Goal: Contribute content: Contribute content

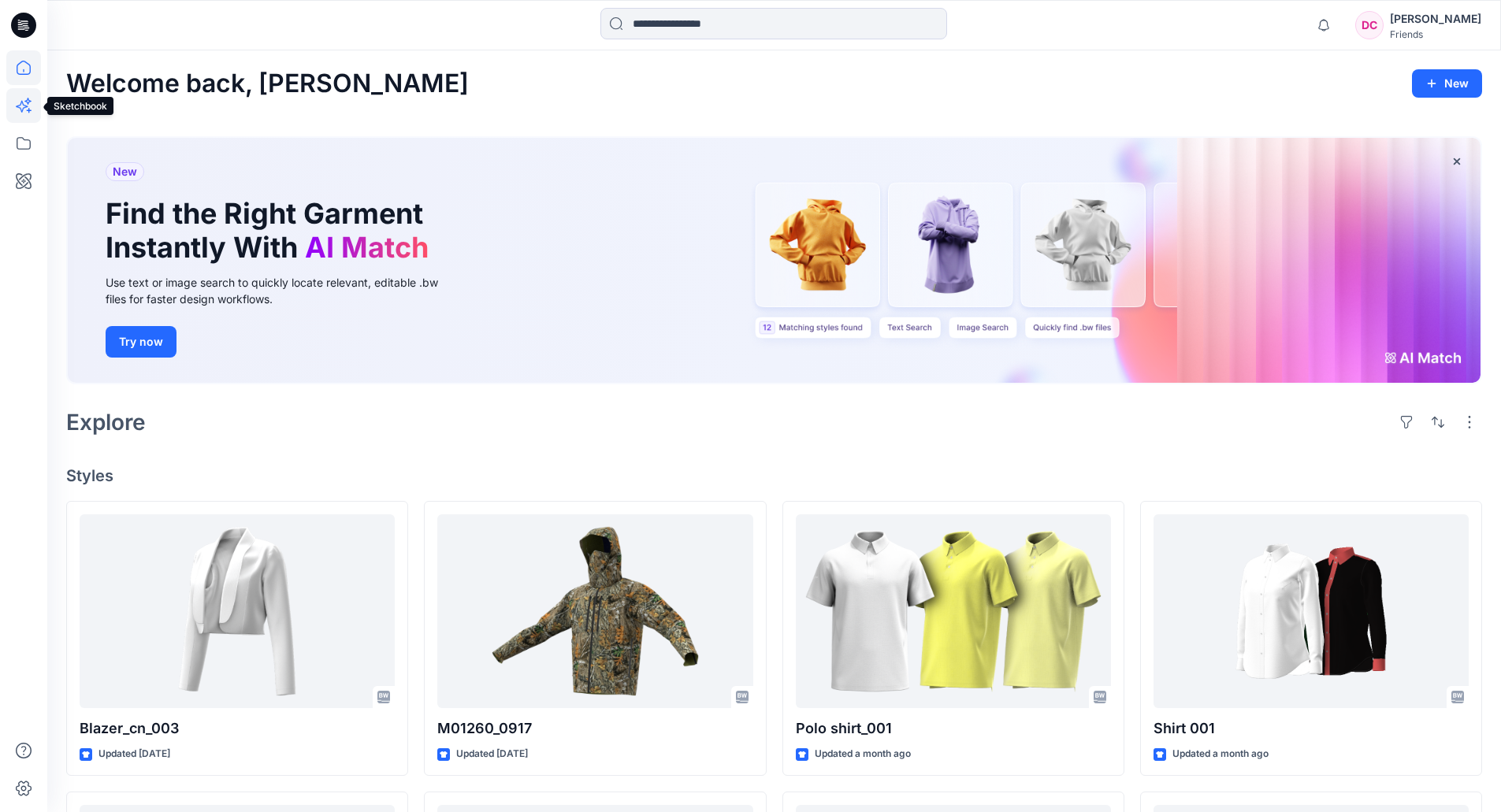
click at [23, 99] on icon at bounding box center [23, 105] width 35 height 35
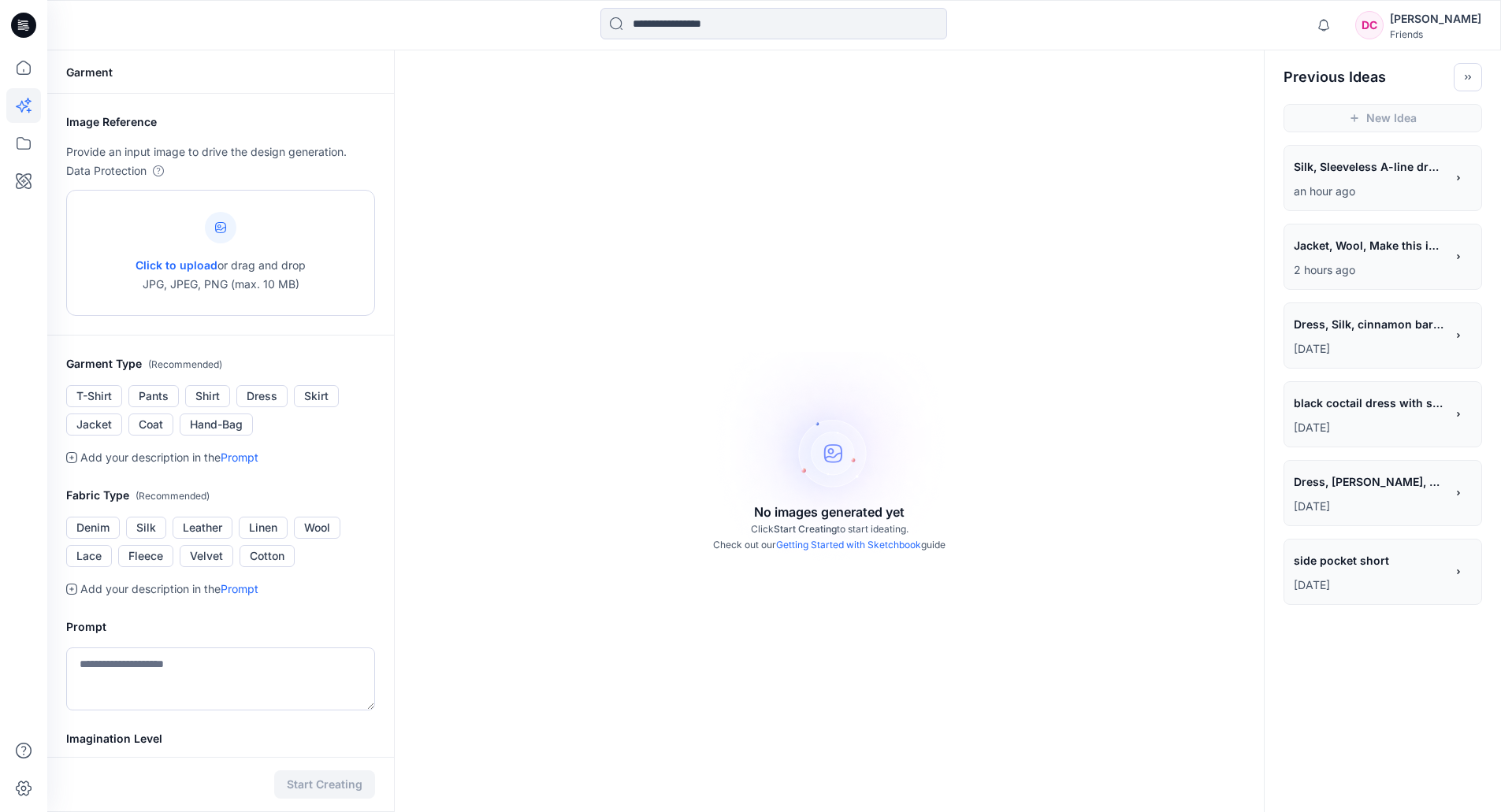
click at [207, 261] on span "Click to upload" at bounding box center [176, 265] width 82 height 14
type input "**********"
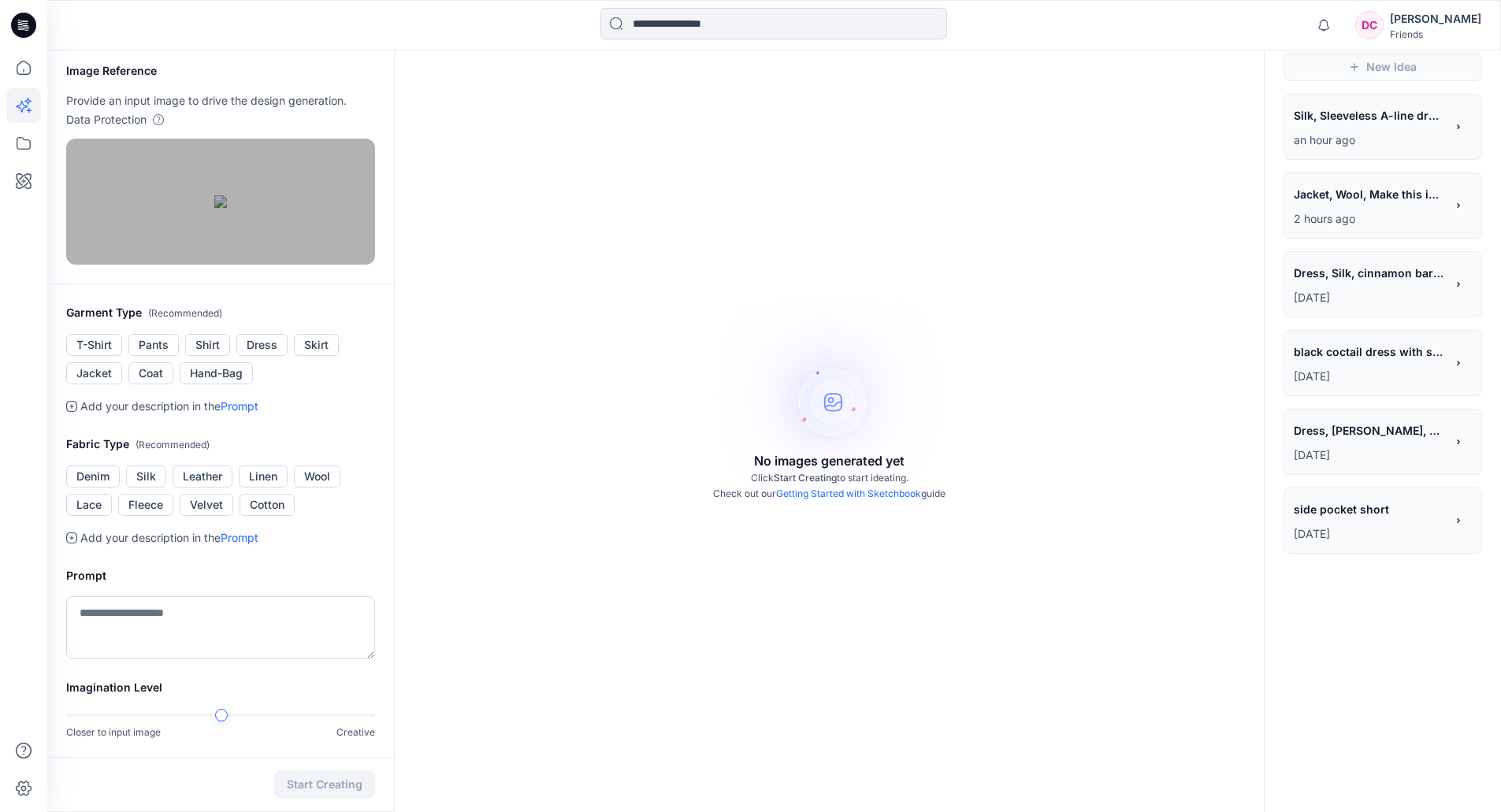
scroll to position [79, 0]
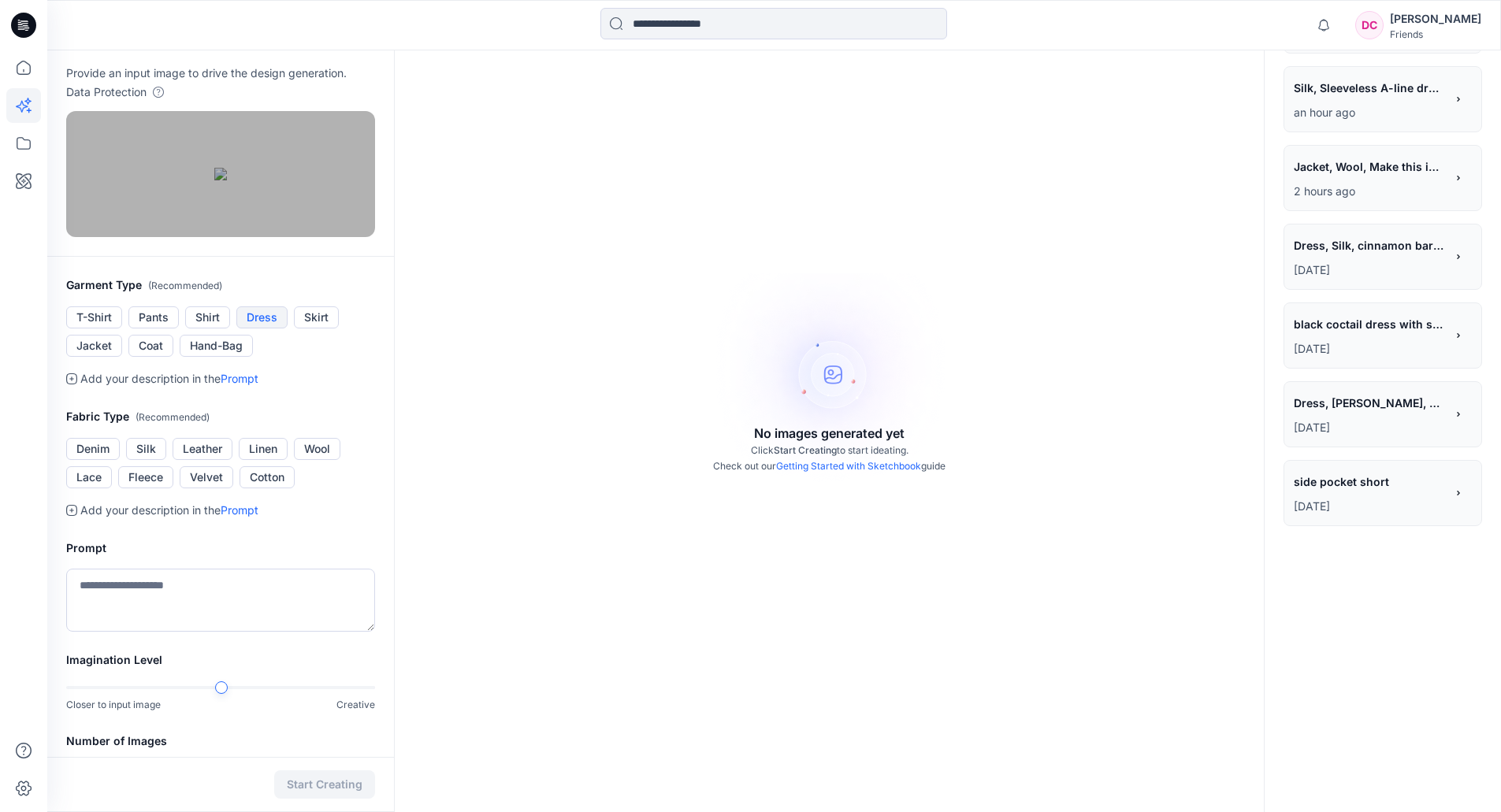
click at [268, 329] on button "Dress" at bounding box center [262, 317] width 51 height 22
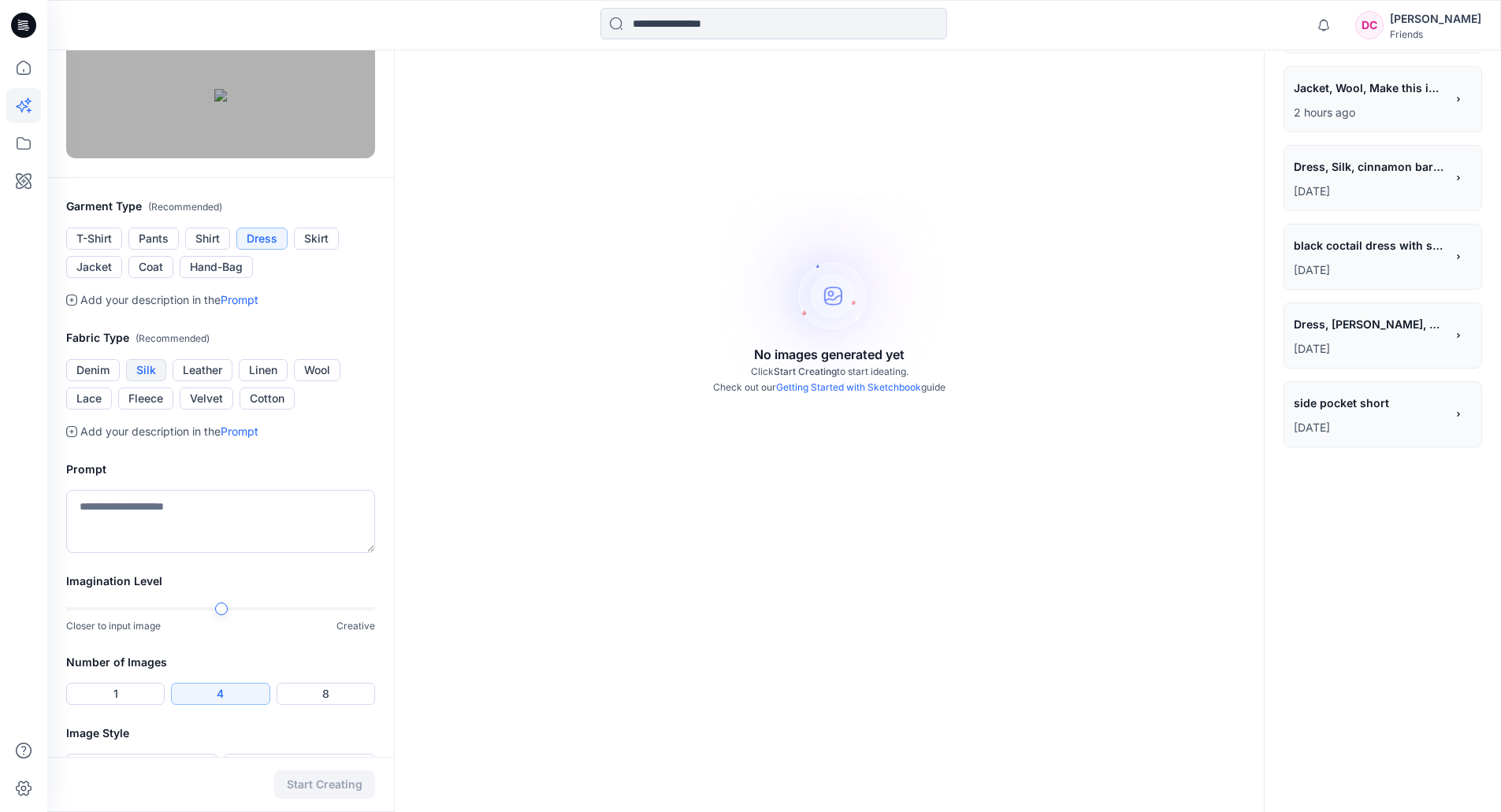
click at [146, 381] on button "Silk" at bounding box center [147, 370] width 41 height 22
click at [126, 553] on textarea at bounding box center [220, 521] width 309 height 63
paste textarea "**********"
click at [102, 553] on textarea "**********" at bounding box center [220, 521] width 309 height 63
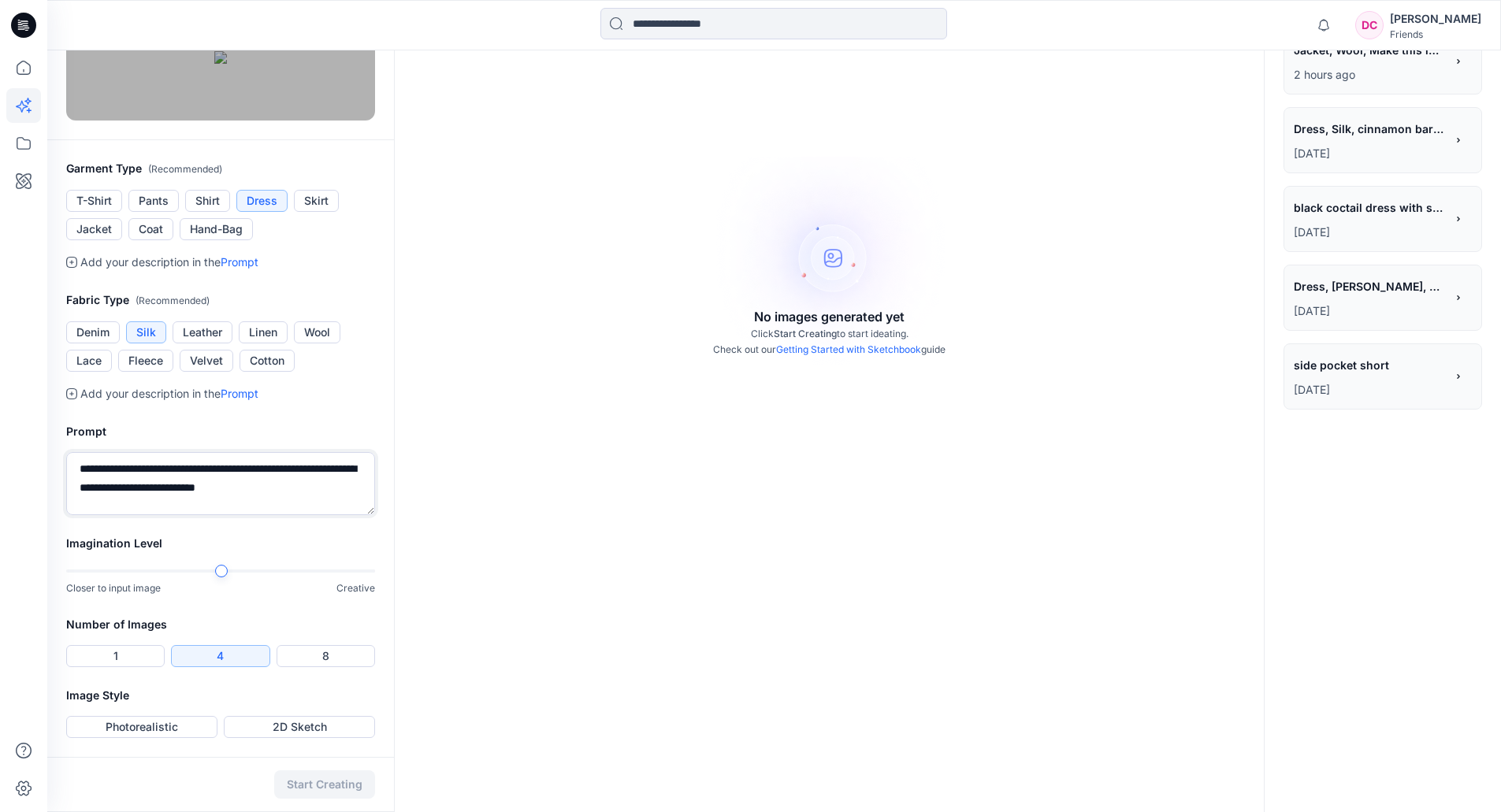
scroll to position [398, 0]
click at [339, 576] on div "Closer to input image Creative" at bounding box center [220, 580] width 309 height 32
type textarea "**********"
click at [291, 617] on button "2D Sketch" at bounding box center [299, 726] width 151 height 22
click at [315, 617] on button "Start Creating" at bounding box center [325, 784] width 101 height 28
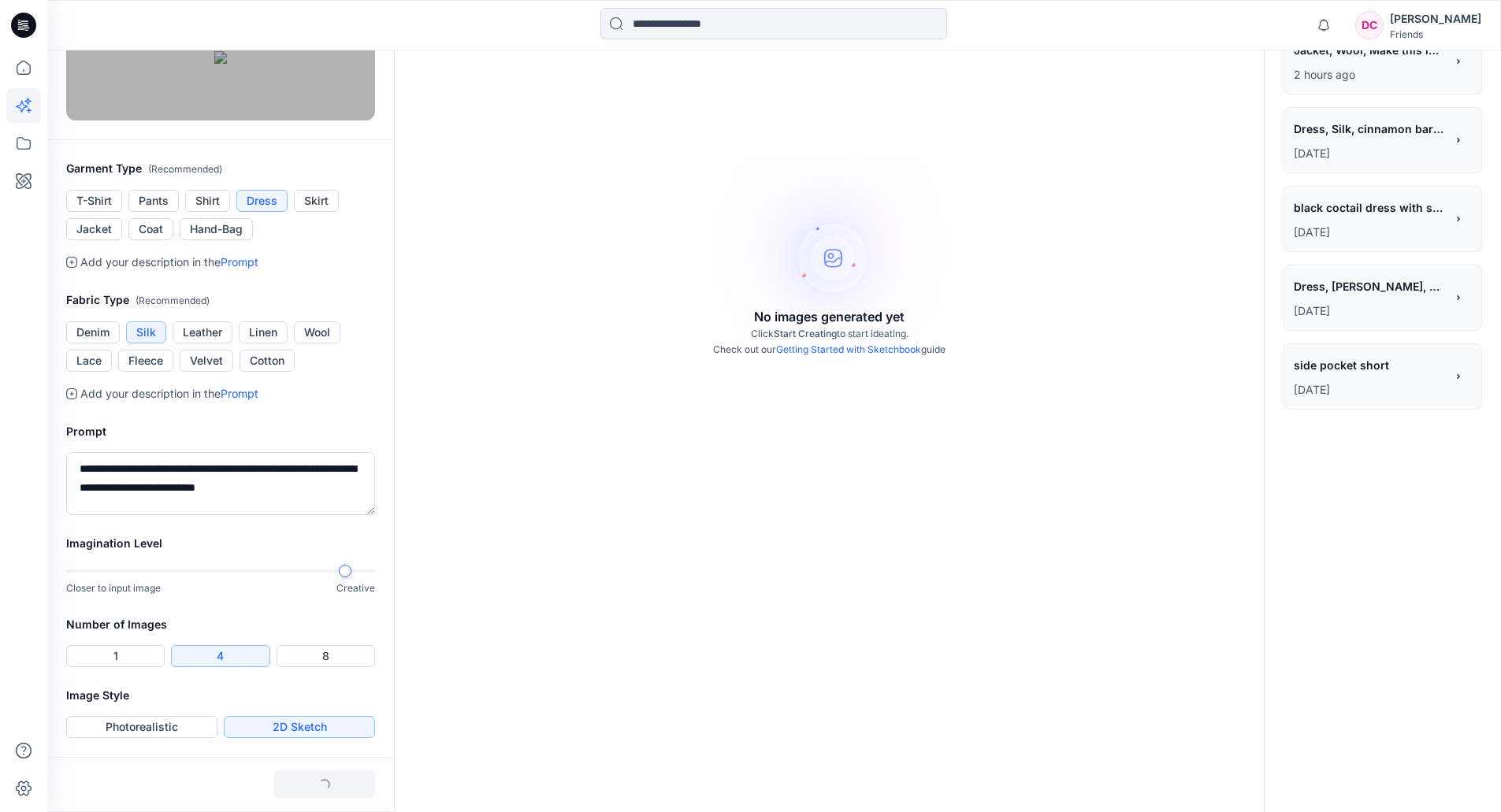
scroll to position [320, 0]
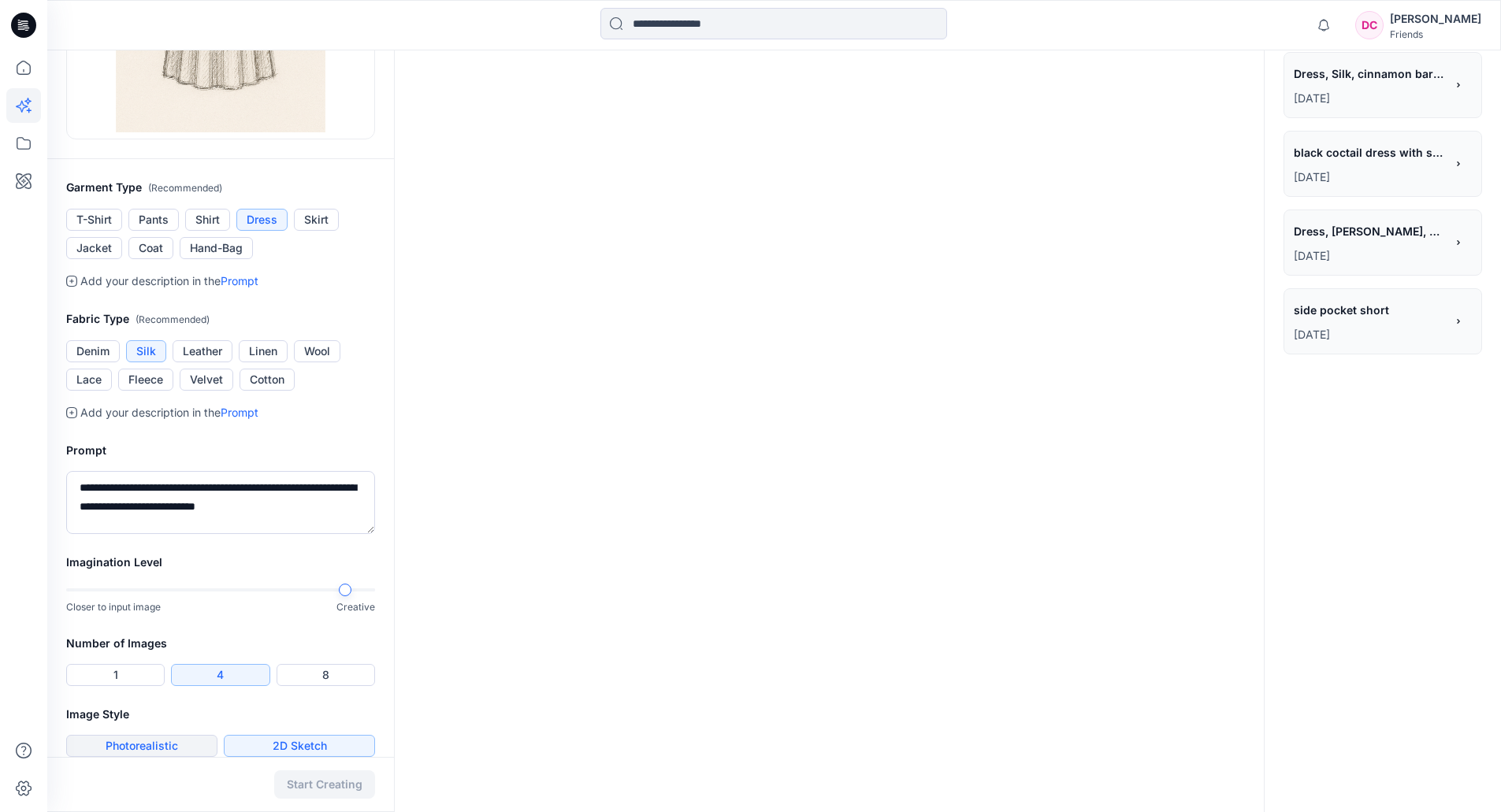
scroll to position [398, 0]
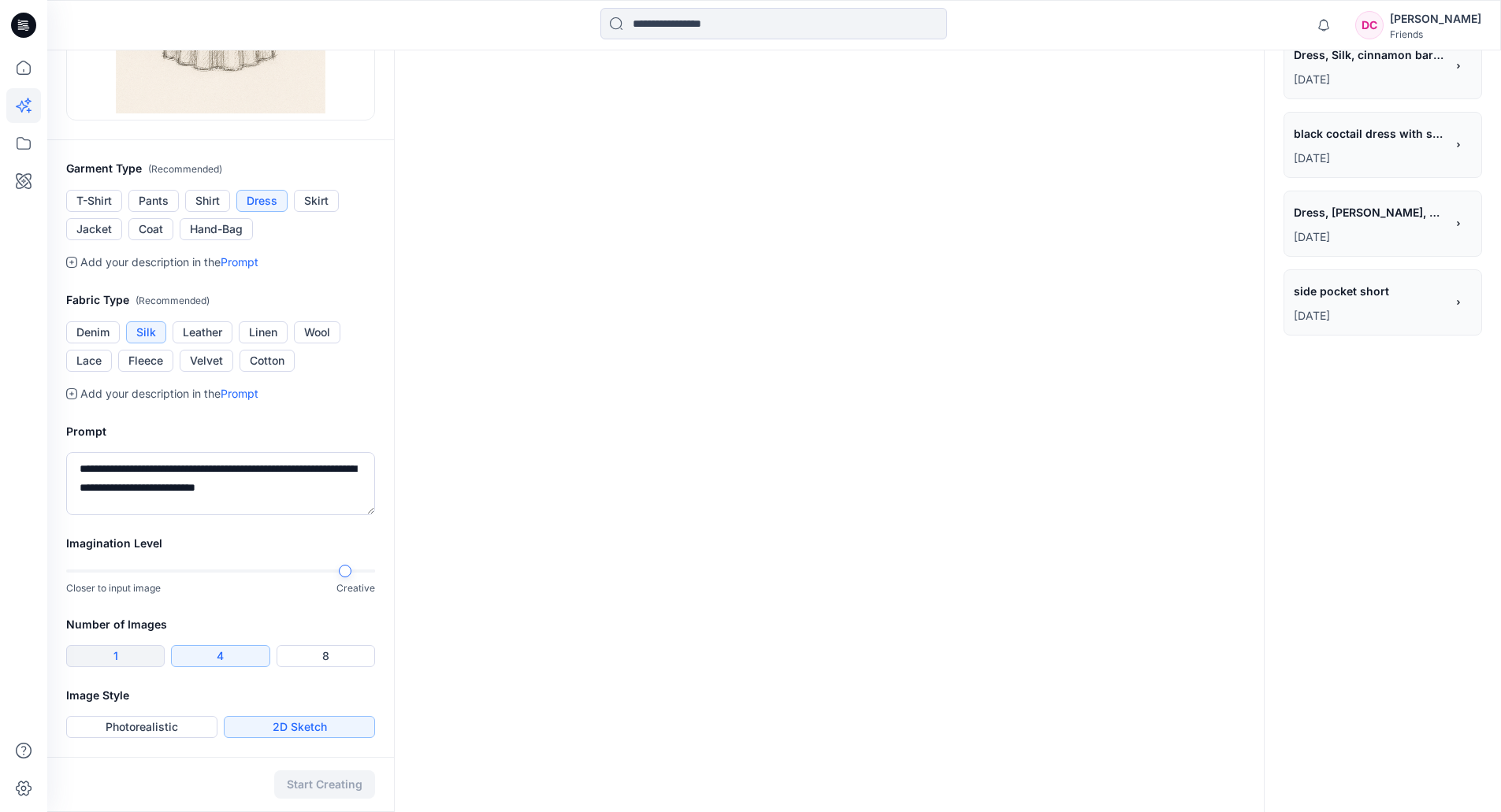
click at [140, 617] on button "1" at bounding box center [116, 656] width 99 height 22
click at [187, 617] on button "Photorealistic" at bounding box center [142, 726] width 151 height 22
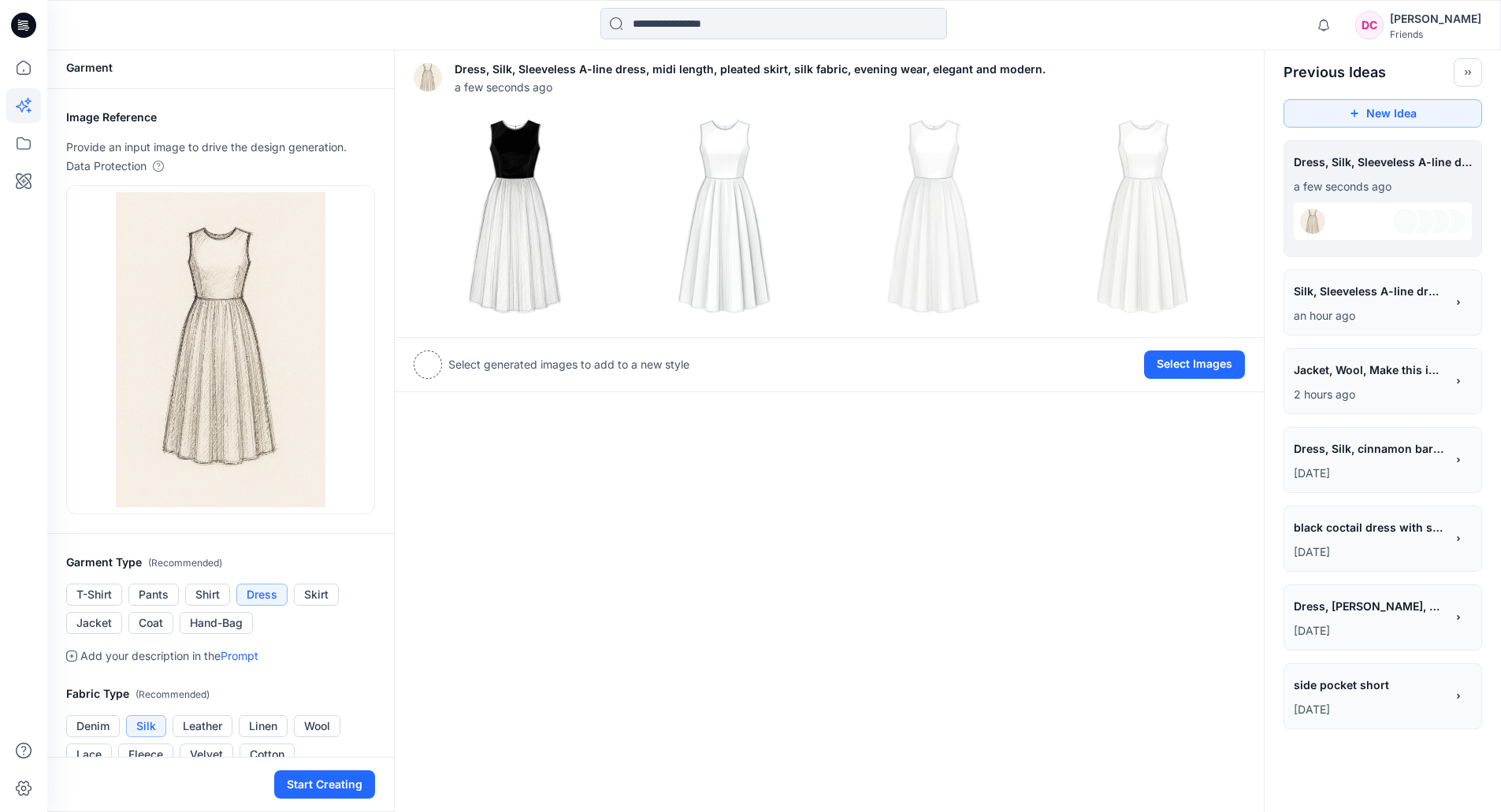
scroll to position [0, 0]
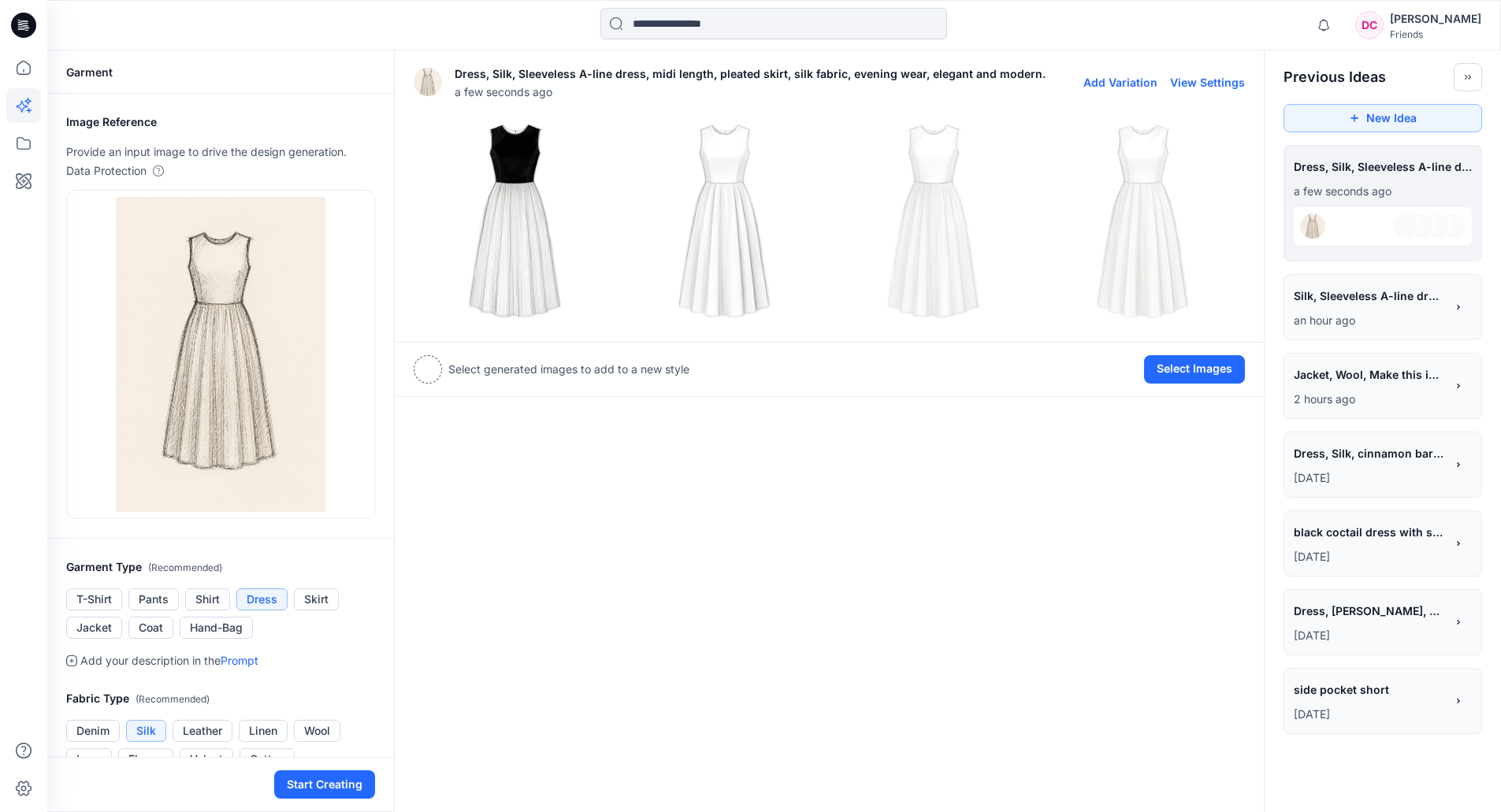
click at [523, 271] on img at bounding box center [515, 221] width 202 height 202
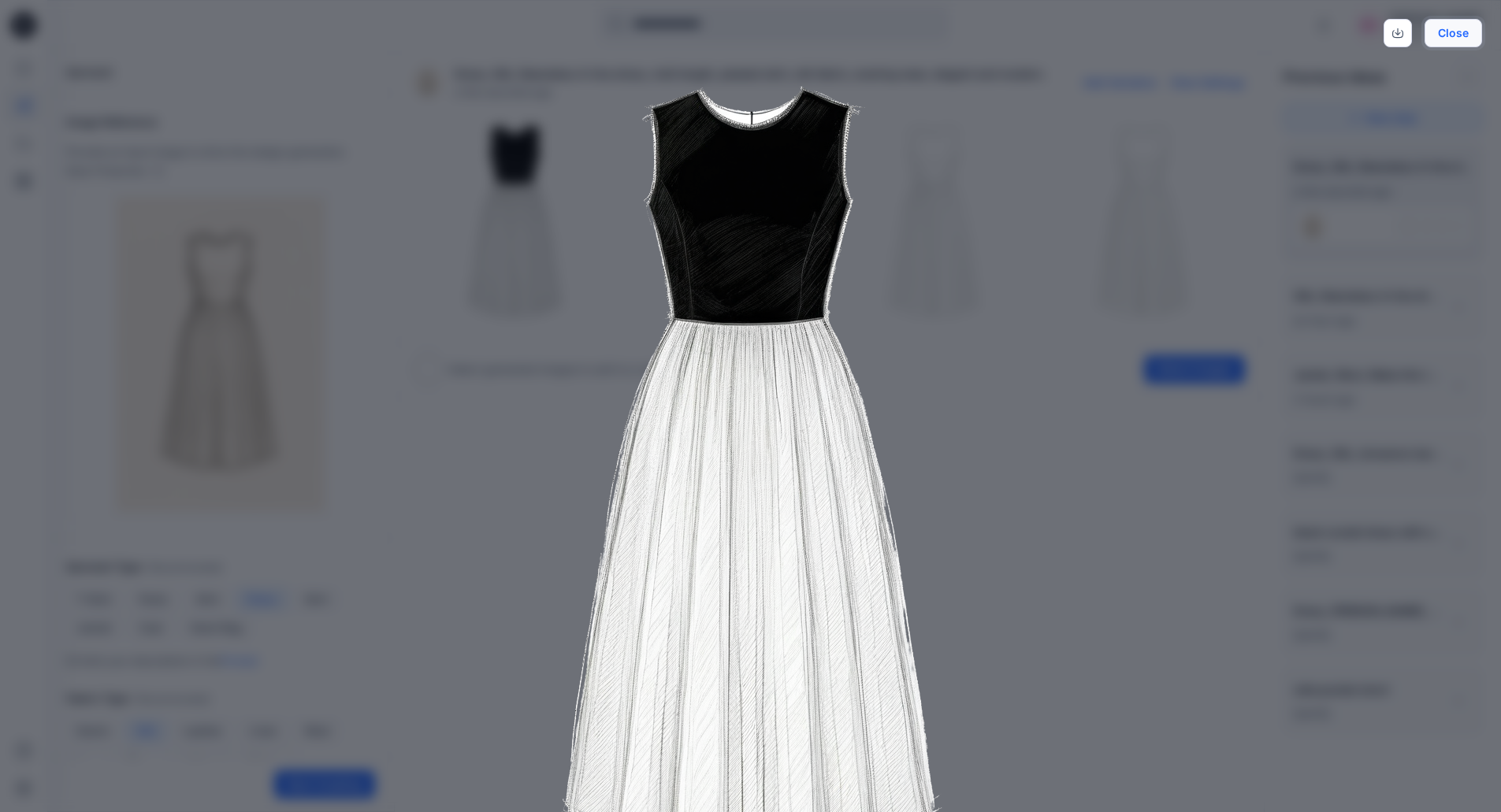
click at [1402, 28] on button "Close" at bounding box center [1453, 32] width 58 height 28
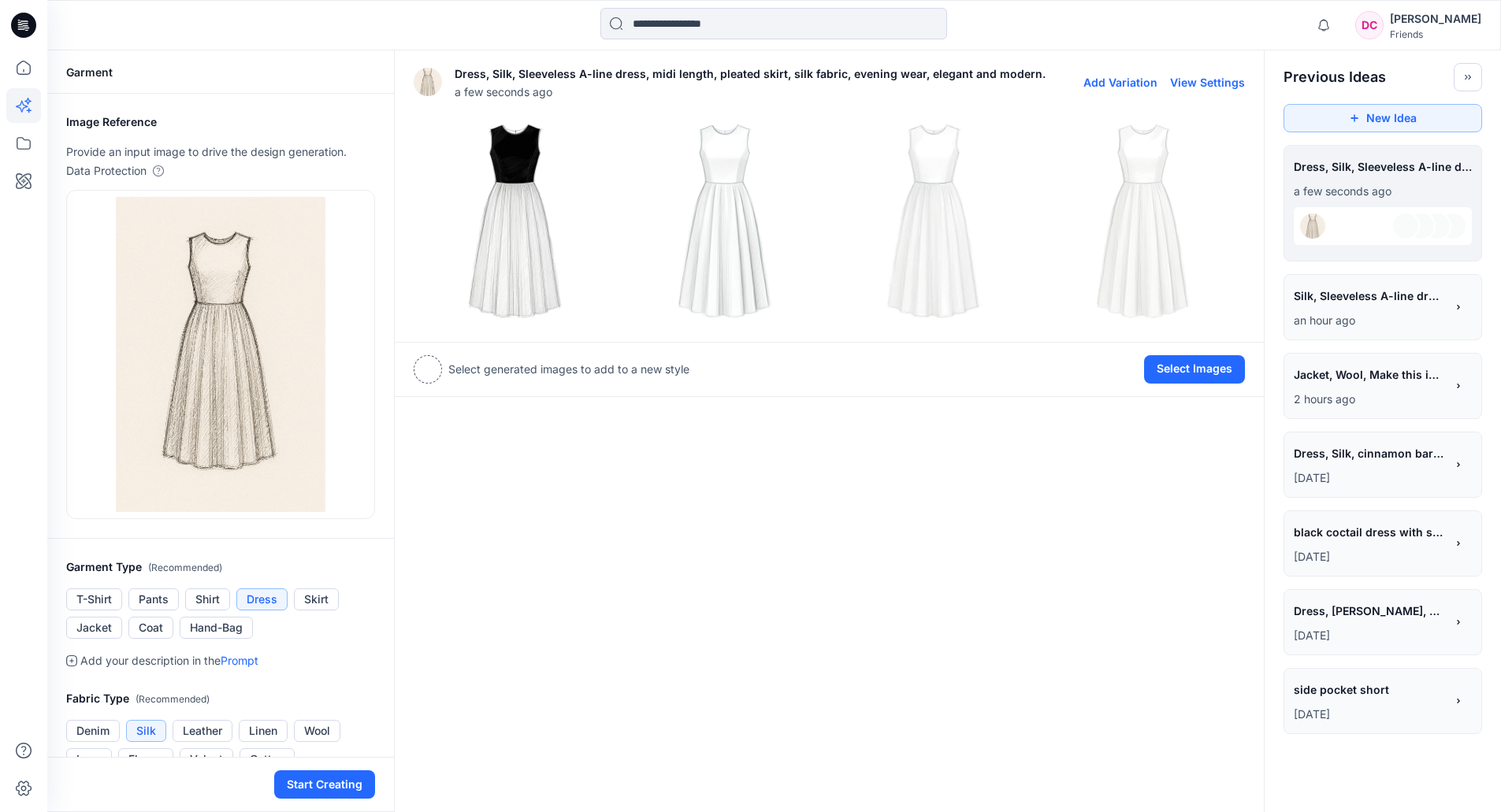
click at [748, 265] on img at bounding box center [724, 221] width 202 height 202
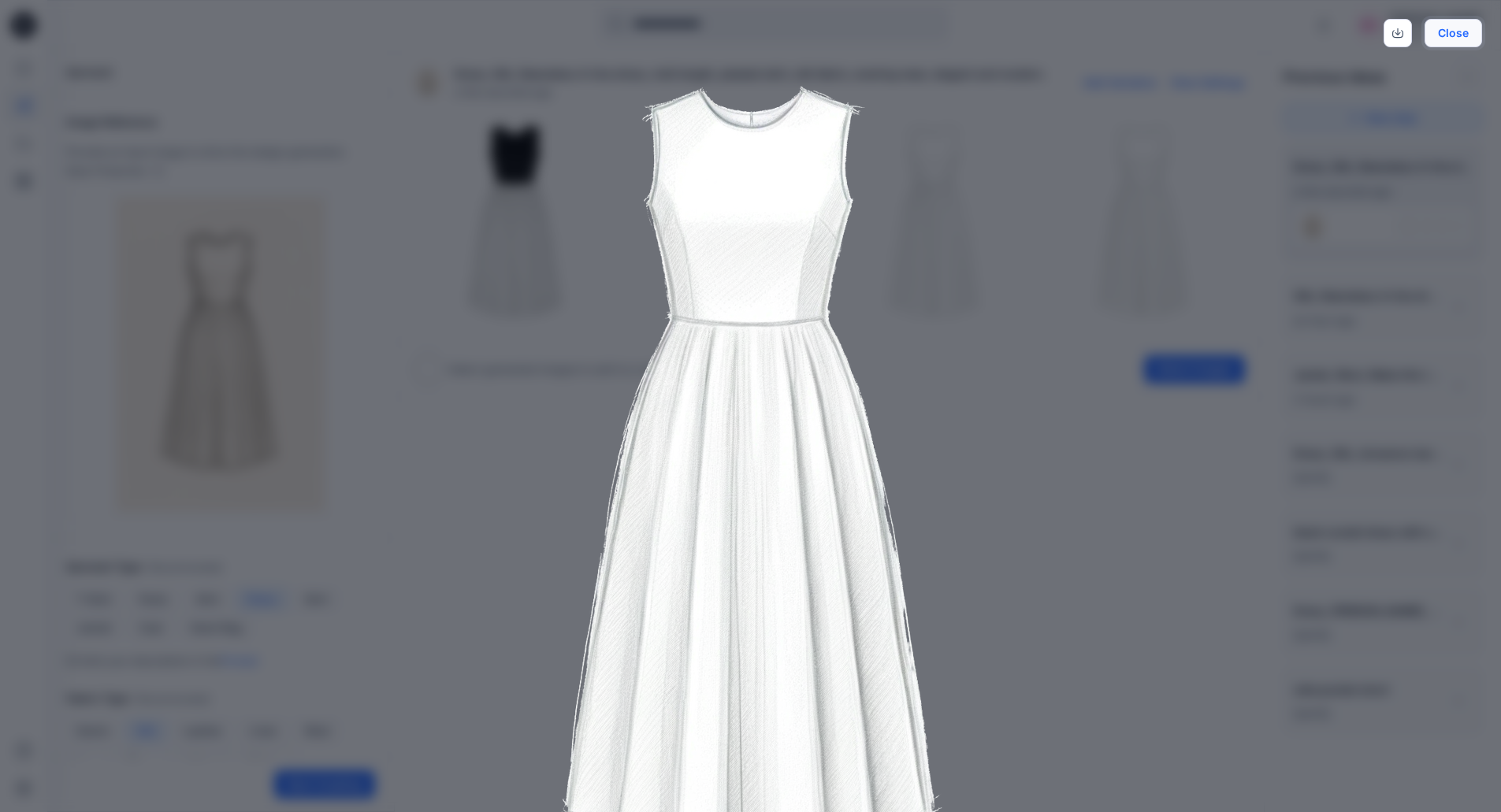
click at [1402, 33] on button "Close" at bounding box center [1453, 32] width 58 height 28
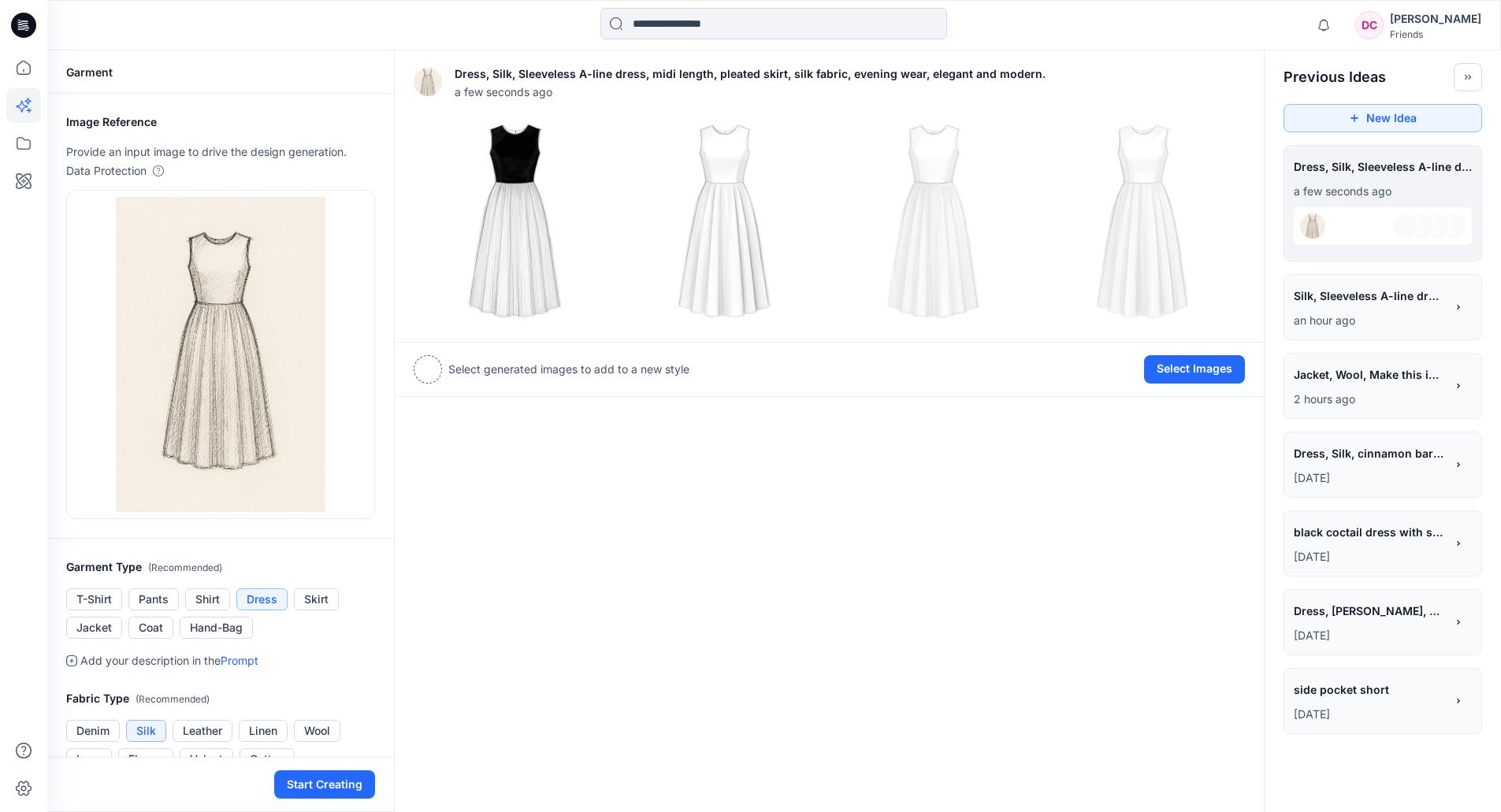
click at [431, 364] on div at bounding box center [428, 369] width 28 height 28
click at [747, 261] on img at bounding box center [724, 221] width 202 height 202
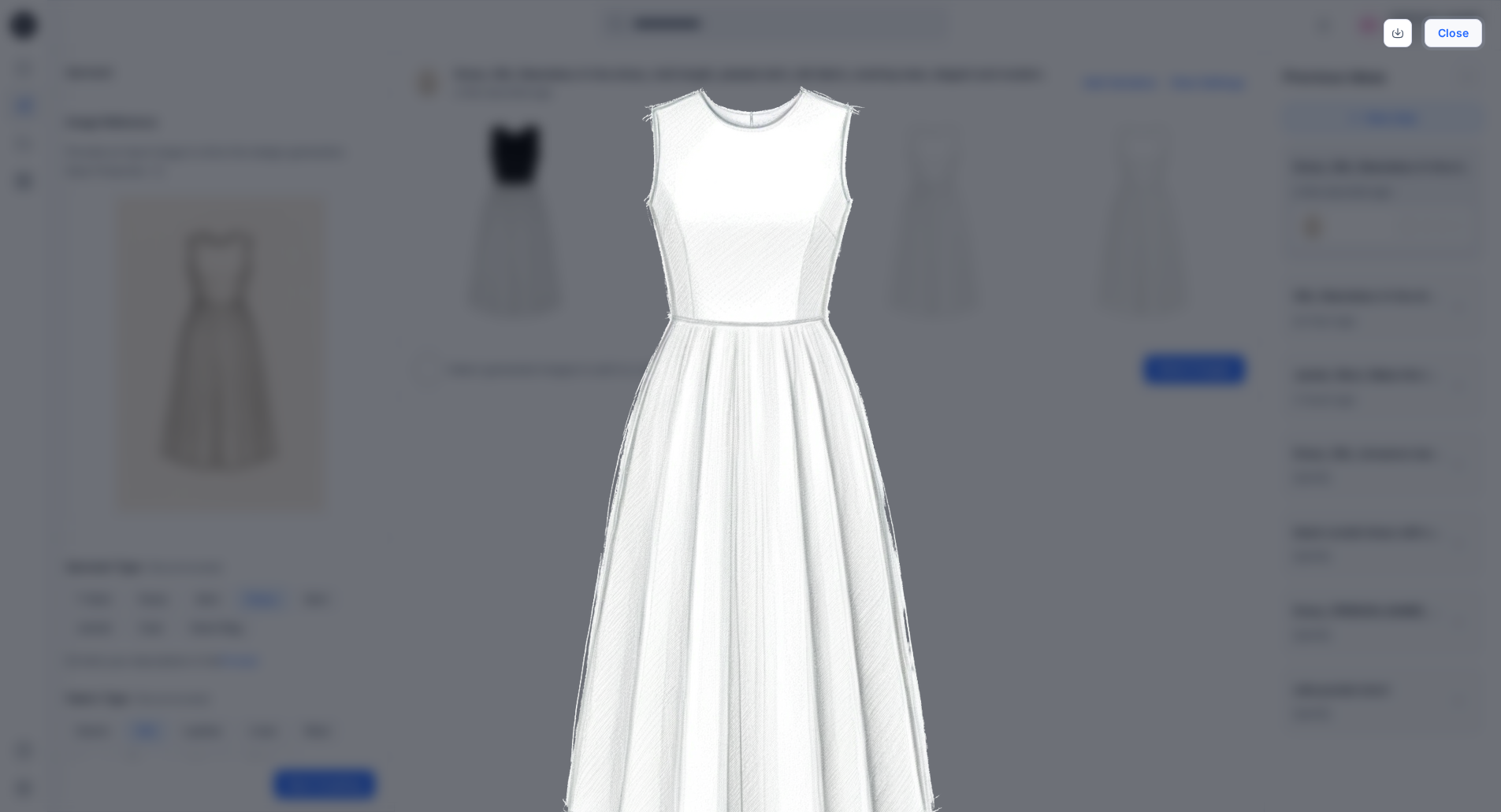
click at [1402, 39] on button "Close" at bounding box center [1453, 32] width 58 height 28
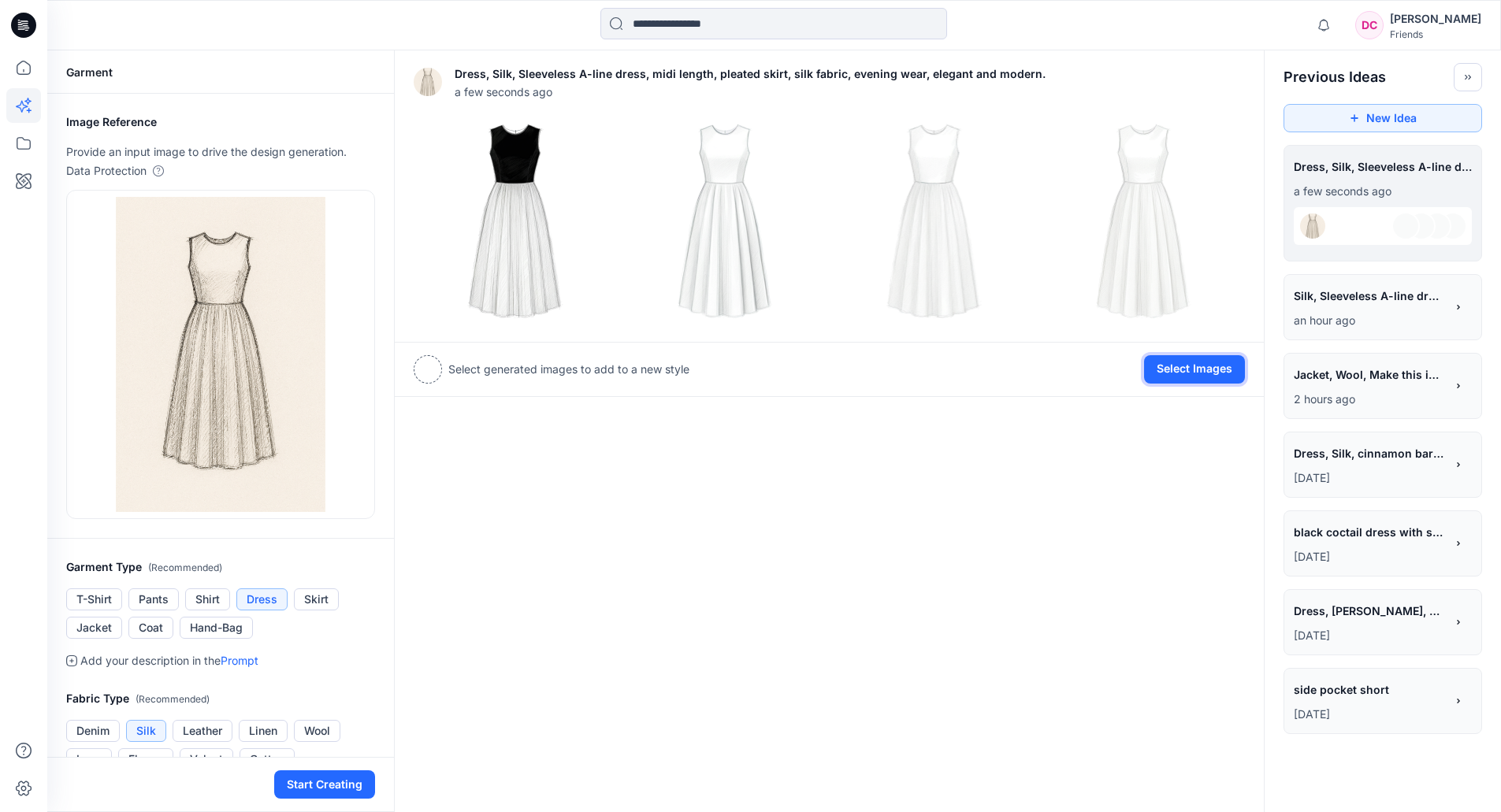
click at [1182, 364] on button "Select Images" at bounding box center [1194, 369] width 101 height 28
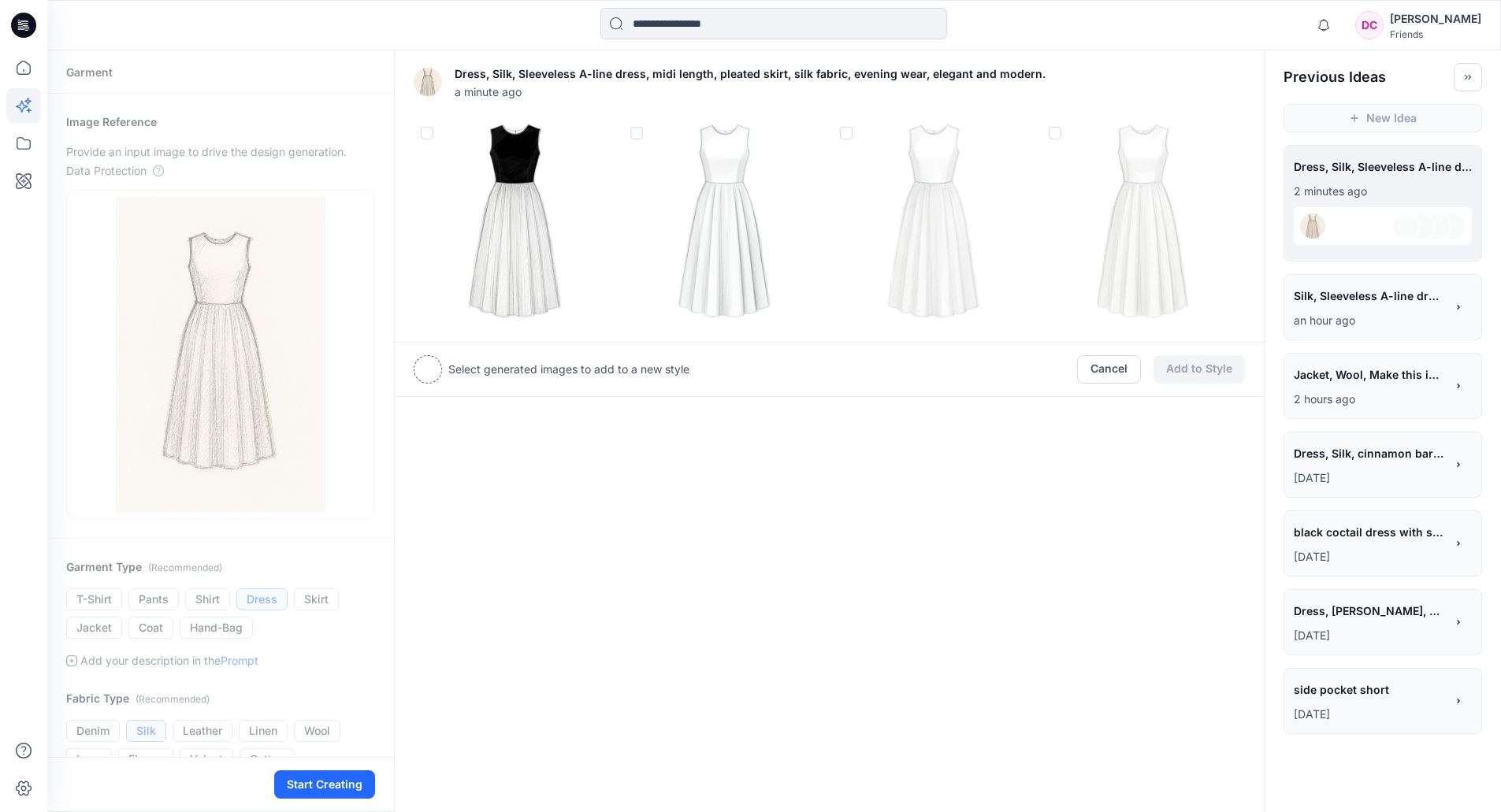
click at [522, 265] on img at bounding box center [515, 221] width 202 height 202
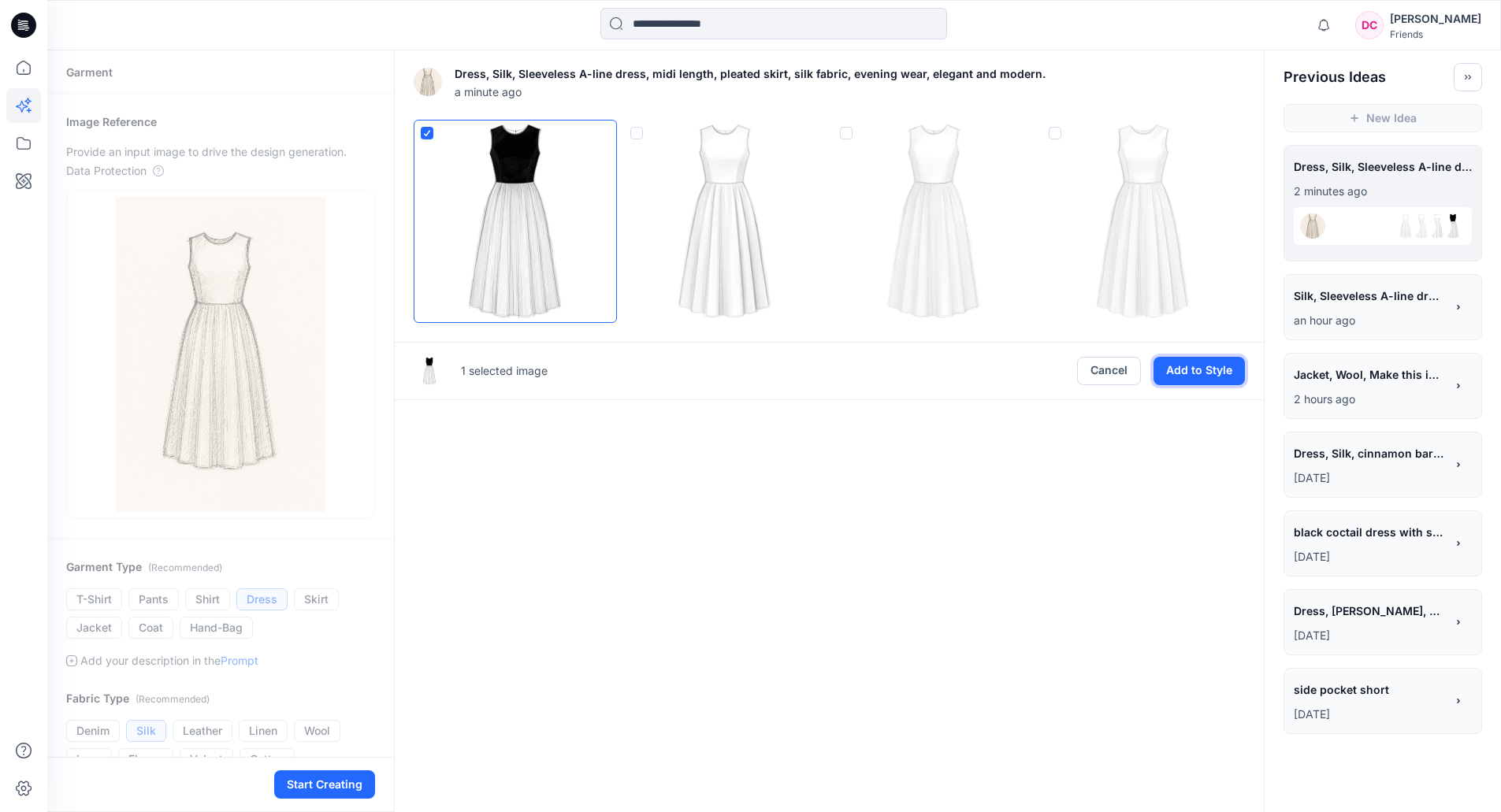
click at [1196, 368] on button "Add to Style" at bounding box center [1199, 371] width 92 height 28
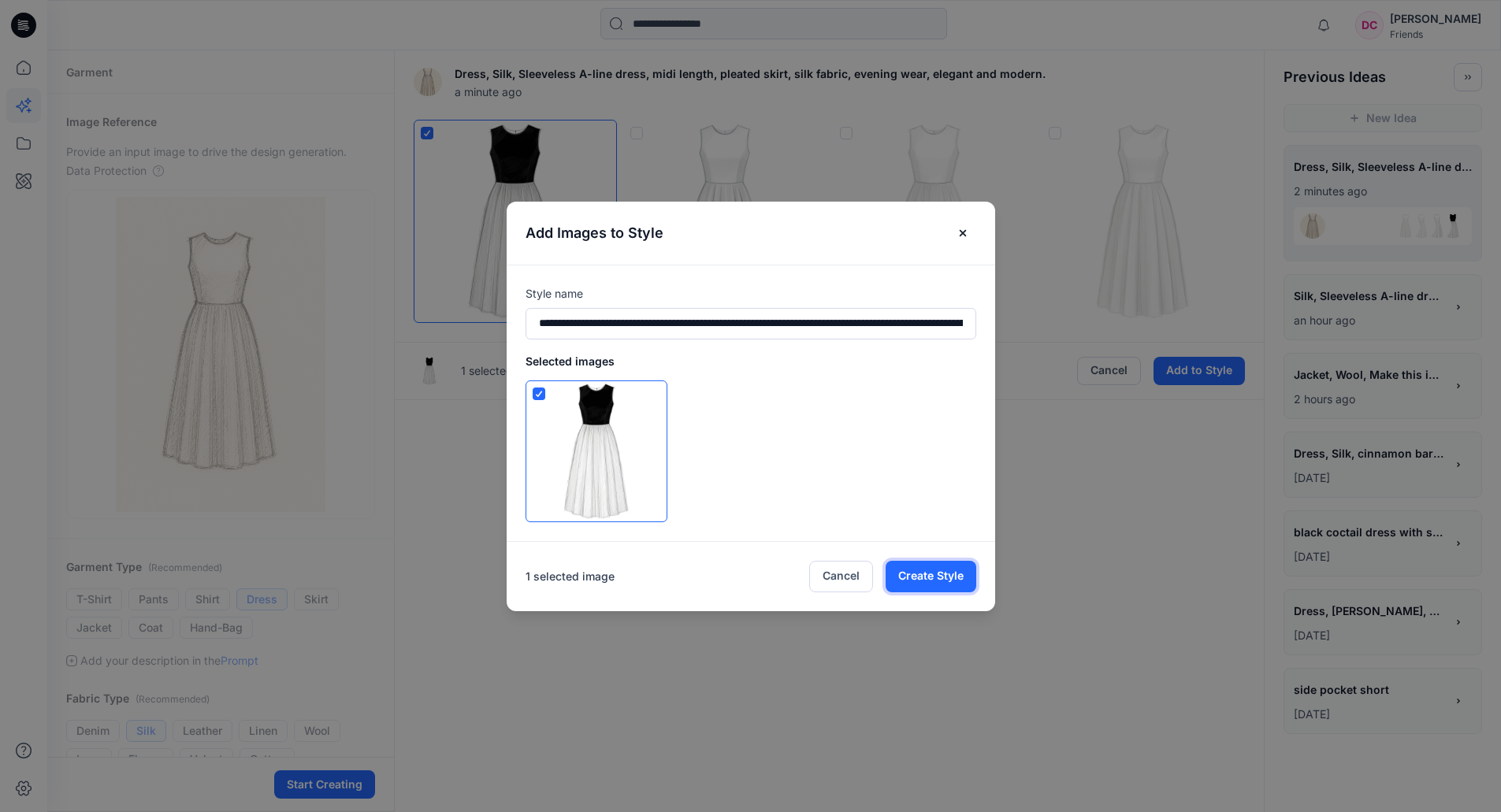
click at [939, 576] on button "Create Style" at bounding box center [931, 576] width 91 height 32
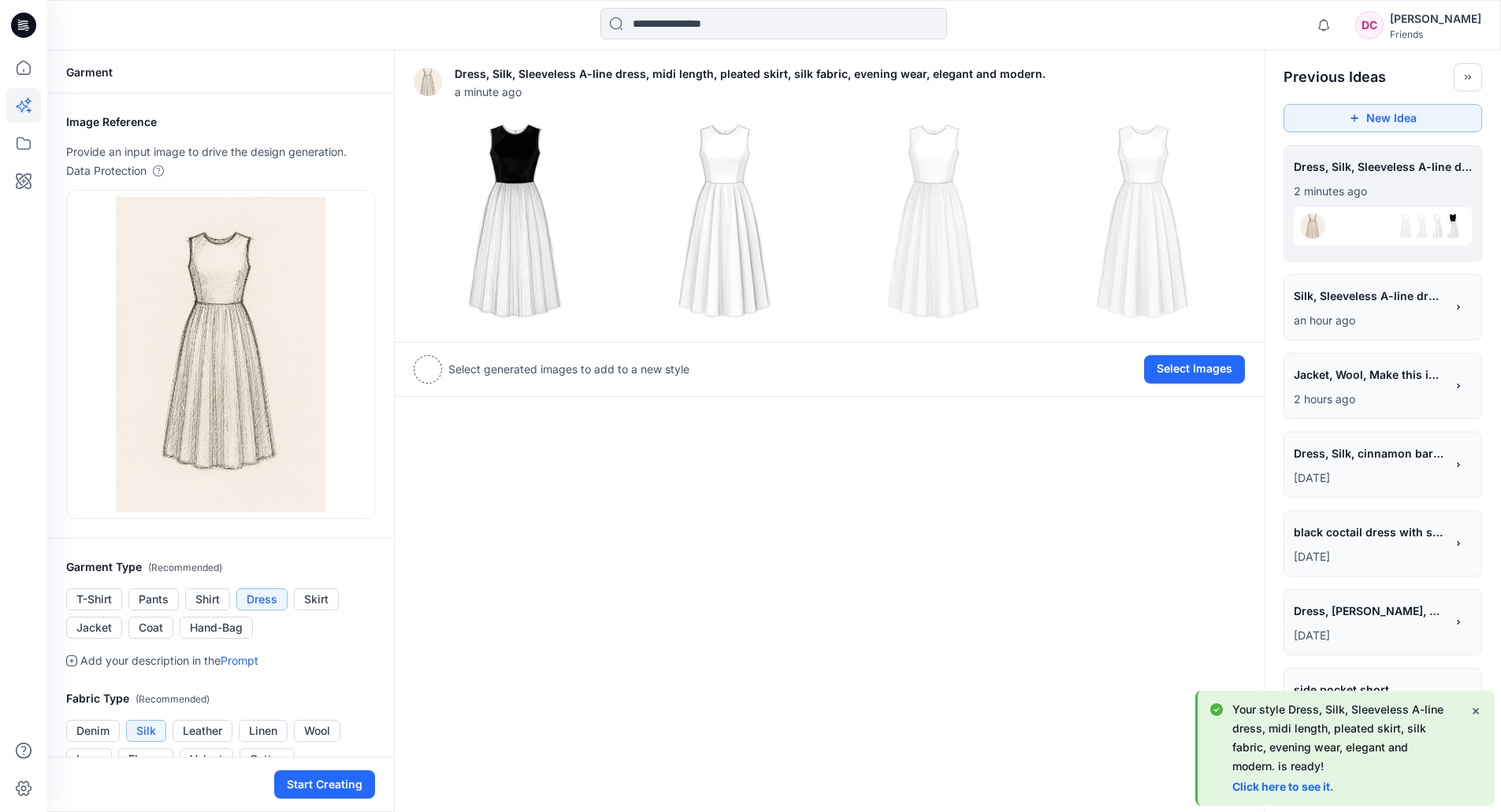
click at [1267, 617] on link "Click here to see it." at bounding box center [1282, 786] width 101 height 14
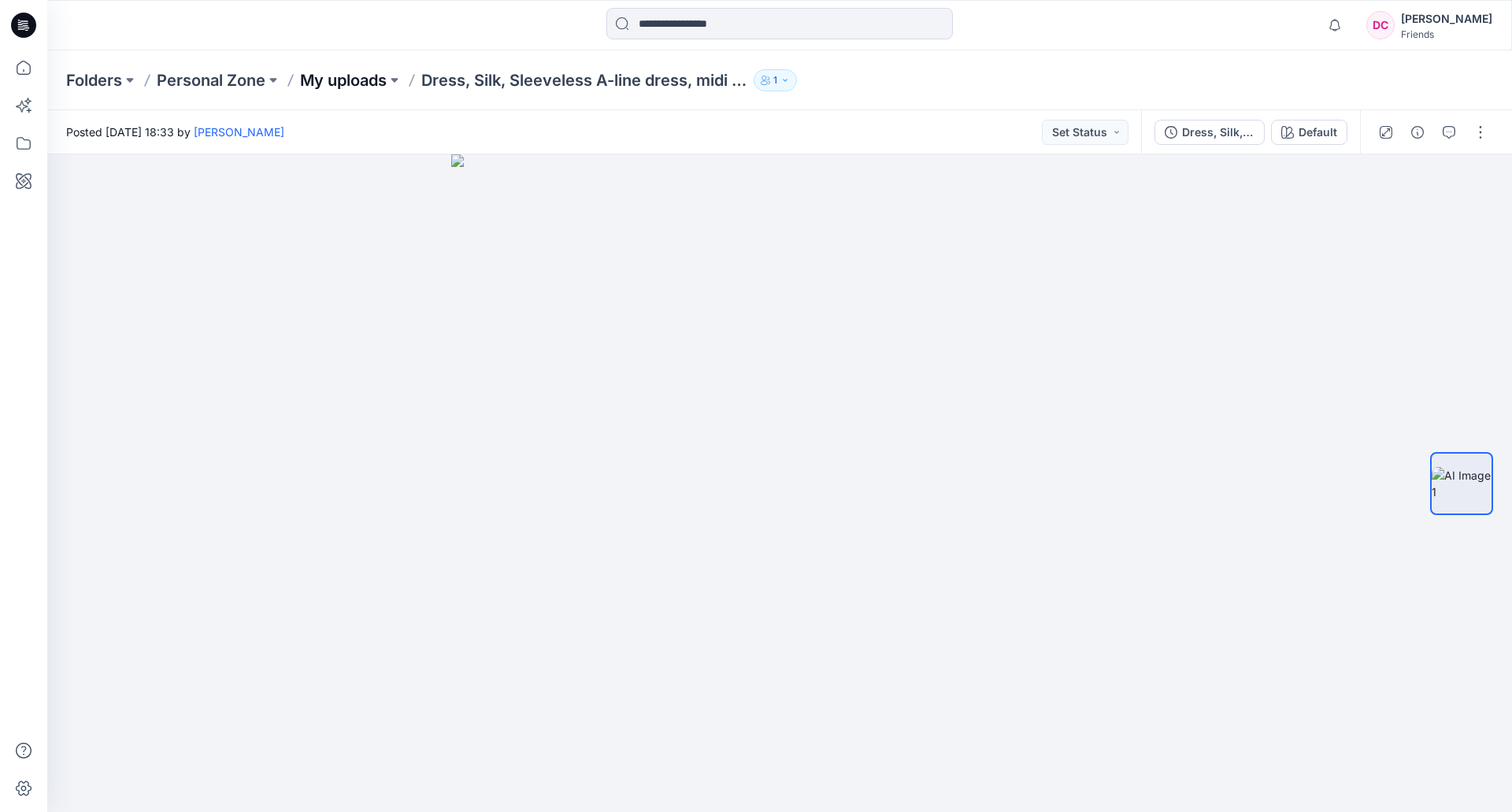
click at [355, 78] on p "My uploads" at bounding box center [343, 80] width 87 height 22
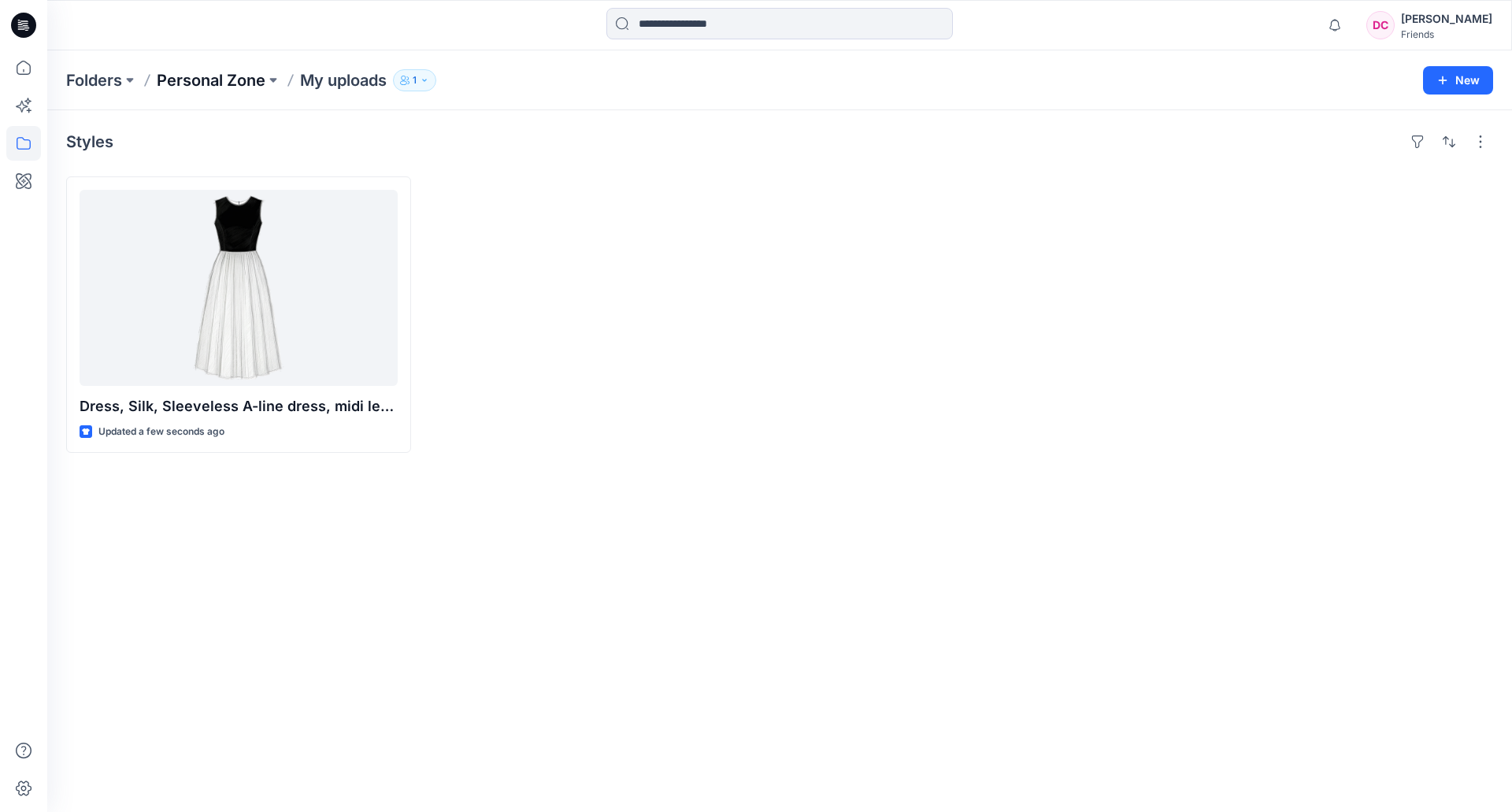
click at [216, 78] on p "Personal Zone" at bounding box center [211, 80] width 108 height 22
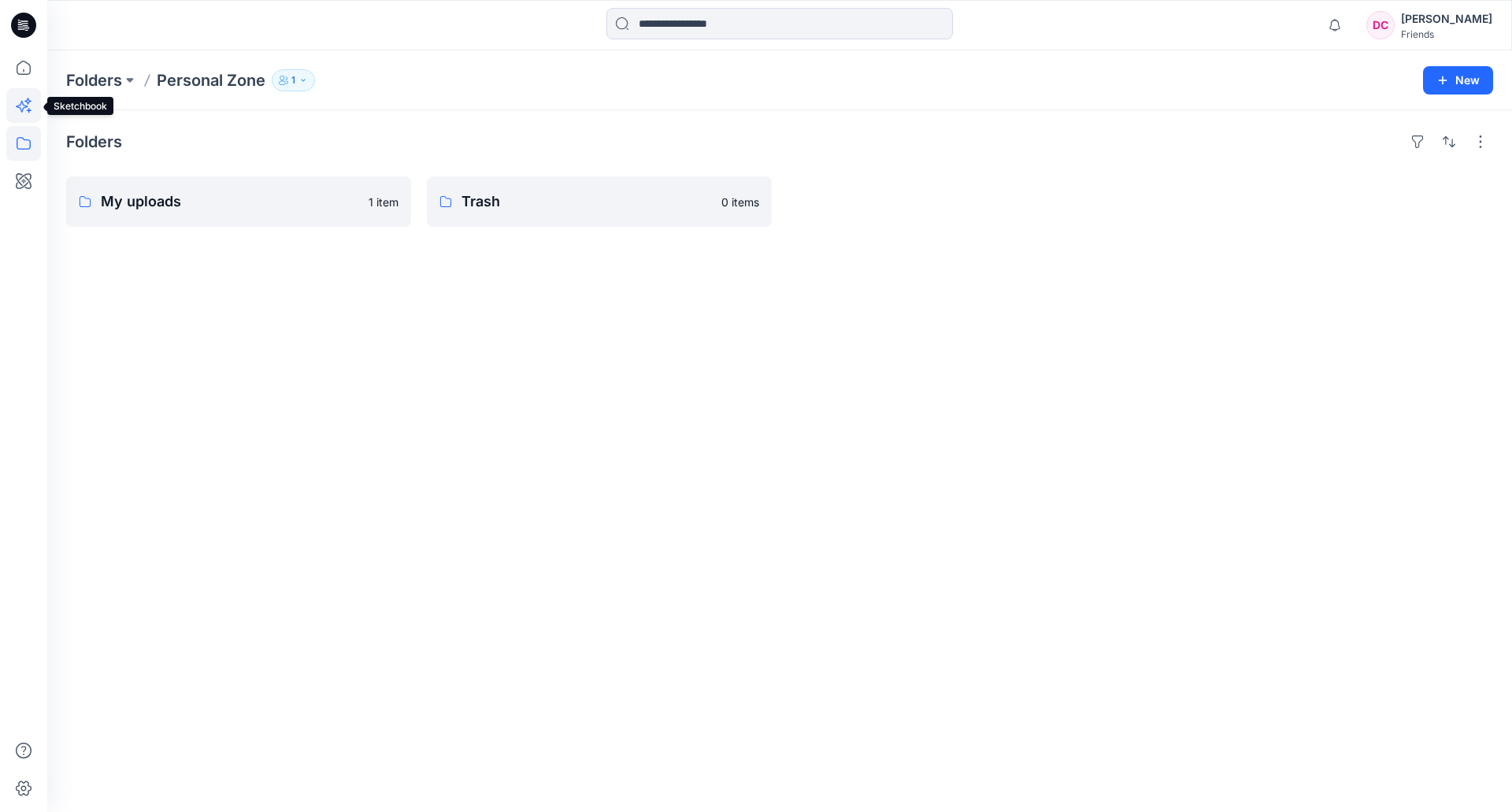
click at [25, 100] on icon at bounding box center [23, 105] width 35 height 35
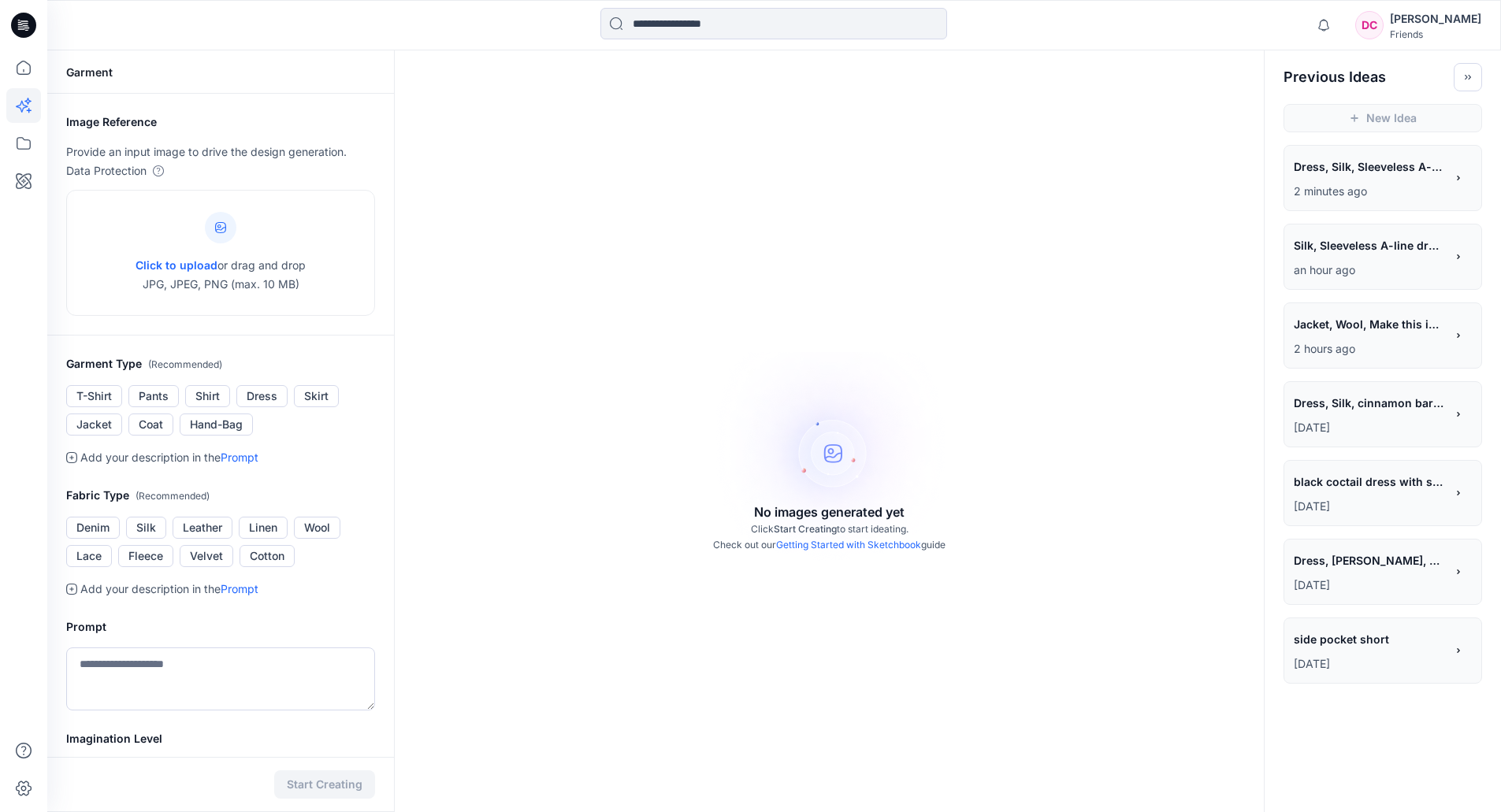
click at [1368, 176] on span "Dress, Silk, Sleeveless A-line dress, midi length, pleated skirt, silk fabric, …" at bounding box center [1368, 167] width 150 height 23
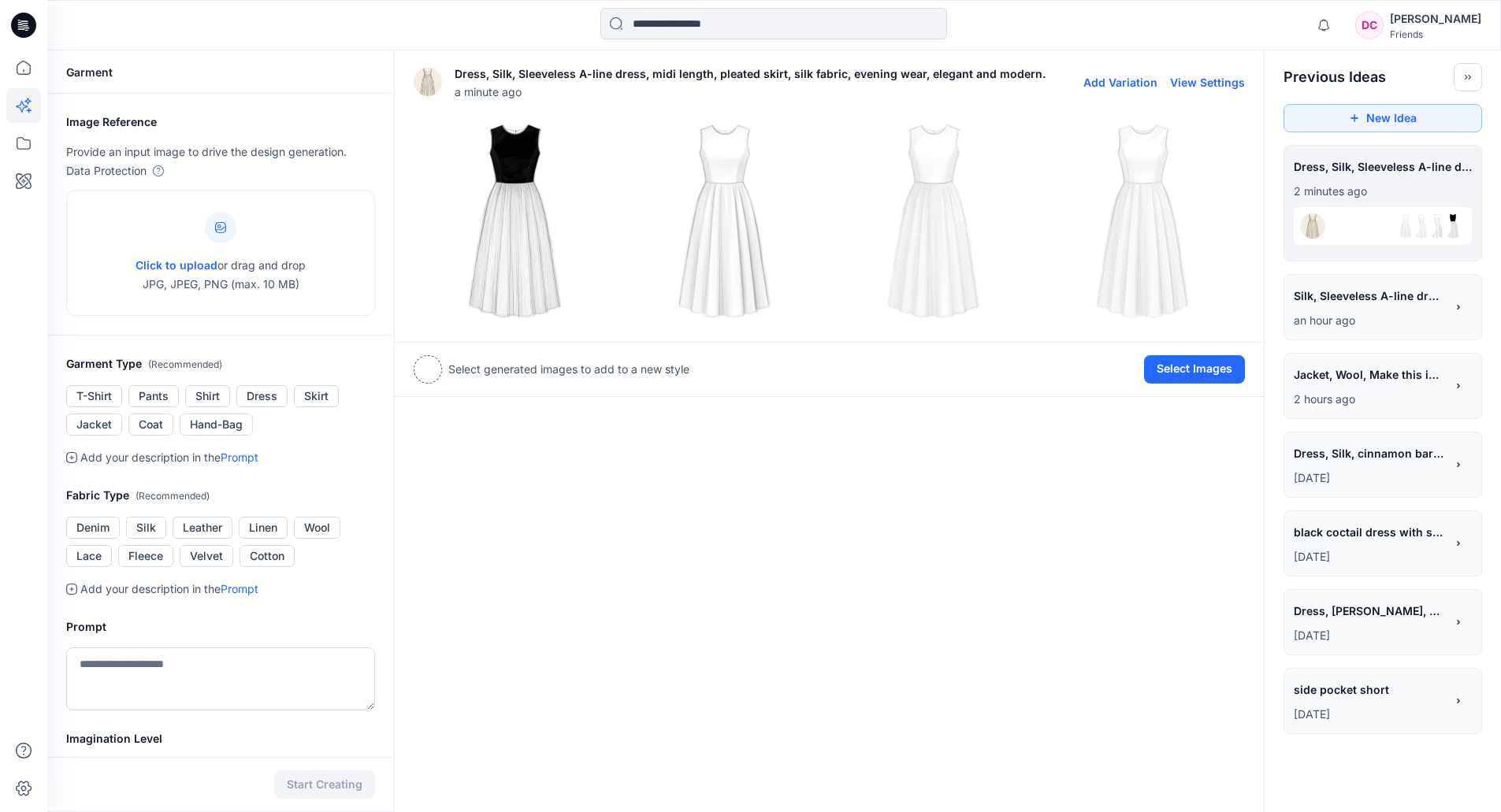
click at [1046, 74] on div at bounding box center [1064, 82] width 38 height 50
click at [1117, 90] on div "Dress, Silk, Sleeveless A-line dress, midi length, pleated skirt, silk fabric, …" at bounding box center [829, 82] width 831 height 50
click at [1117, 81] on button "Add Variation" at bounding box center [1120, 82] width 74 height 14
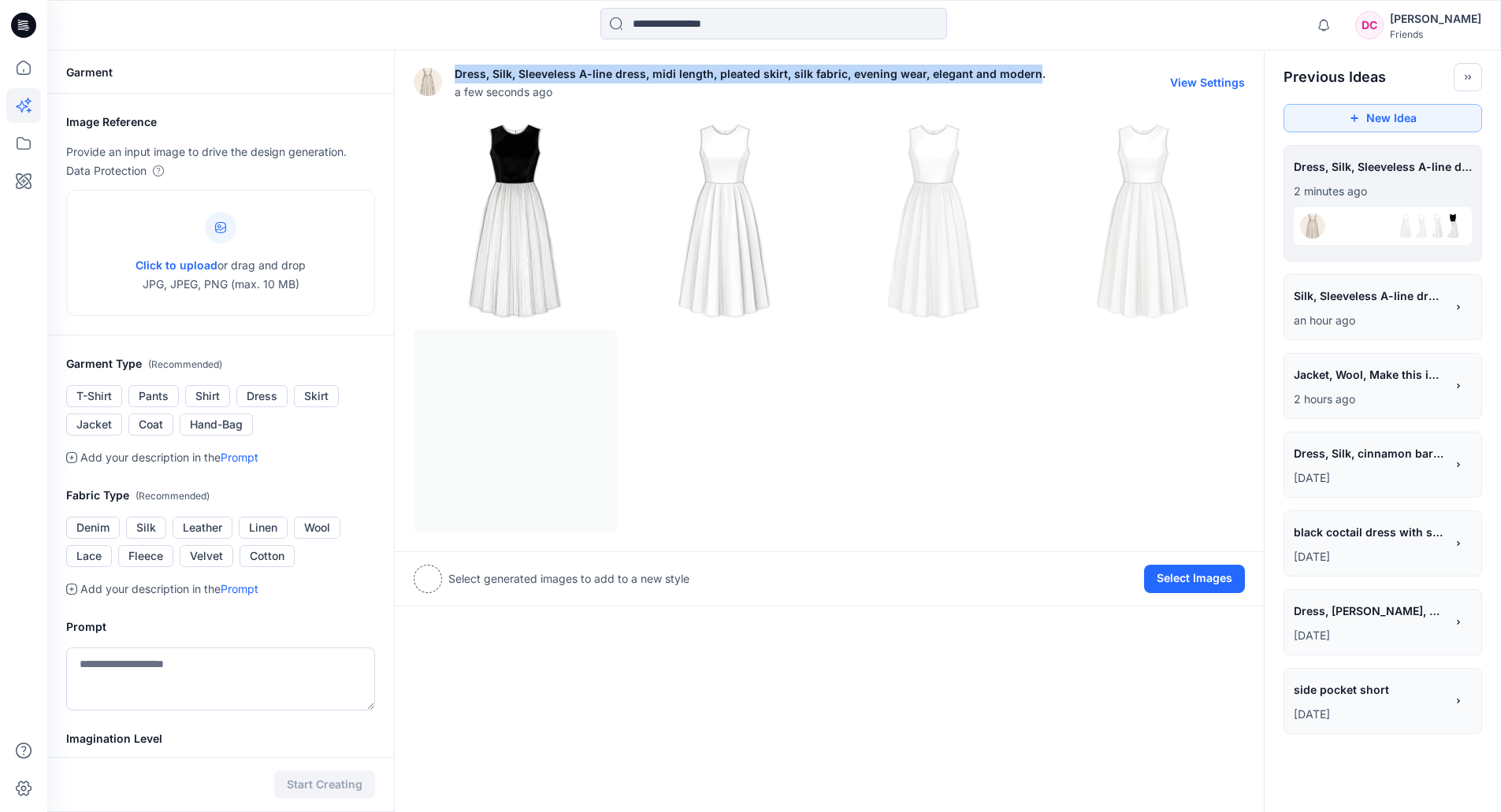
drag, startPoint x: 1028, startPoint y: 70, endPoint x: 458, endPoint y: 63, distance: 570.0
click at [458, 63] on div "Dress, Silk, Sleeveless A-line dress, midi length, pleated skirt, silk fabric, …" at bounding box center [829, 82] width 831 height 50
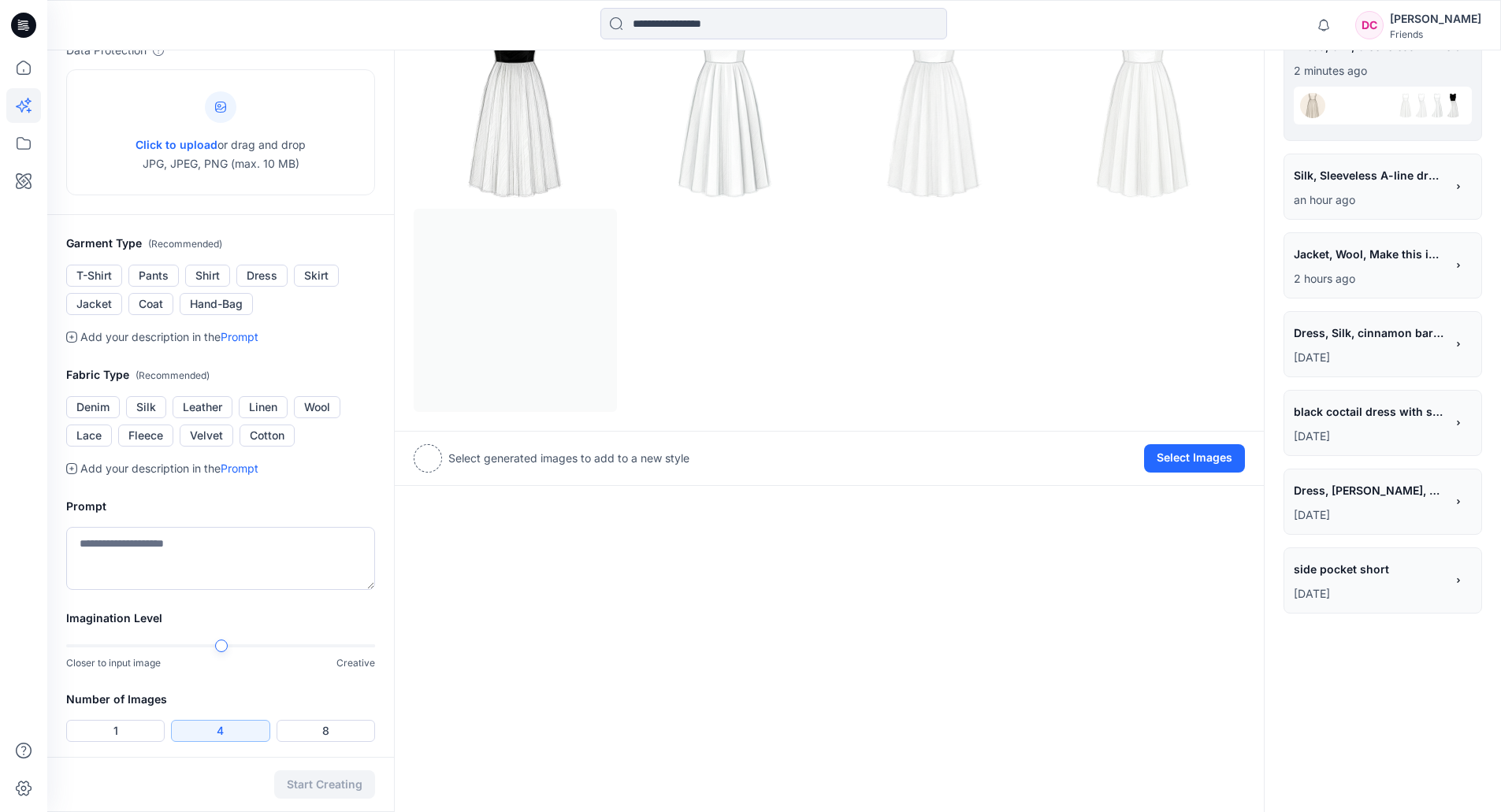
scroll to position [195, 0]
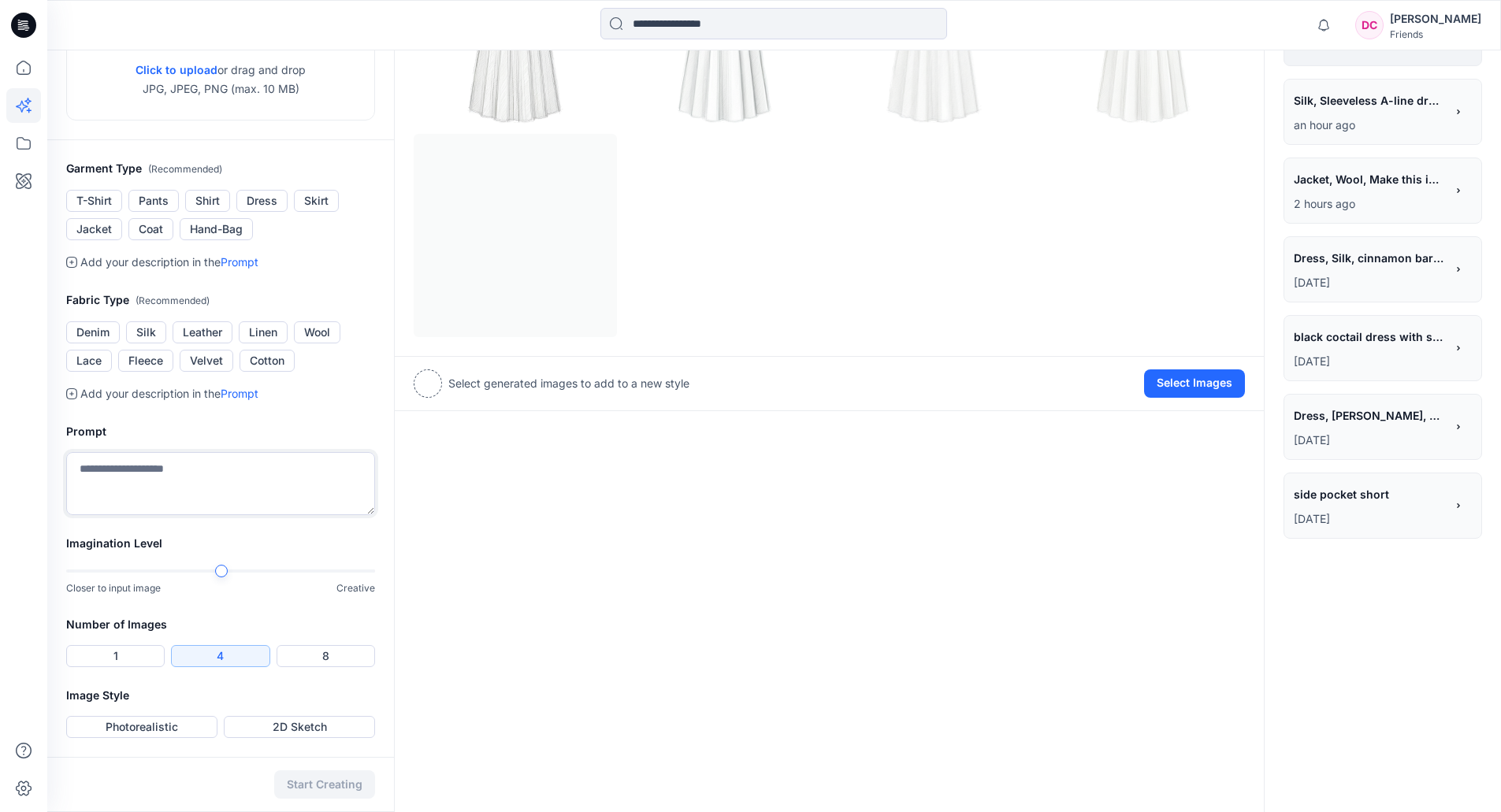
click at [202, 485] on textarea at bounding box center [220, 483] width 309 height 63
paste textarea "**********"
click at [150, 732] on button "Photorealistic" at bounding box center [142, 726] width 151 height 22
click at [151, 661] on button "1" at bounding box center [116, 656] width 99 height 22
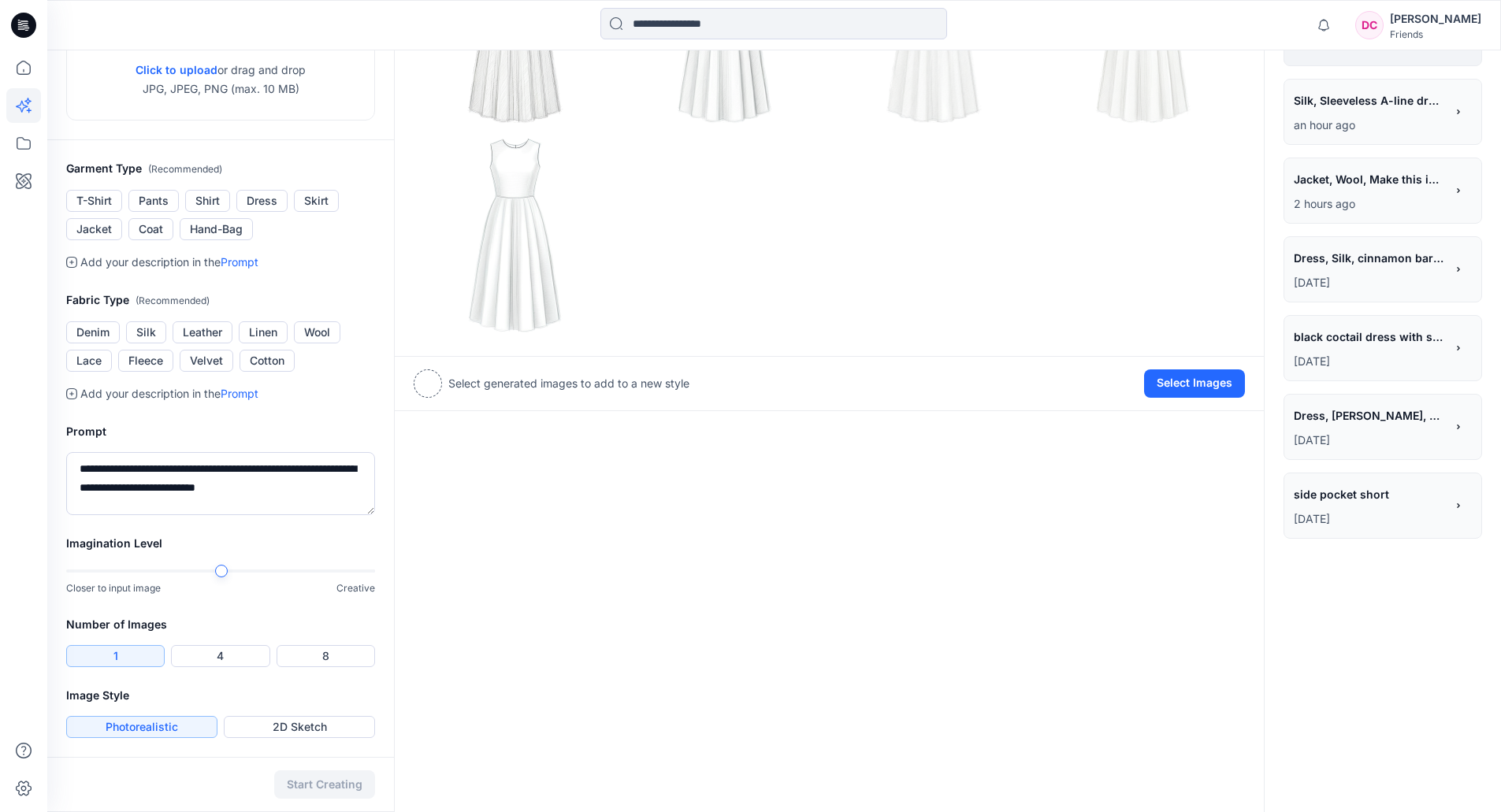
drag, startPoint x: 217, startPoint y: 564, endPoint x: 229, endPoint y: 567, distance: 12.4
click at [229, 567] on div "Closer to input image Creative" at bounding box center [220, 580] width 309 height 32
click at [314, 572] on div at bounding box center [220, 571] width 309 height 11
click at [281, 602] on div "Imagination Level Closer to input image Creative" at bounding box center [220, 575] width 347 height 81
click at [142, 657] on button "1" at bounding box center [116, 656] width 99 height 22
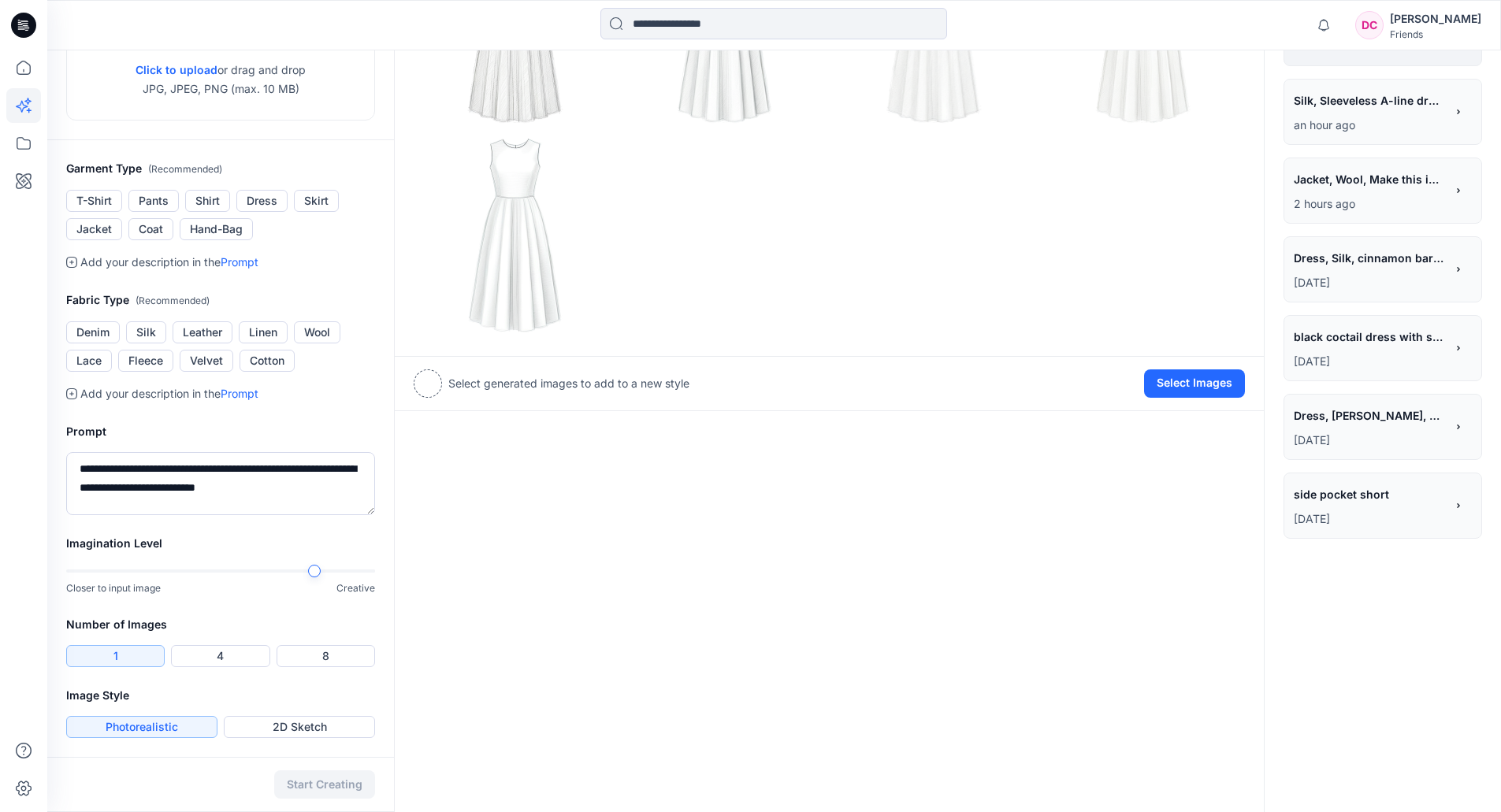
click at [162, 723] on button "Photorealistic" at bounding box center [142, 726] width 151 height 22
click at [330, 779] on div "Start Creating" at bounding box center [220, 784] width 347 height 55
click at [324, 486] on textarea "**********" at bounding box center [220, 483] width 309 height 63
click at [308, 571] on div at bounding box center [314, 571] width 13 height 13
type textarea "**********"
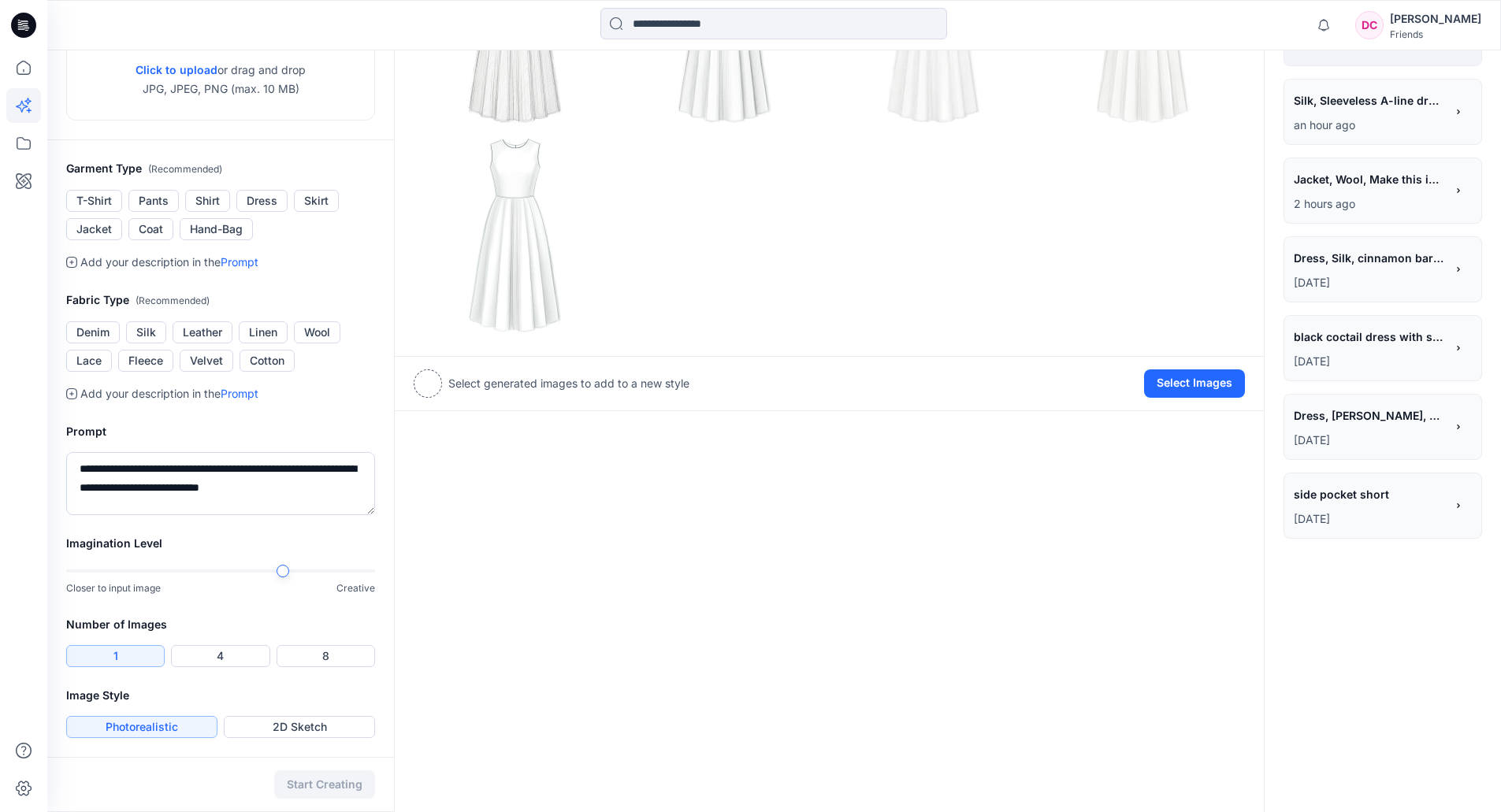
click at [129, 657] on button "1" at bounding box center [116, 656] width 99 height 22
click at [179, 721] on button "Photorealistic" at bounding box center [142, 726] width 151 height 22
click at [135, 326] on button "Silk" at bounding box center [147, 332] width 41 height 22
click at [267, 195] on button "Dress" at bounding box center [262, 200] width 51 height 22
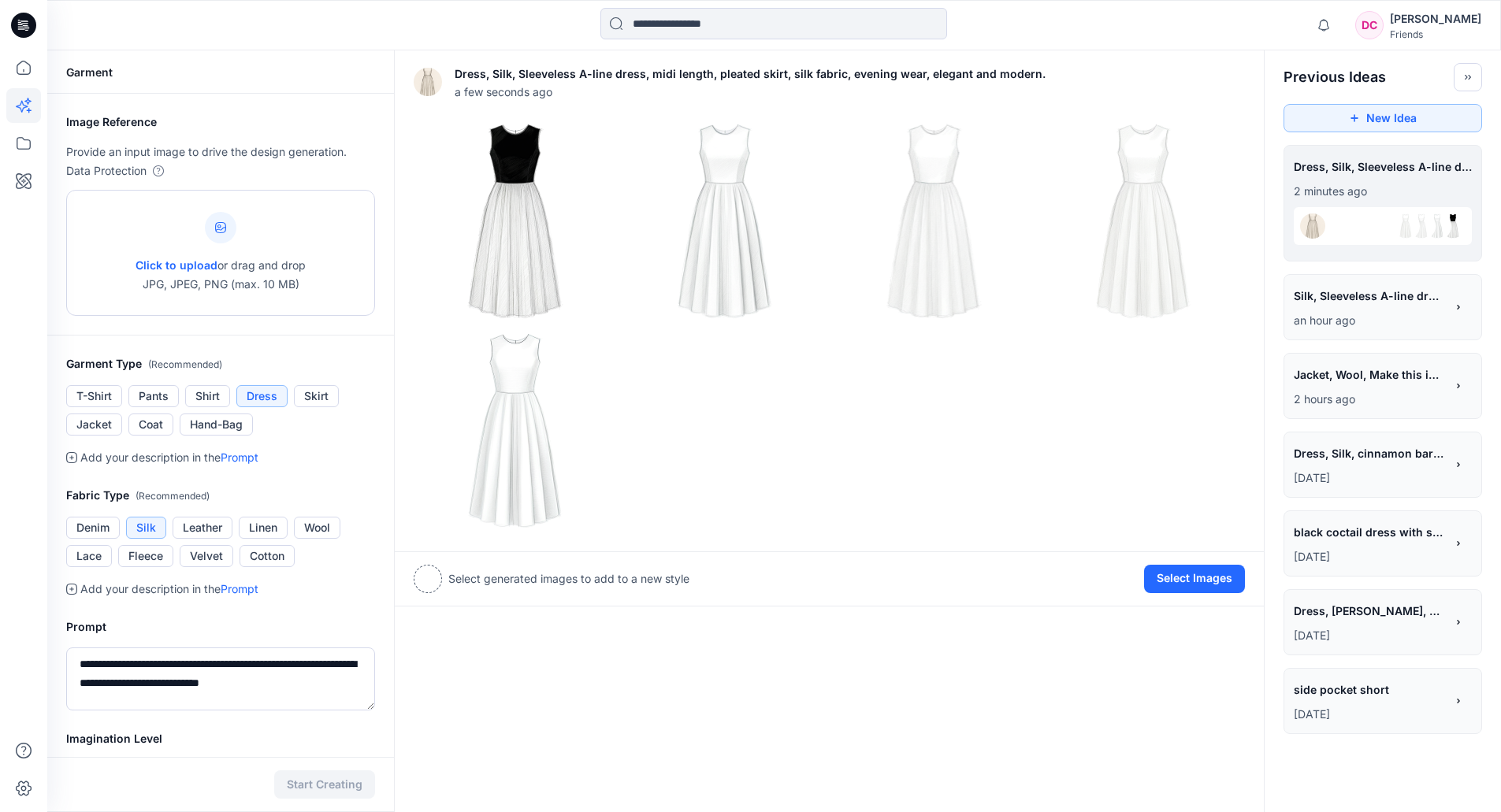
click at [185, 261] on span "Click to upload" at bounding box center [176, 265] width 82 height 14
type input "**********"
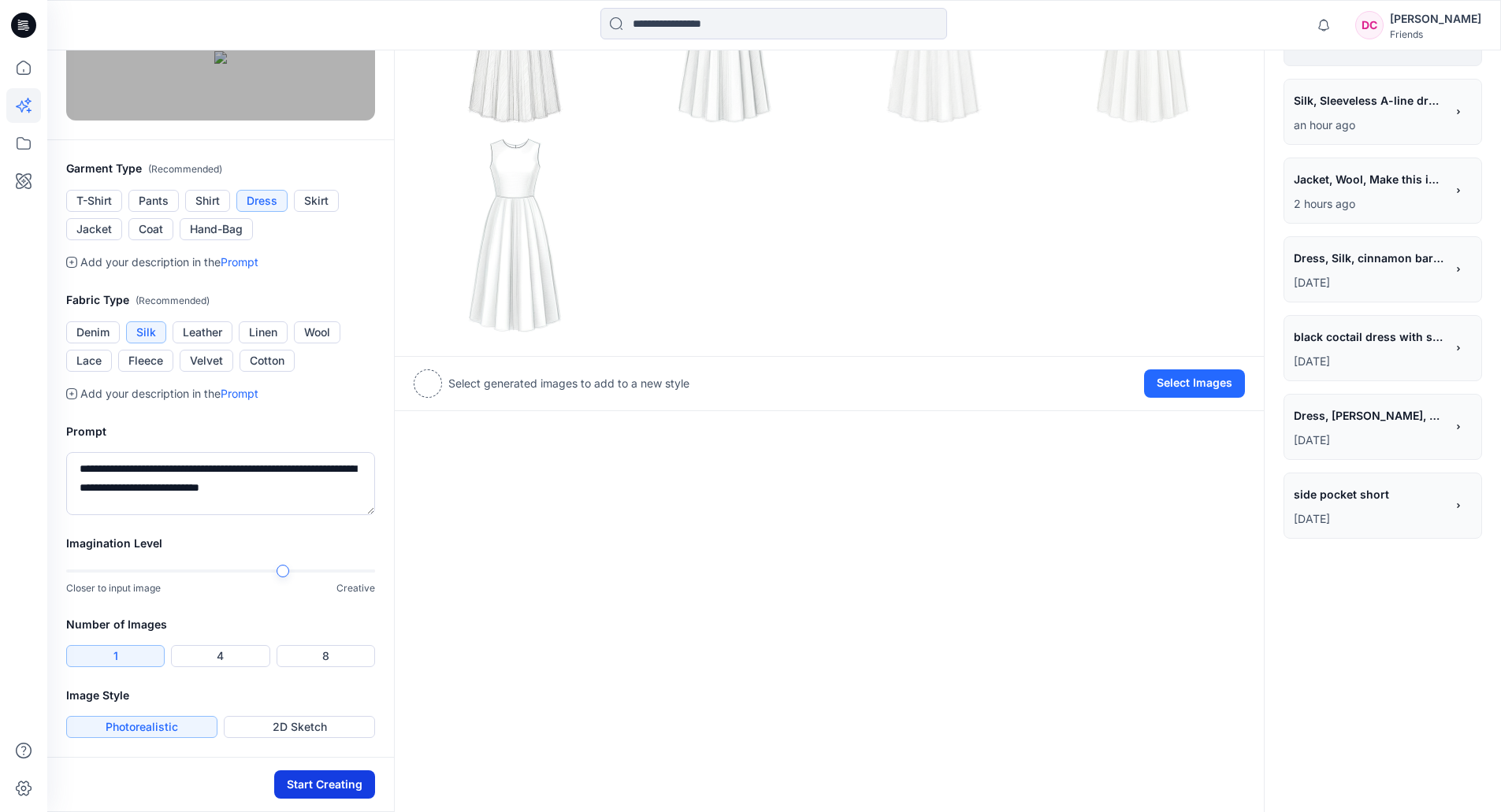
scroll to position [398, 0]
click at [322, 780] on button "Start Creating" at bounding box center [325, 784] width 101 height 28
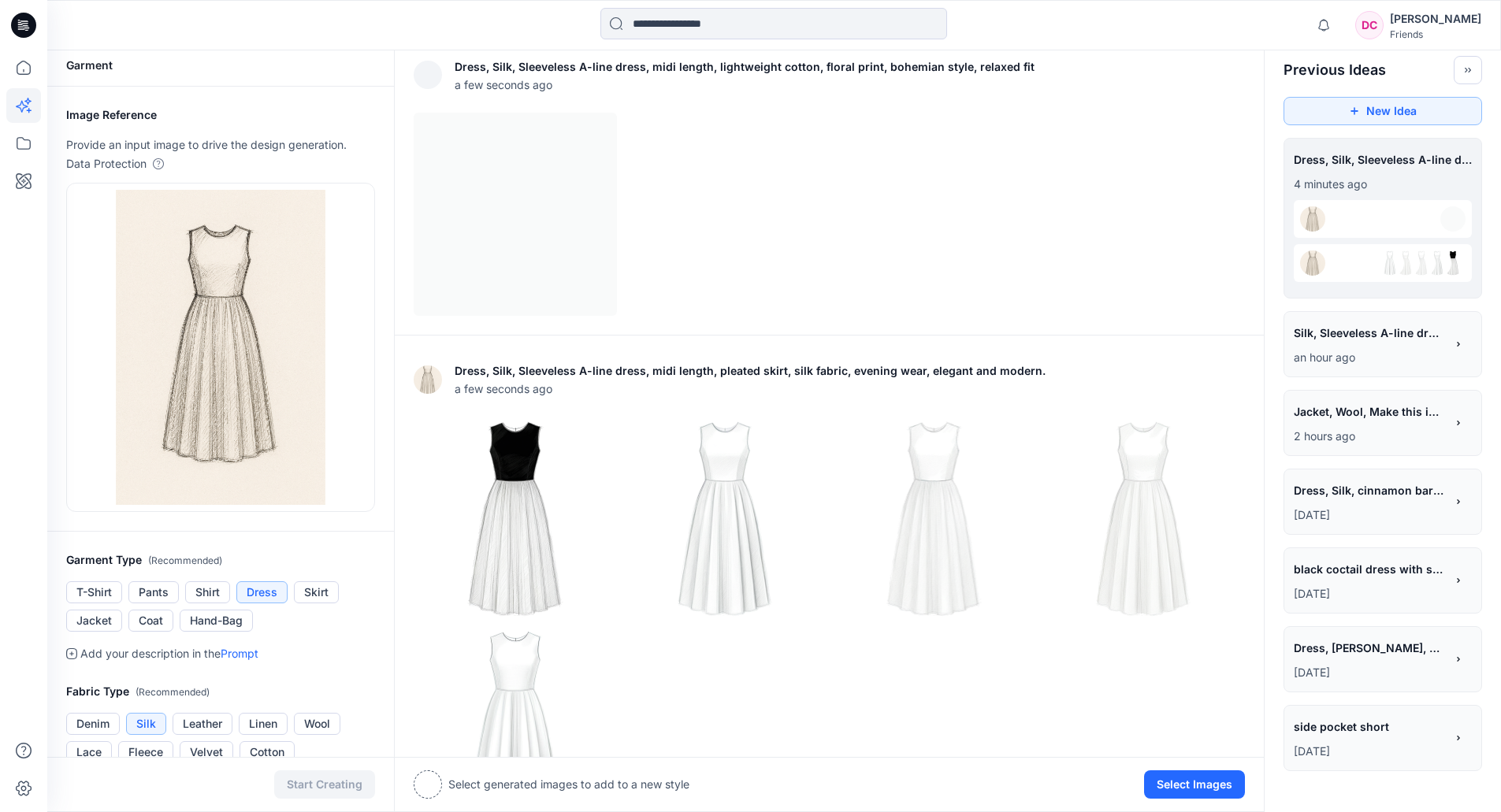
scroll to position [6, 0]
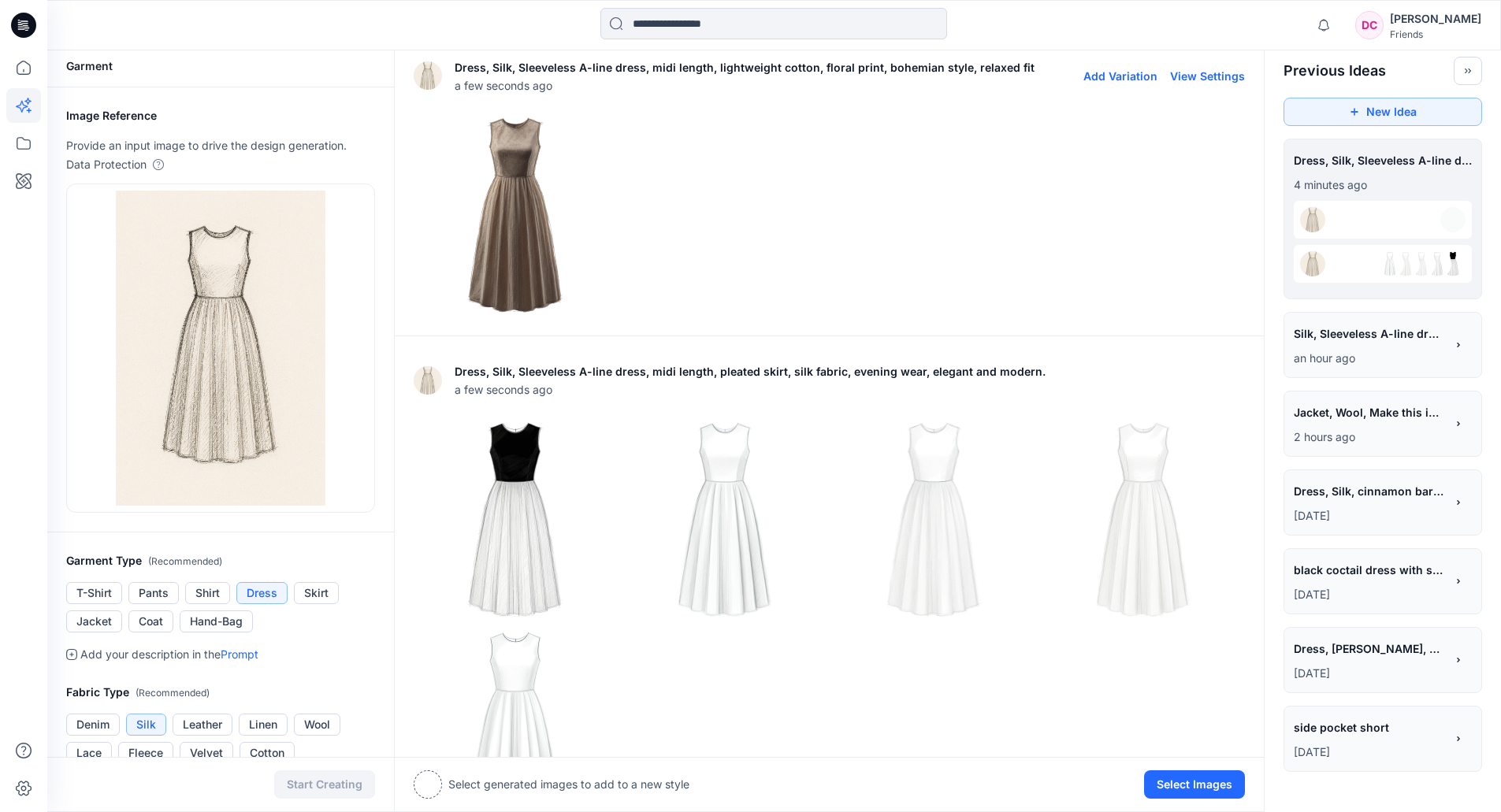
click at [522, 237] on img at bounding box center [515, 215] width 202 height 202
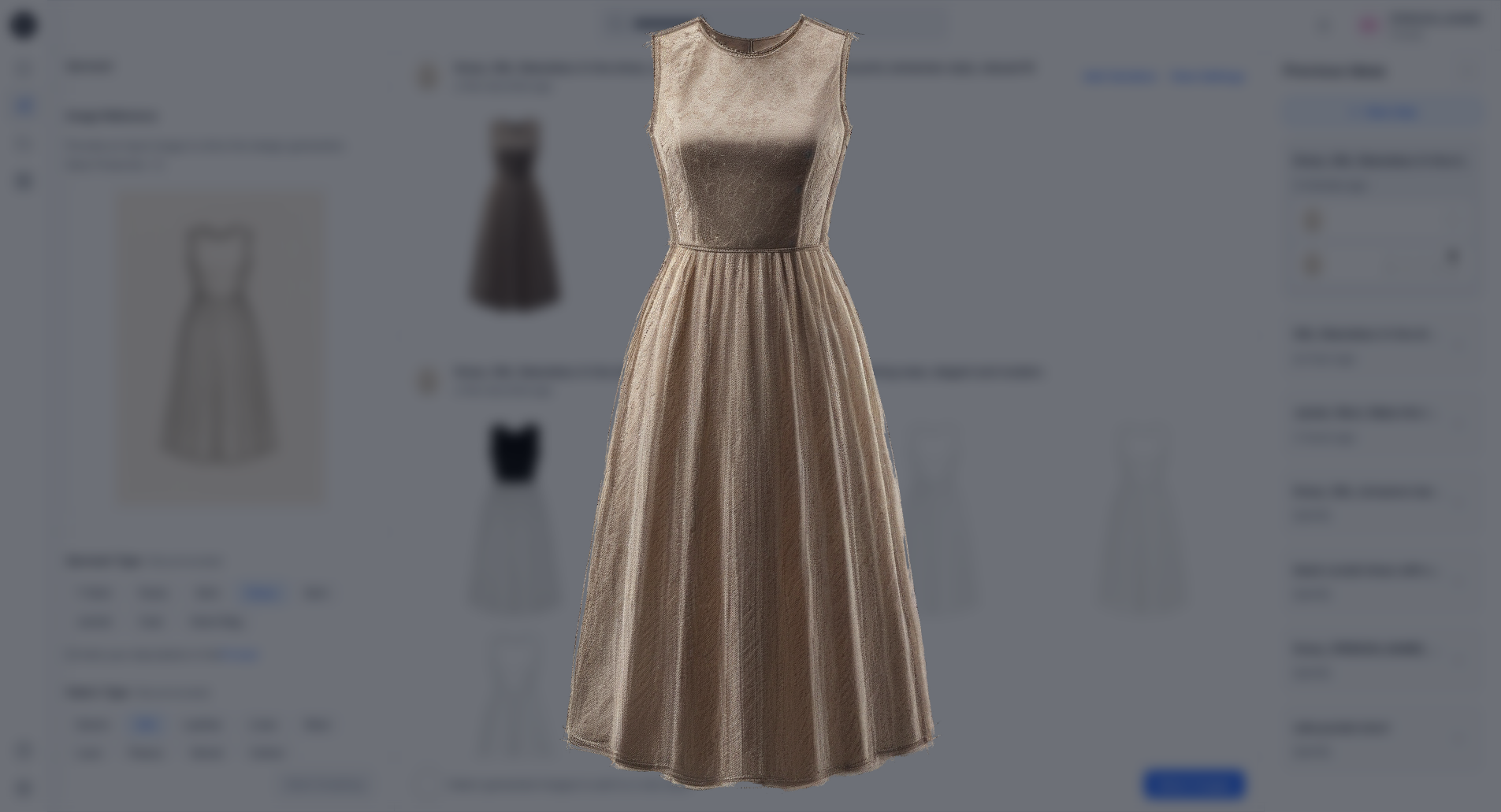
scroll to position [0, 0]
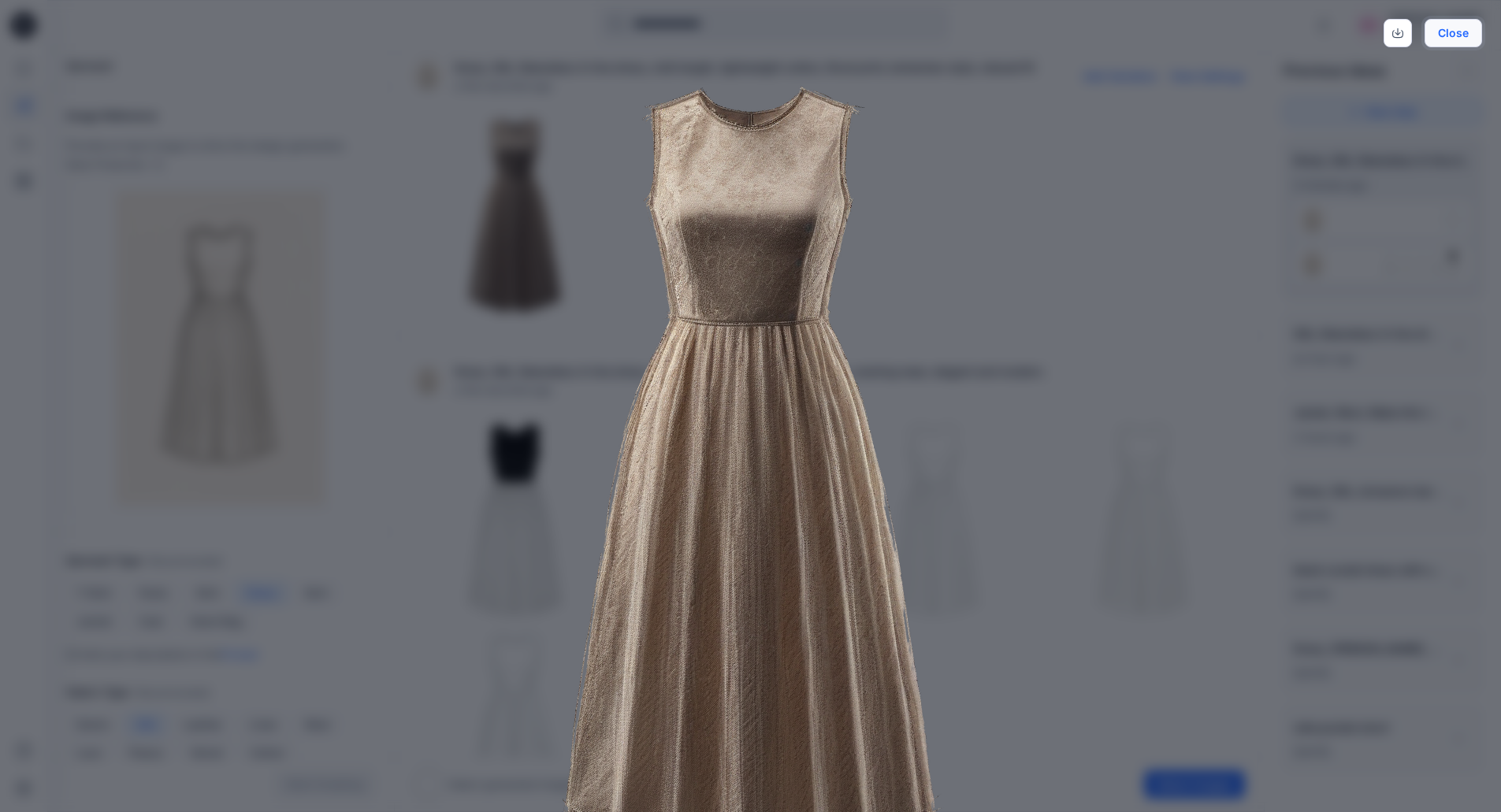
click at [1461, 37] on button "Close" at bounding box center [1453, 32] width 58 height 28
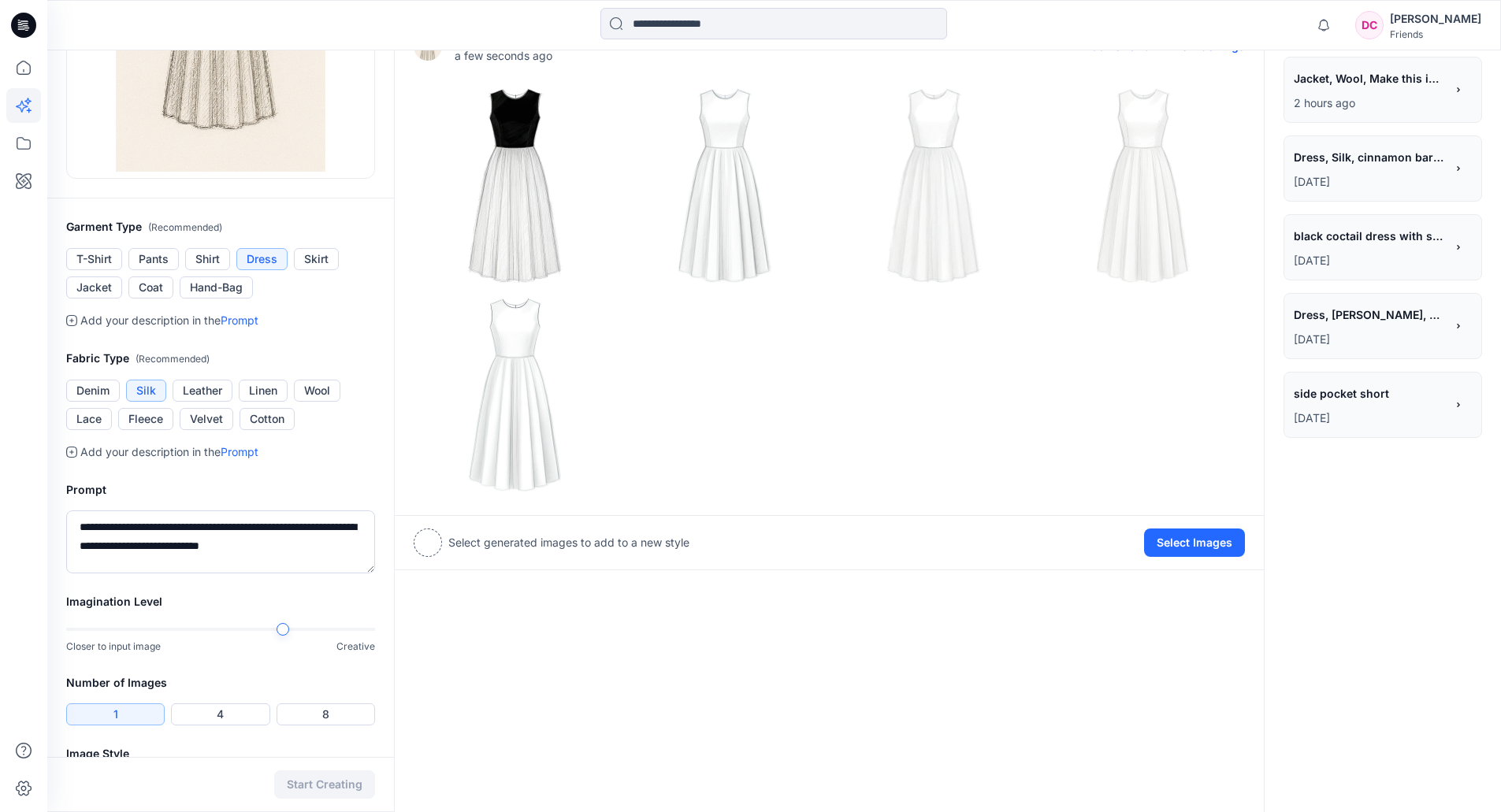
scroll to position [398, 0]
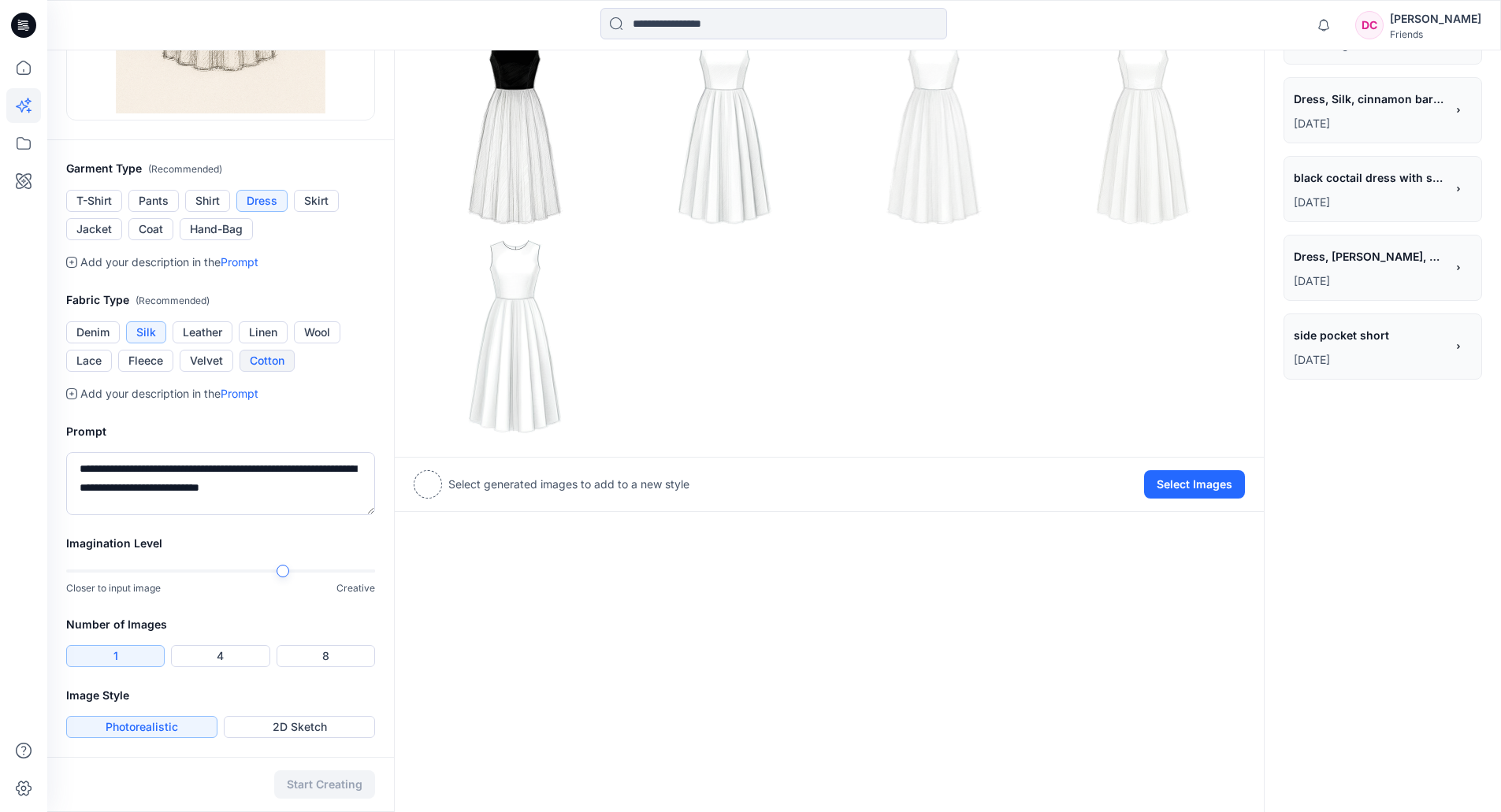
click at [277, 359] on button "Cotton" at bounding box center [267, 360] width 55 height 22
click at [206, 652] on button "4" at bounding box center [220, 656] width 99 height 22
click at [326, 781] on button "Start Creating" at bounding box center [325, 784] width 101 height 28
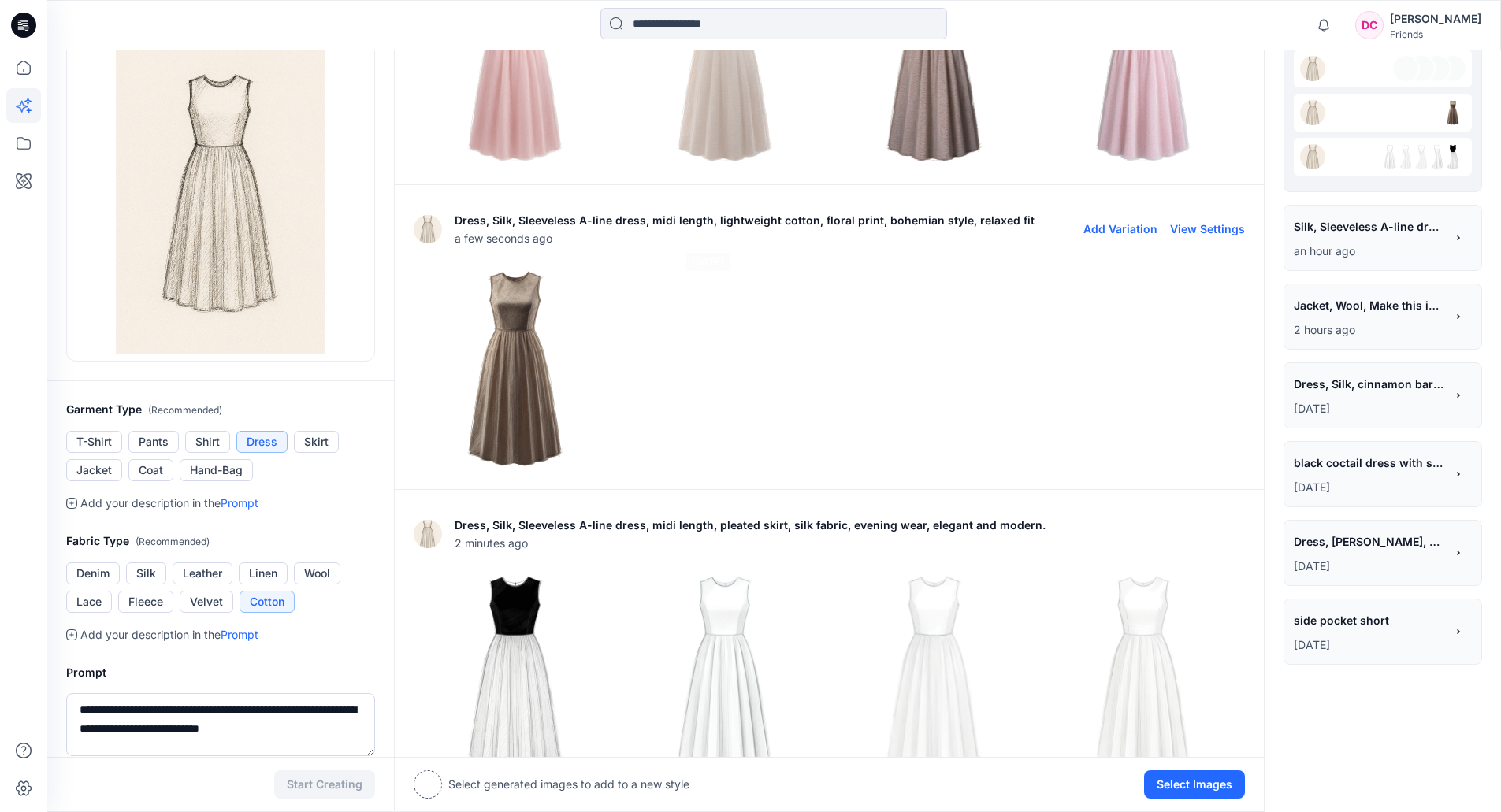
scroll to position [0, 0]
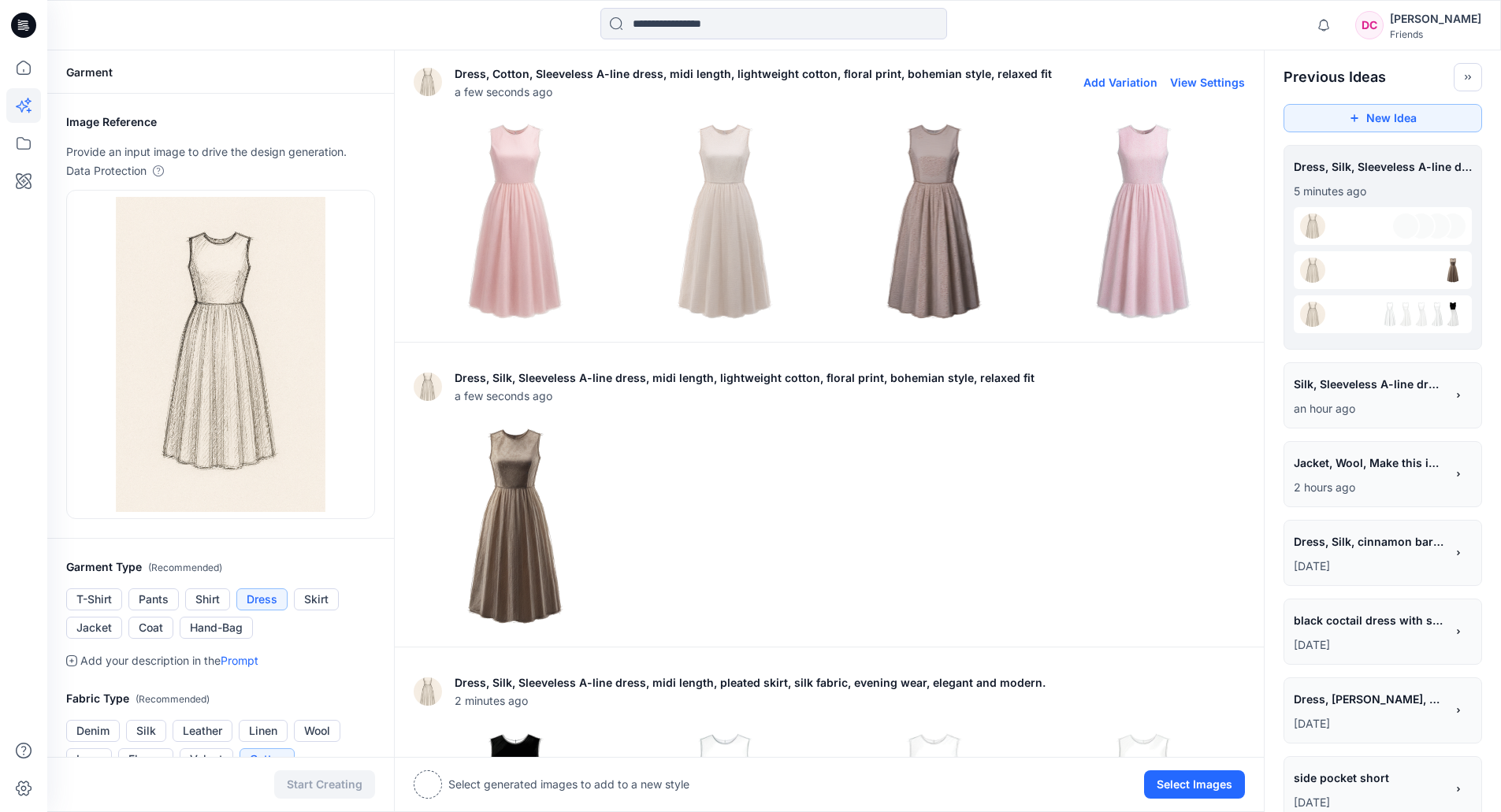
click at [712, 246] on img at bounding box center [724, 221] width 202 height 202
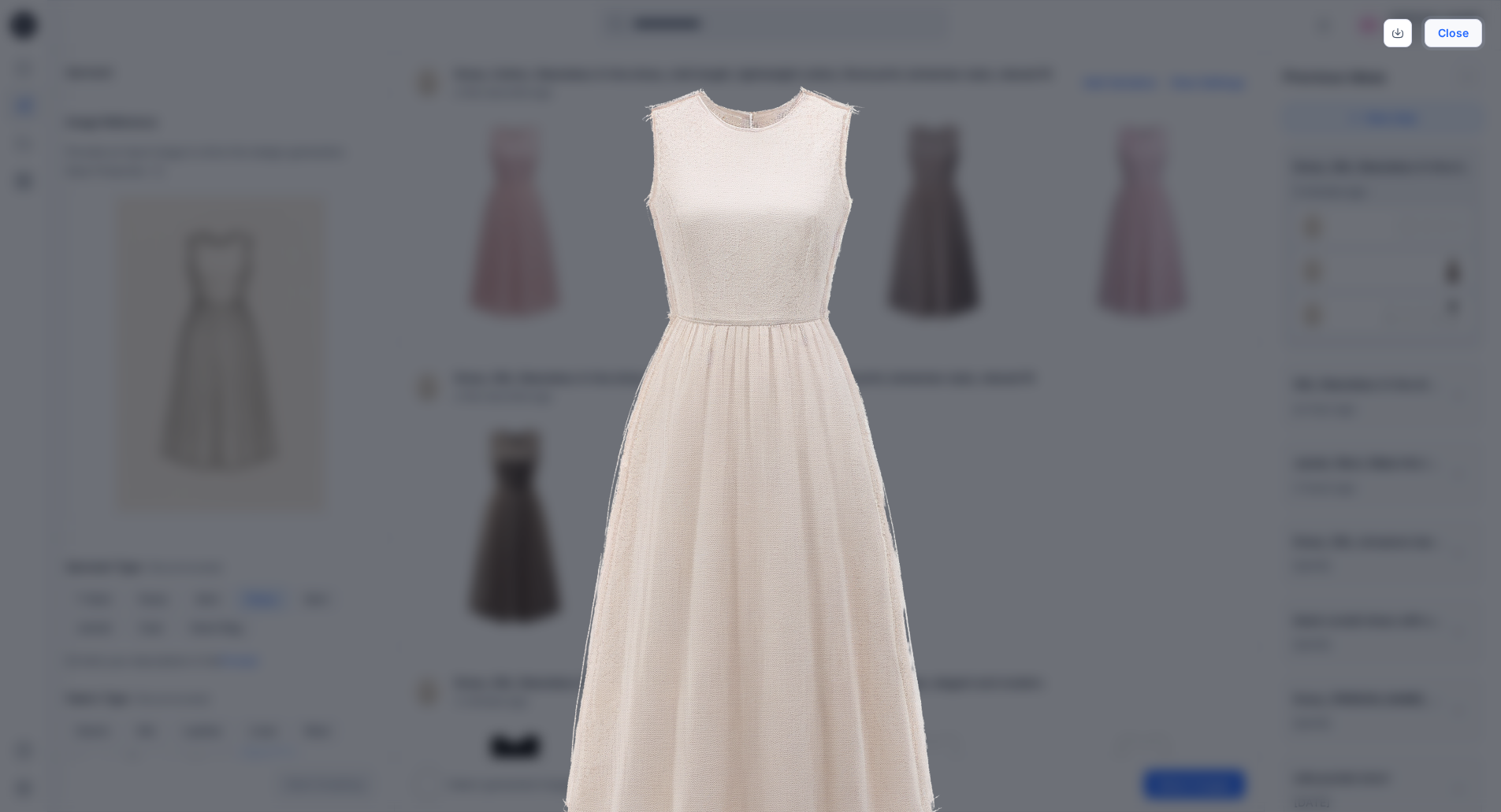
click at [1465, 31] on button "Close" at bounding box center [1453, 32] width 58 height 28
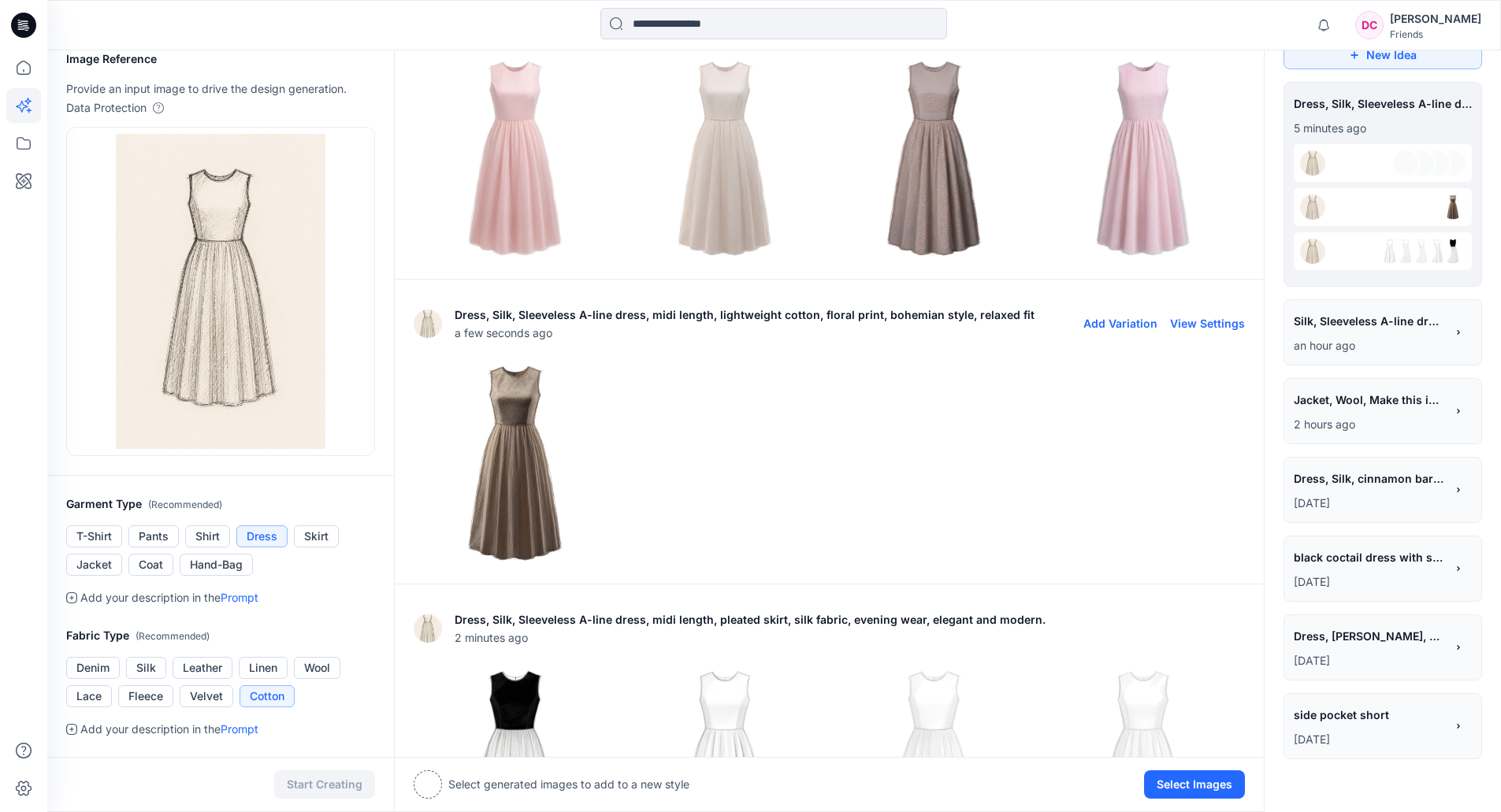
scroll to position [158, 0]
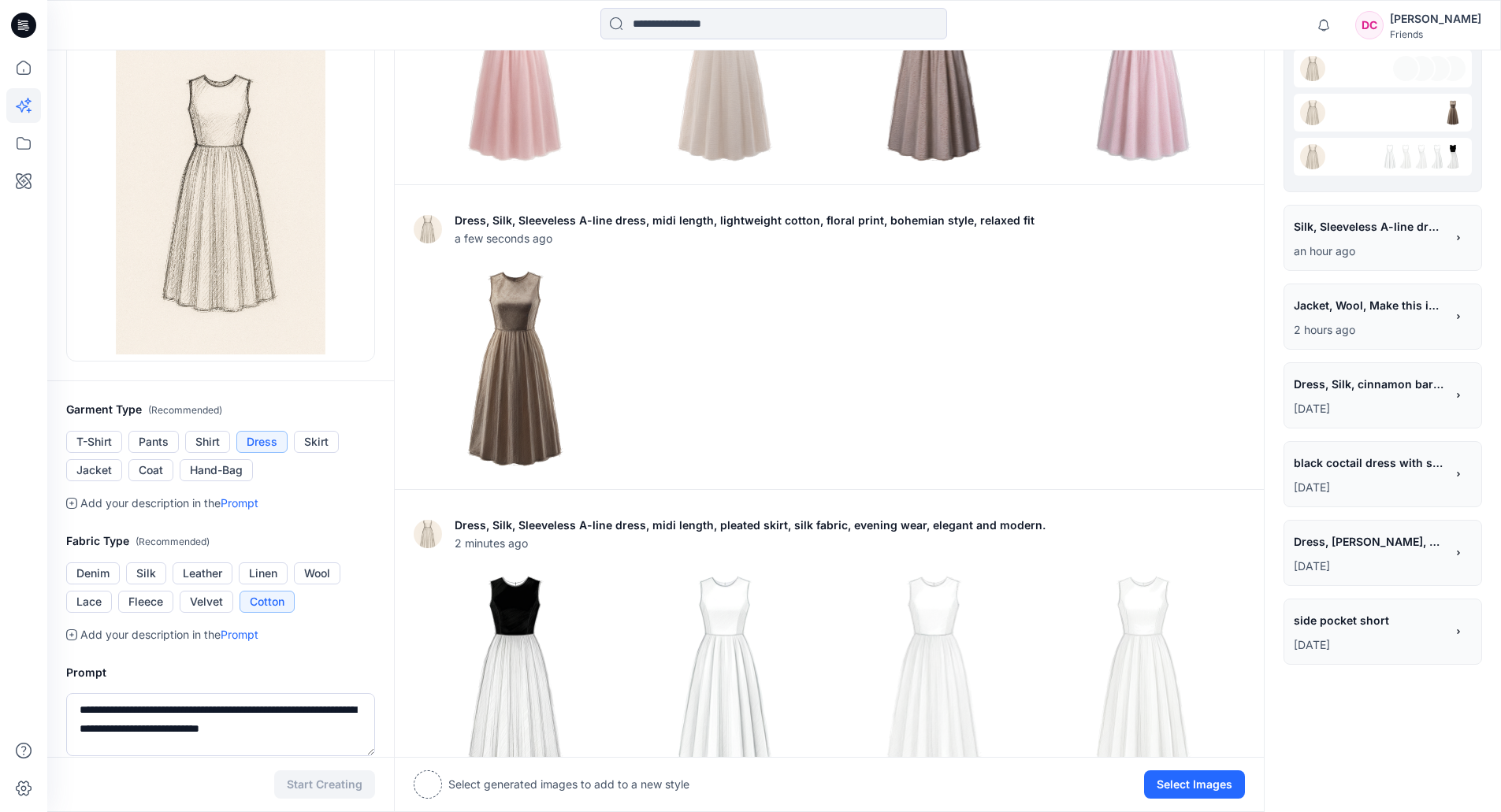
click at [1400, 239] on div "**********" at bounding box center [1369, 228] width 151 height 27
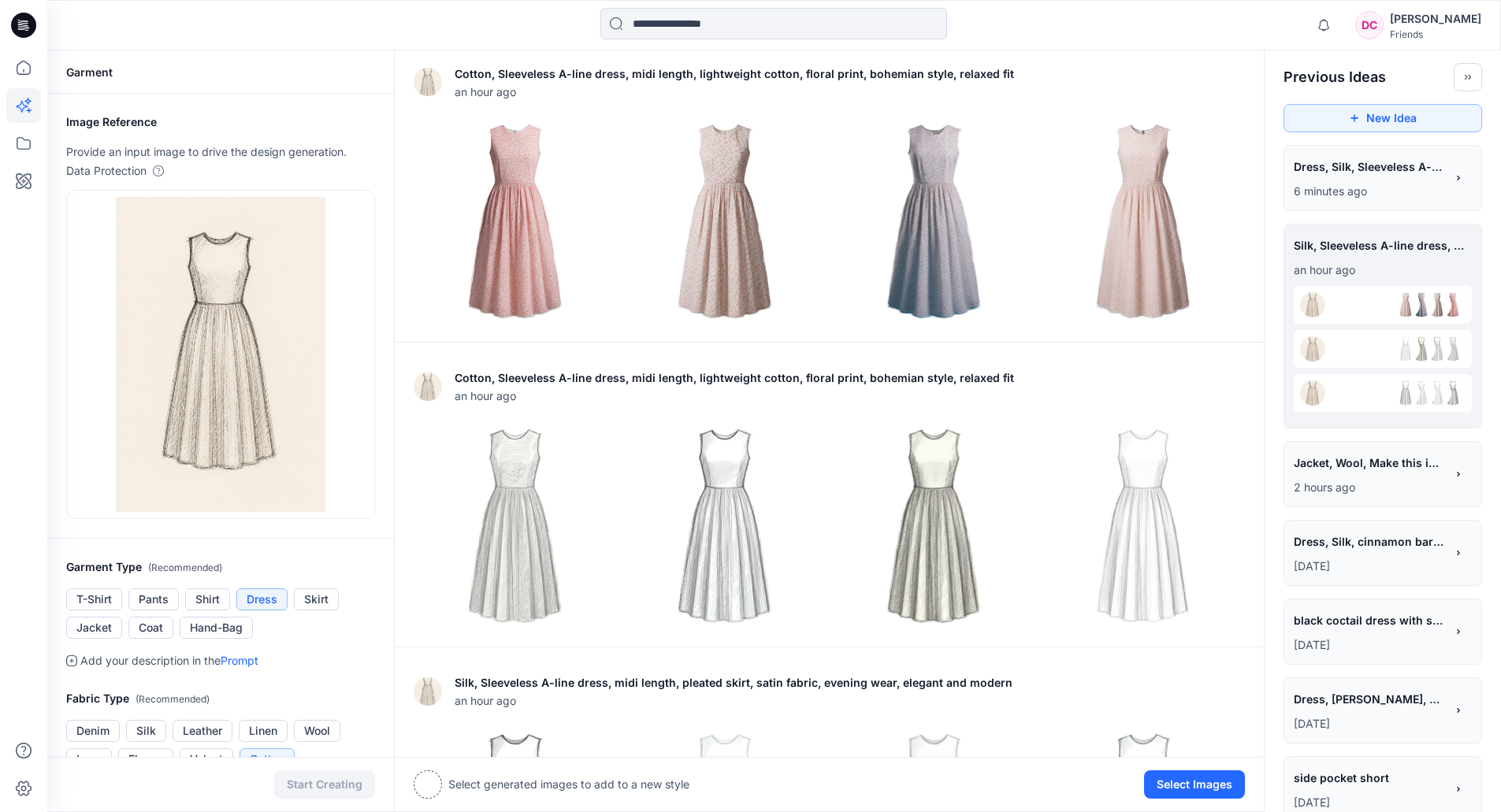
click at [1301, 170] on span "Dress, Silk, Sleeveless A-line dress, midi length, pleated skirt, silk fabric, …" at bounding box center [1368, 167] width 150 height 23
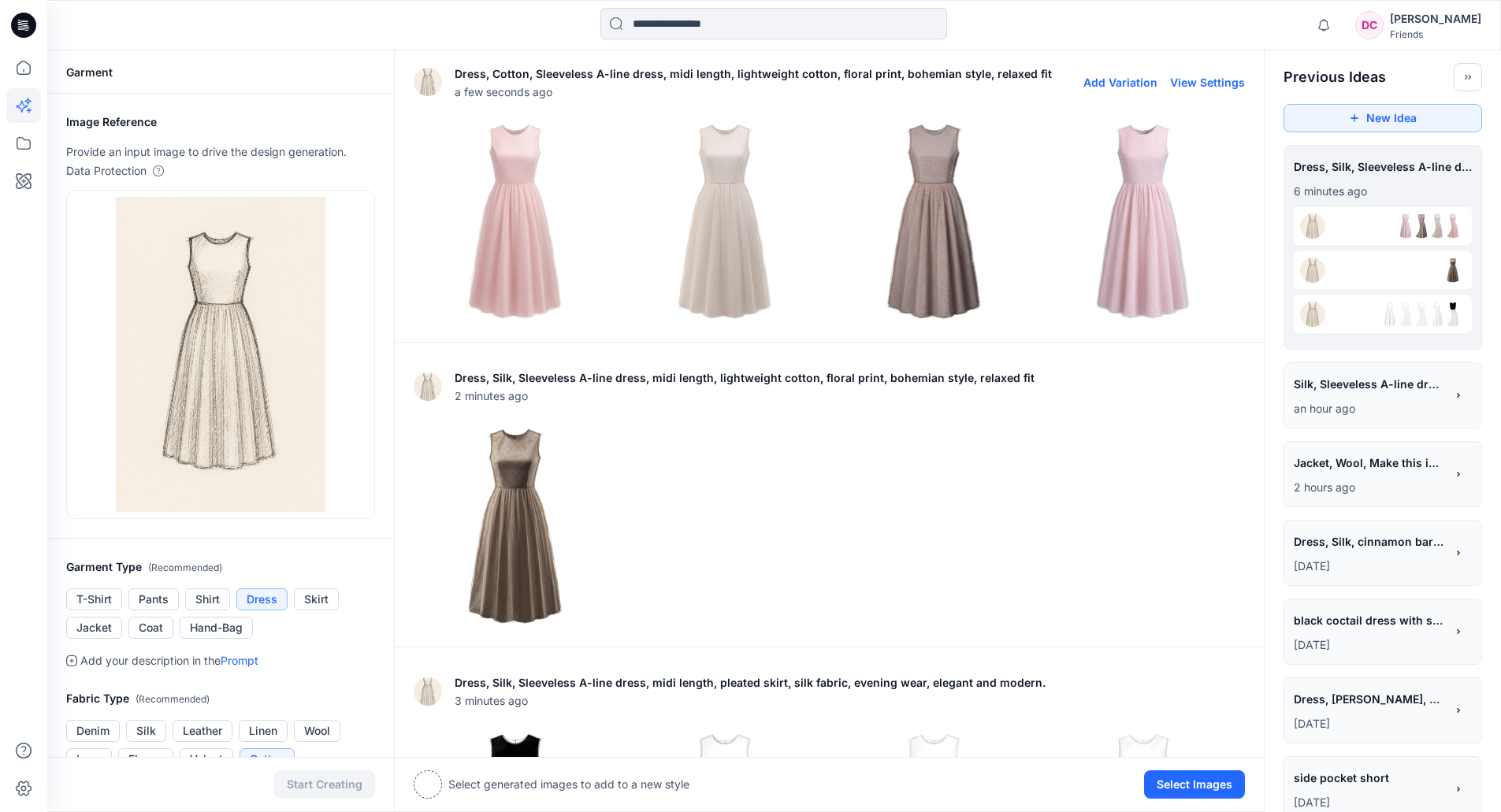
click at [525, 224] on img at bounding box center [515, 221] width 202 height 202
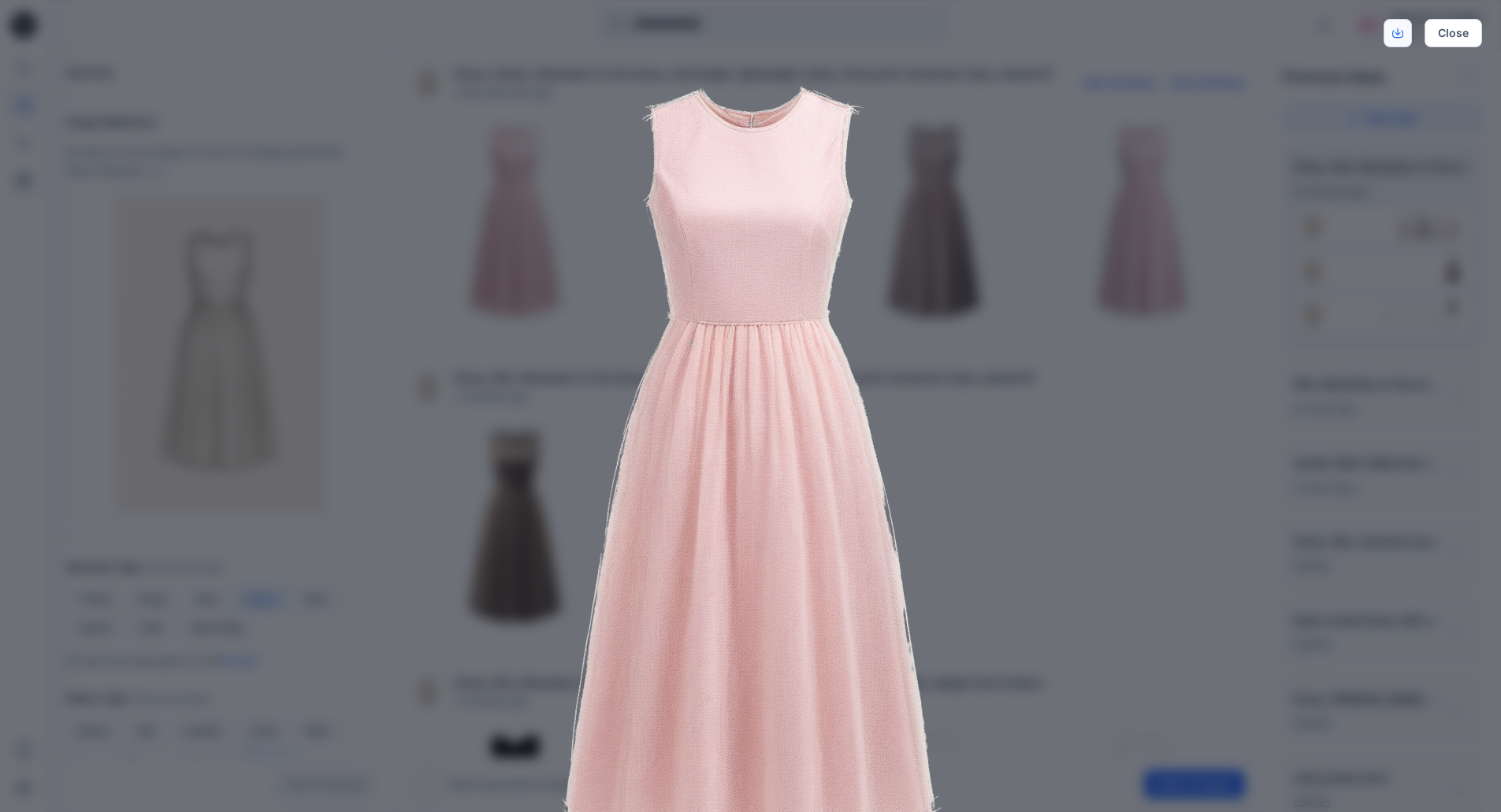
click at [1401, 32] on icon "Download" at bounding box center [1398, 33] width 11 height 11
click at [1469, 29] on button "Close" at bounding box center [1453, 32] width 58 height 28
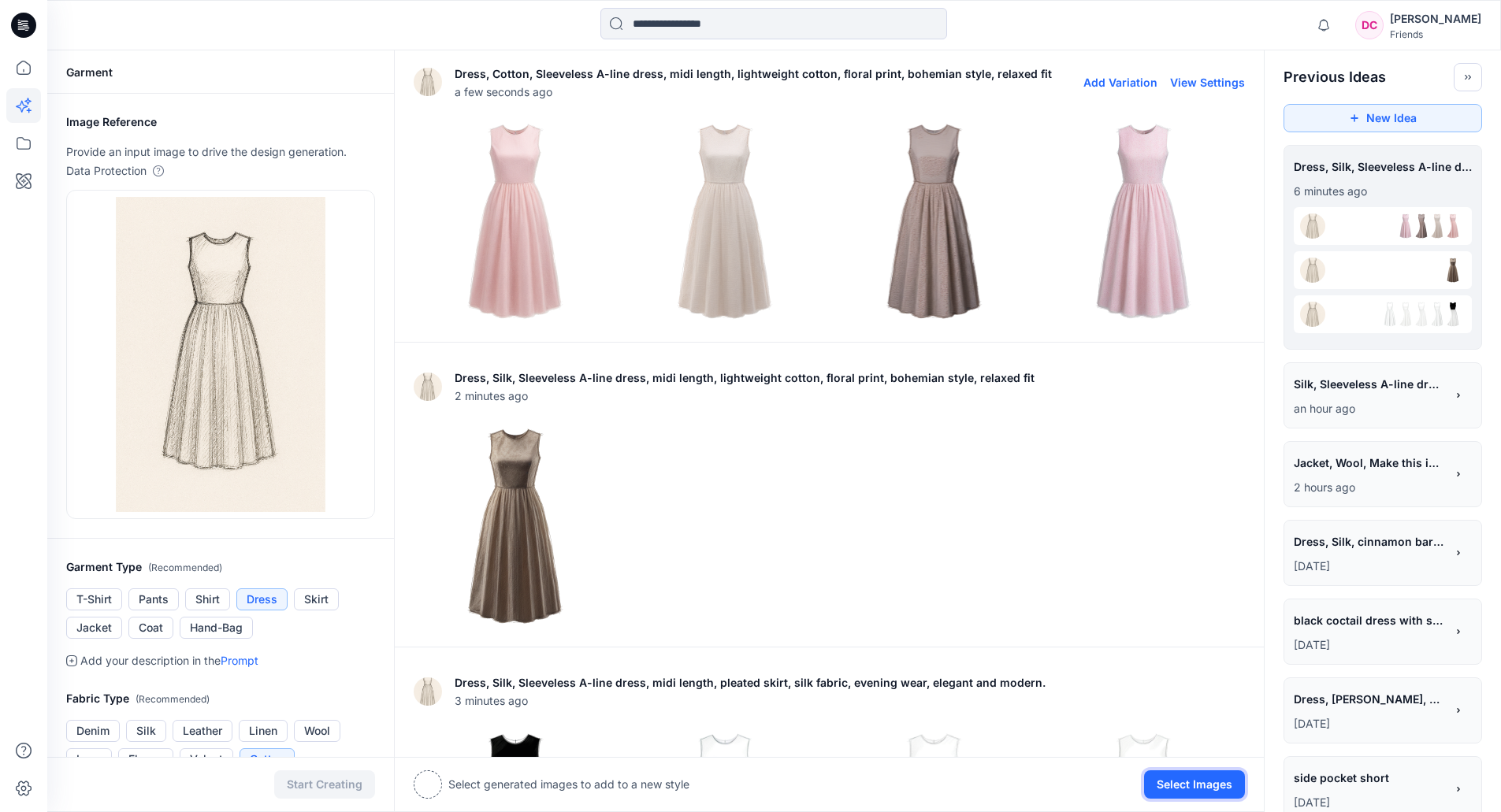
click at [1205, 784] on button "Select Images" at bounding box center [1194, 784] width 101 height 28
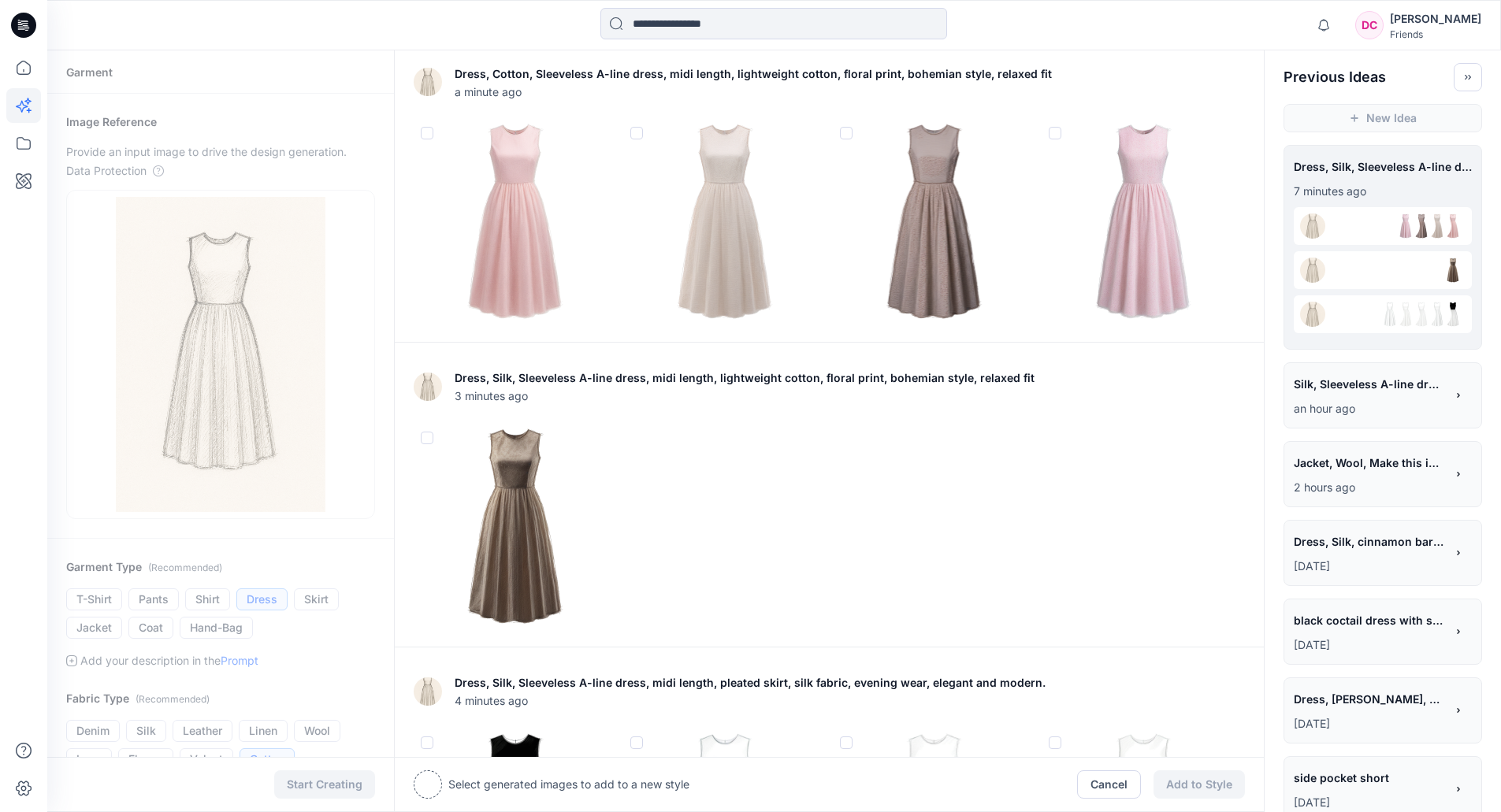
click at [426, 130] on span at bounding box center [427, 134] width 13 height 13
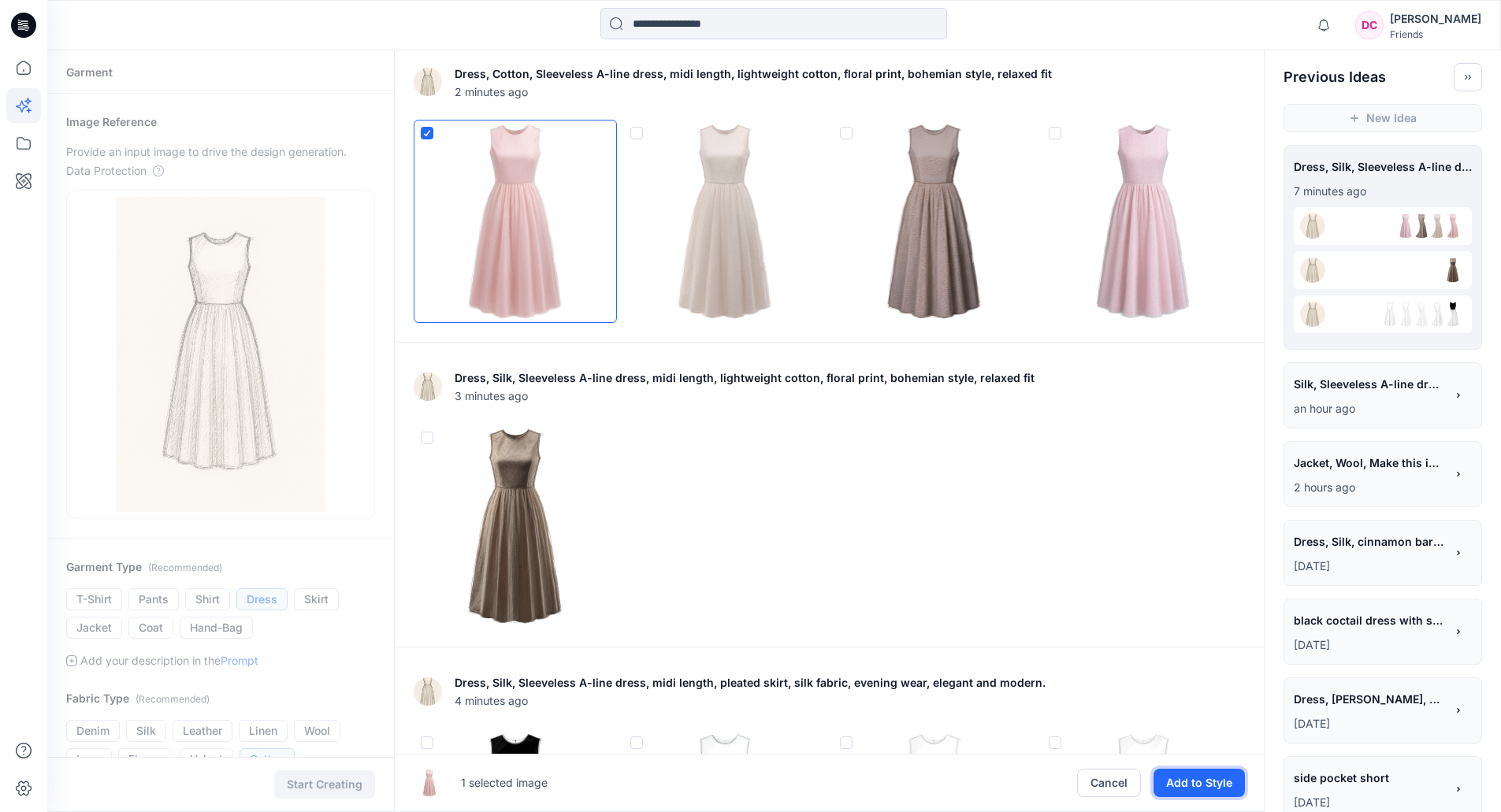
click at [1203, 776] on button "Add to Style" at bounding box center [1199, 782] width 92 height 28
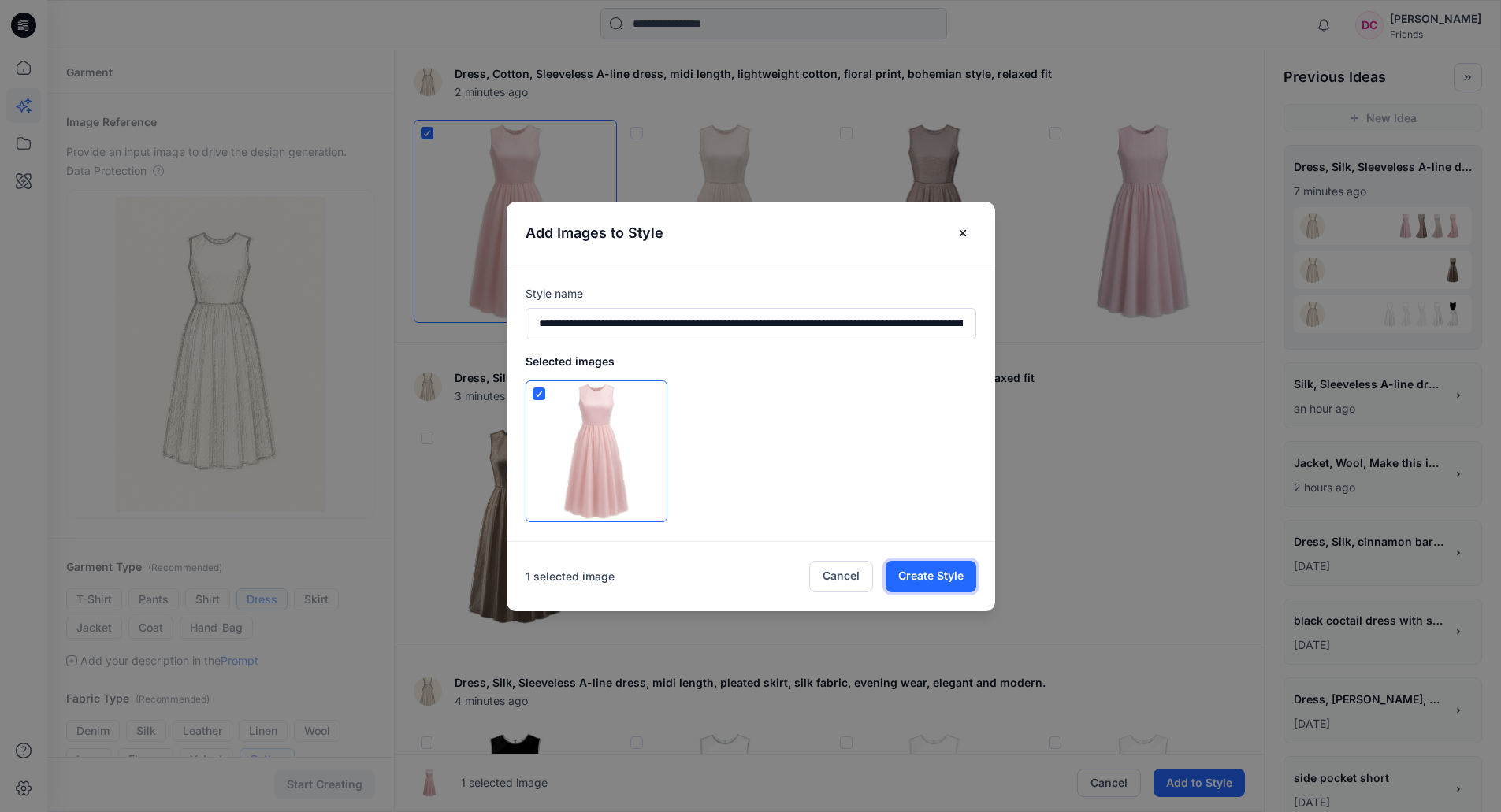
click at [927, 574] on button "Create Style" at bounding box center [931, 576] width 91 height 32
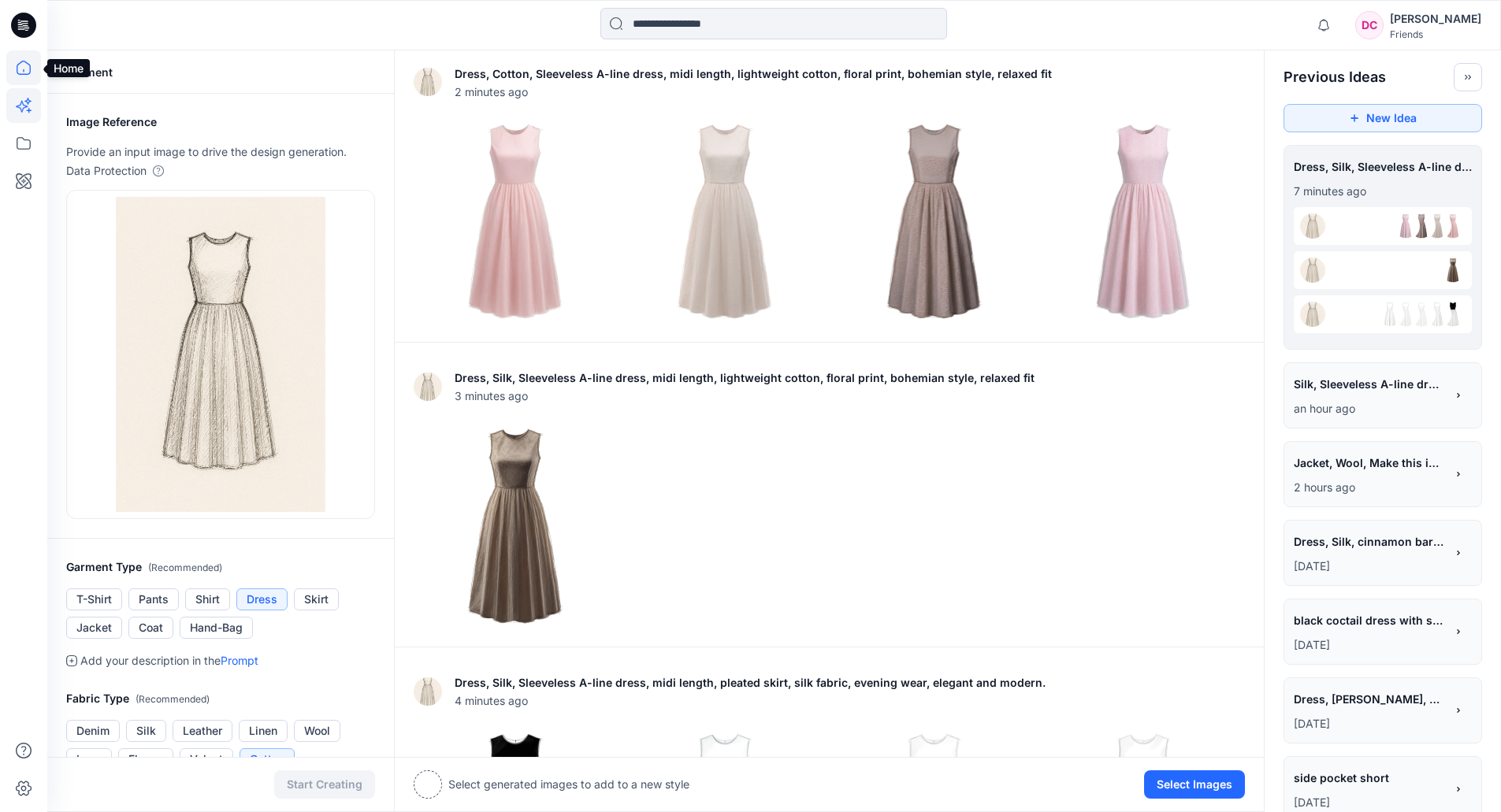
click at [23, 66] on icon at bounding box center [23, 67] width 35 height 35
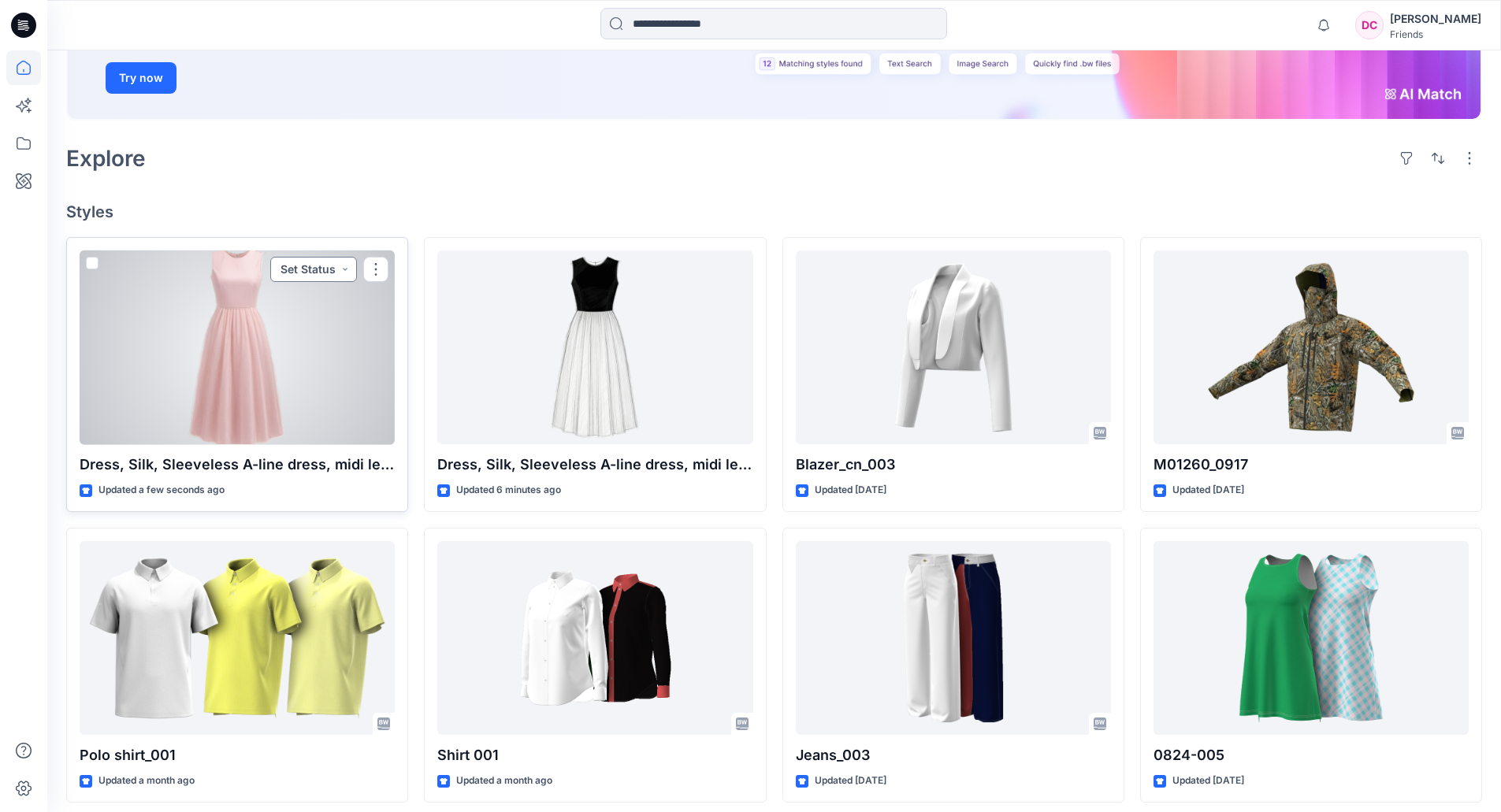
scroll to position [236, 0]
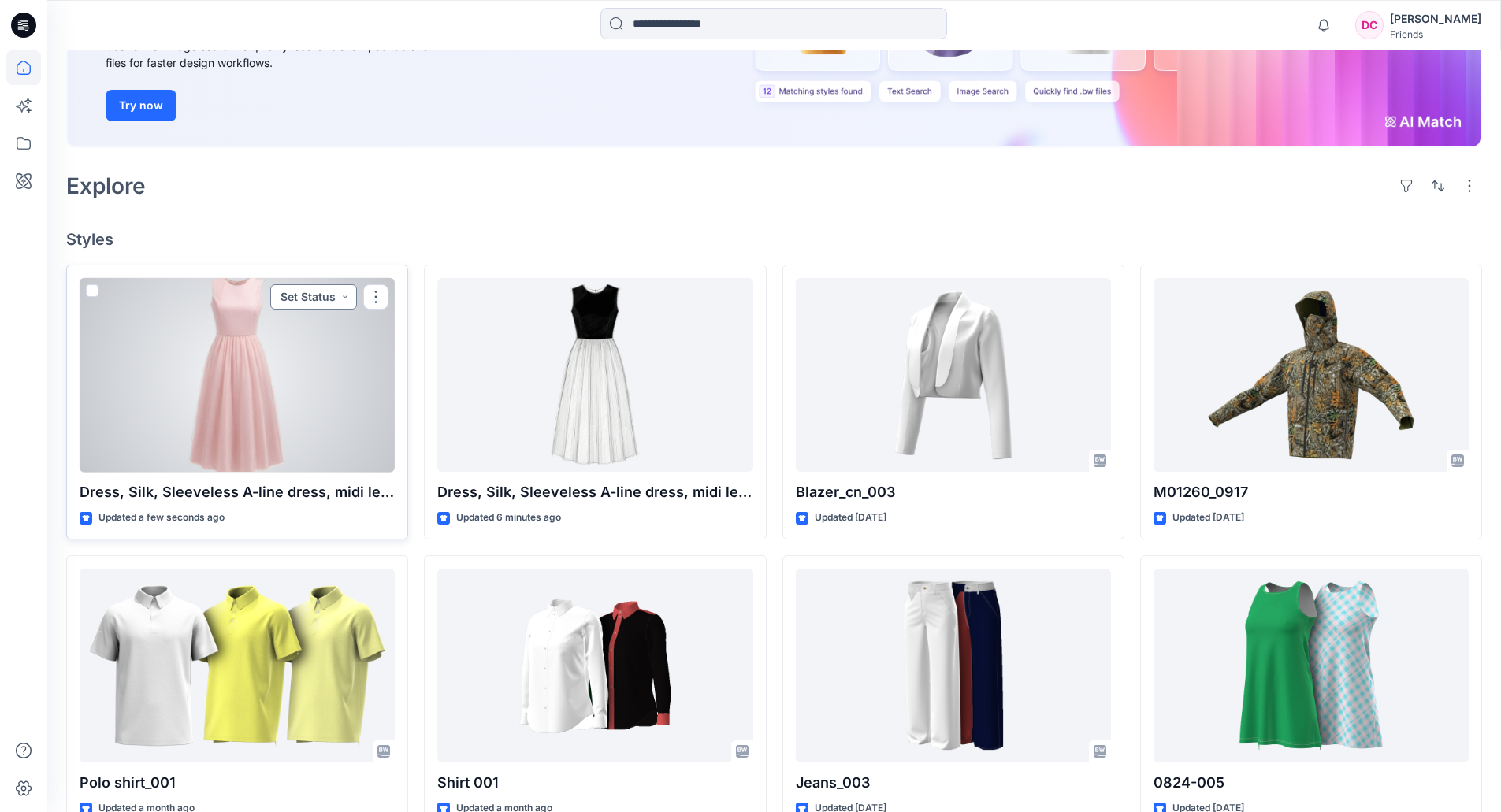
click at [334, 299] on button "Set Status" at bounding box center [313, 296] width 87 height 25
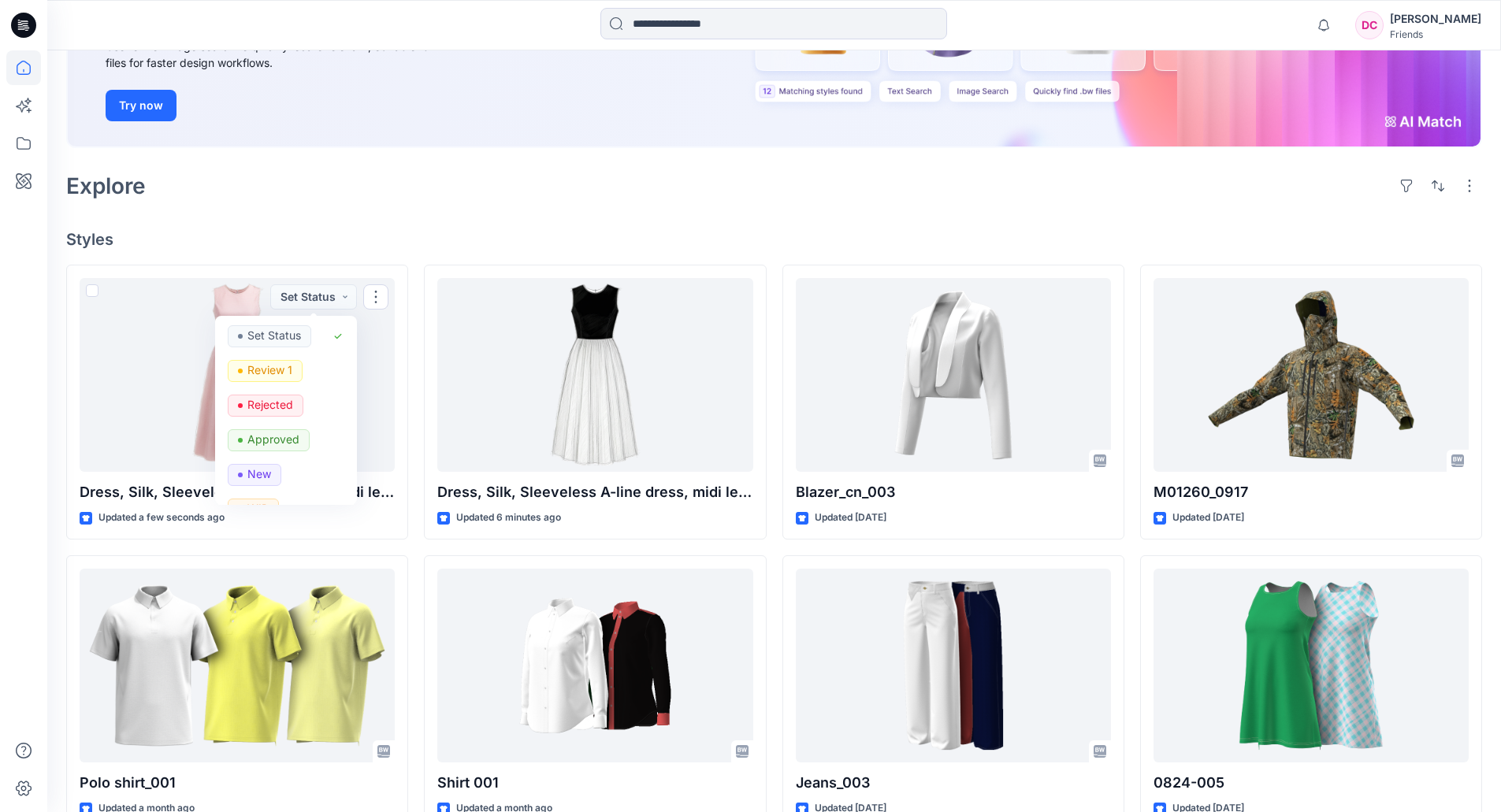
click at [348, 243] on h4 "Styles" at bounding box center [774, 239] width 1416 height 19
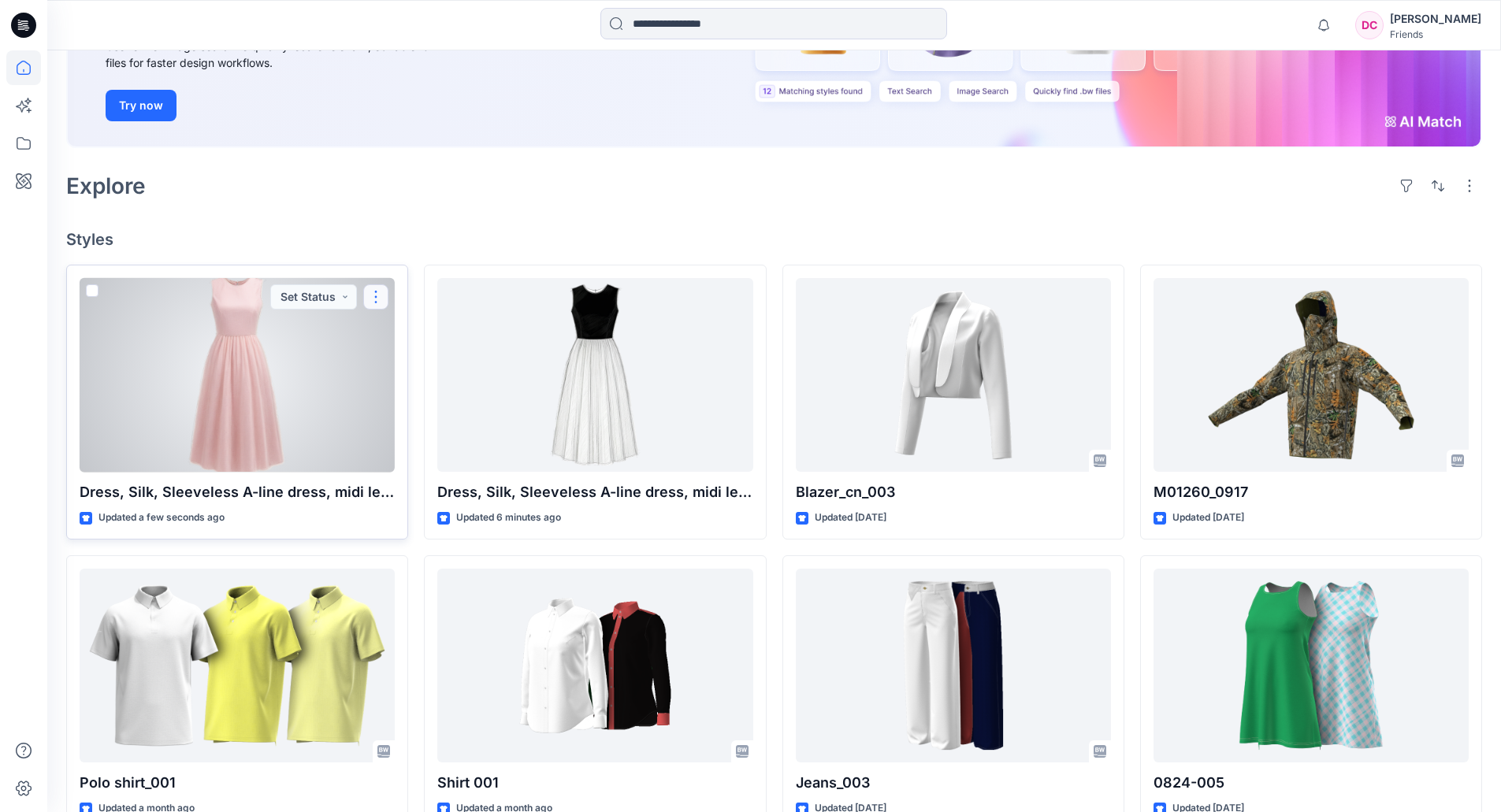
click at [377, 304] on button "button" at bounding box center [375, 296] width 25 height 25
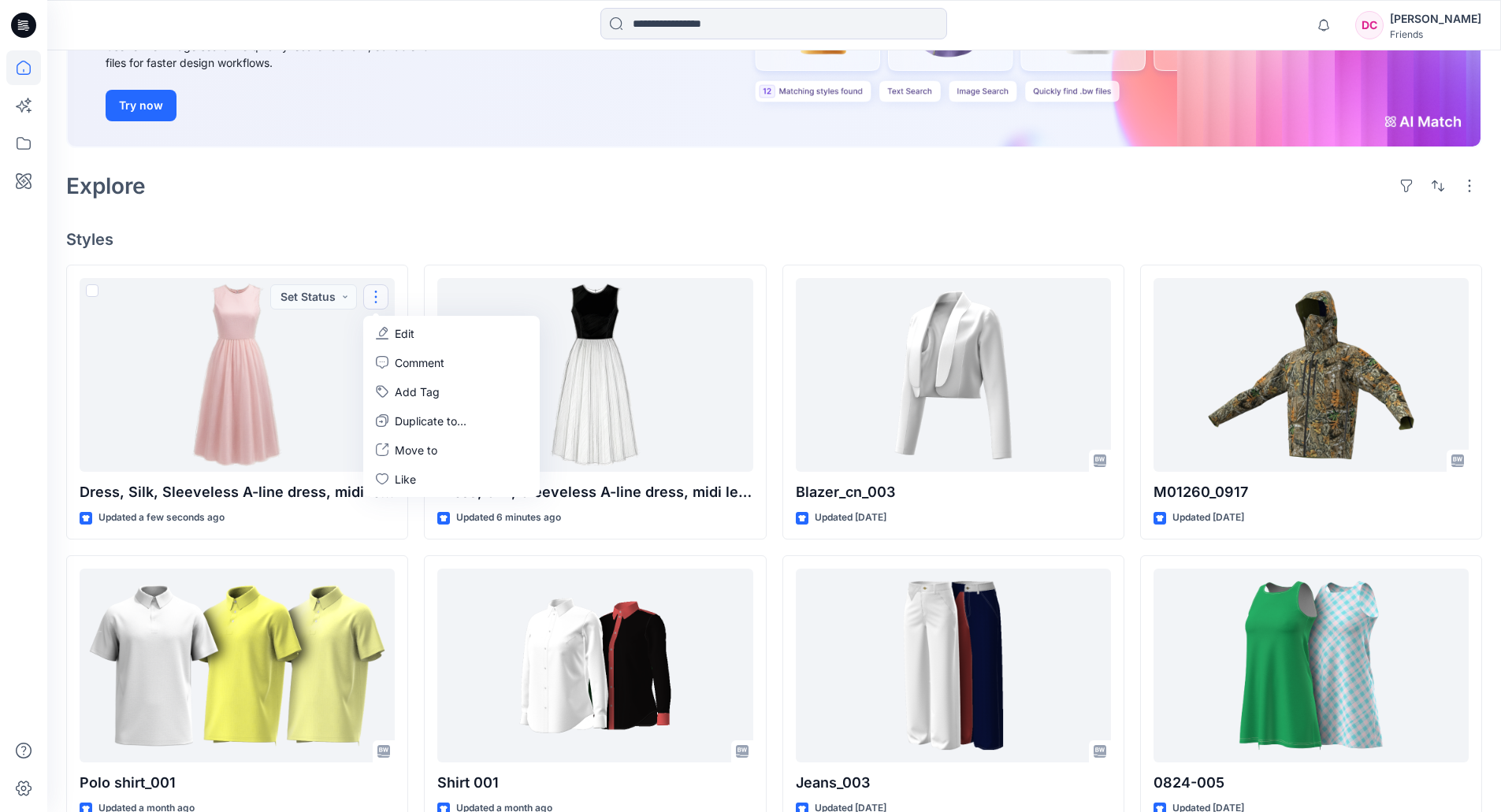
click at [397, 230] on h4 "Styles" at bounding box center [774, 239] width 1416 height 19
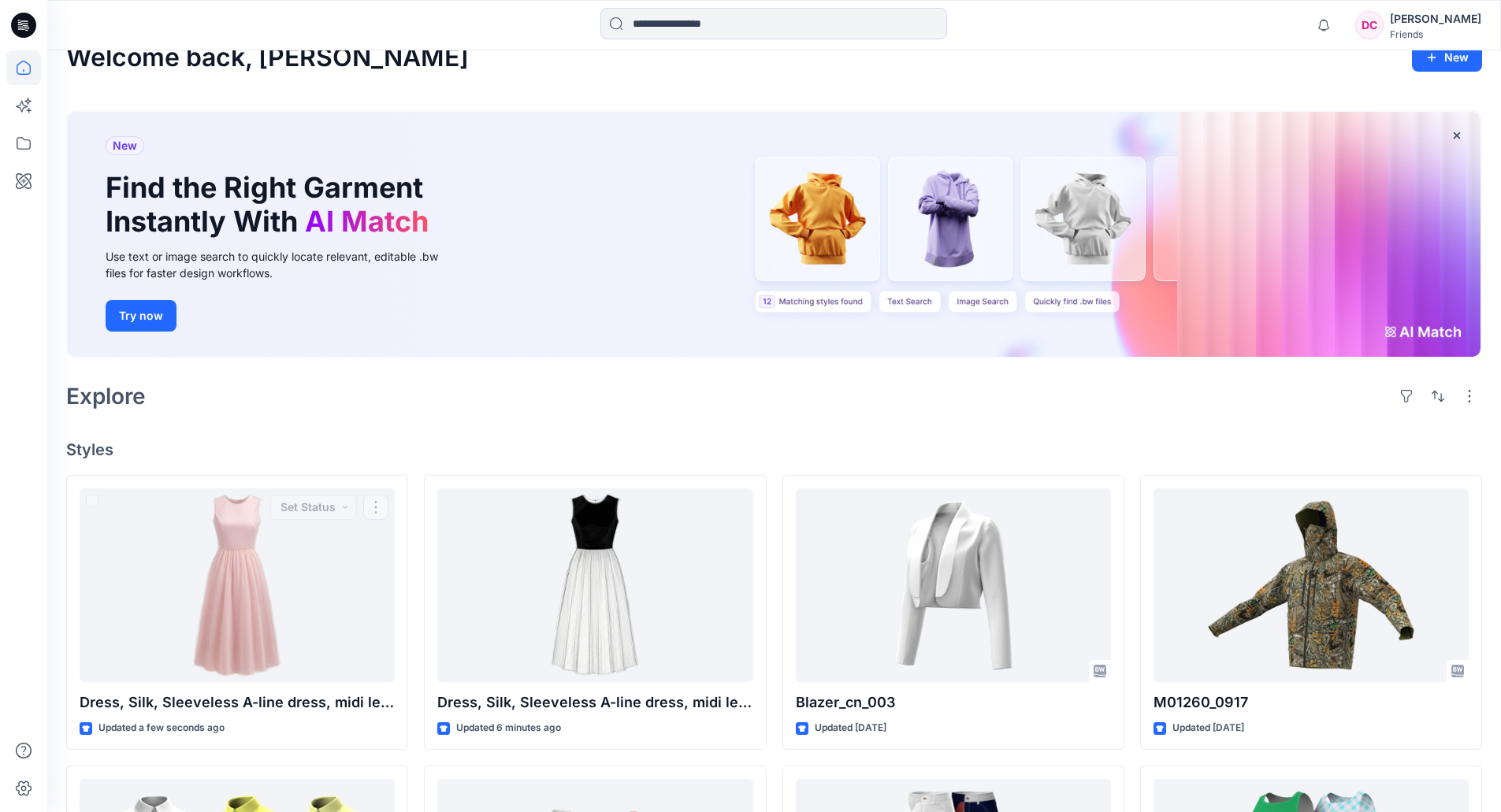
scroll to position [0, 0]
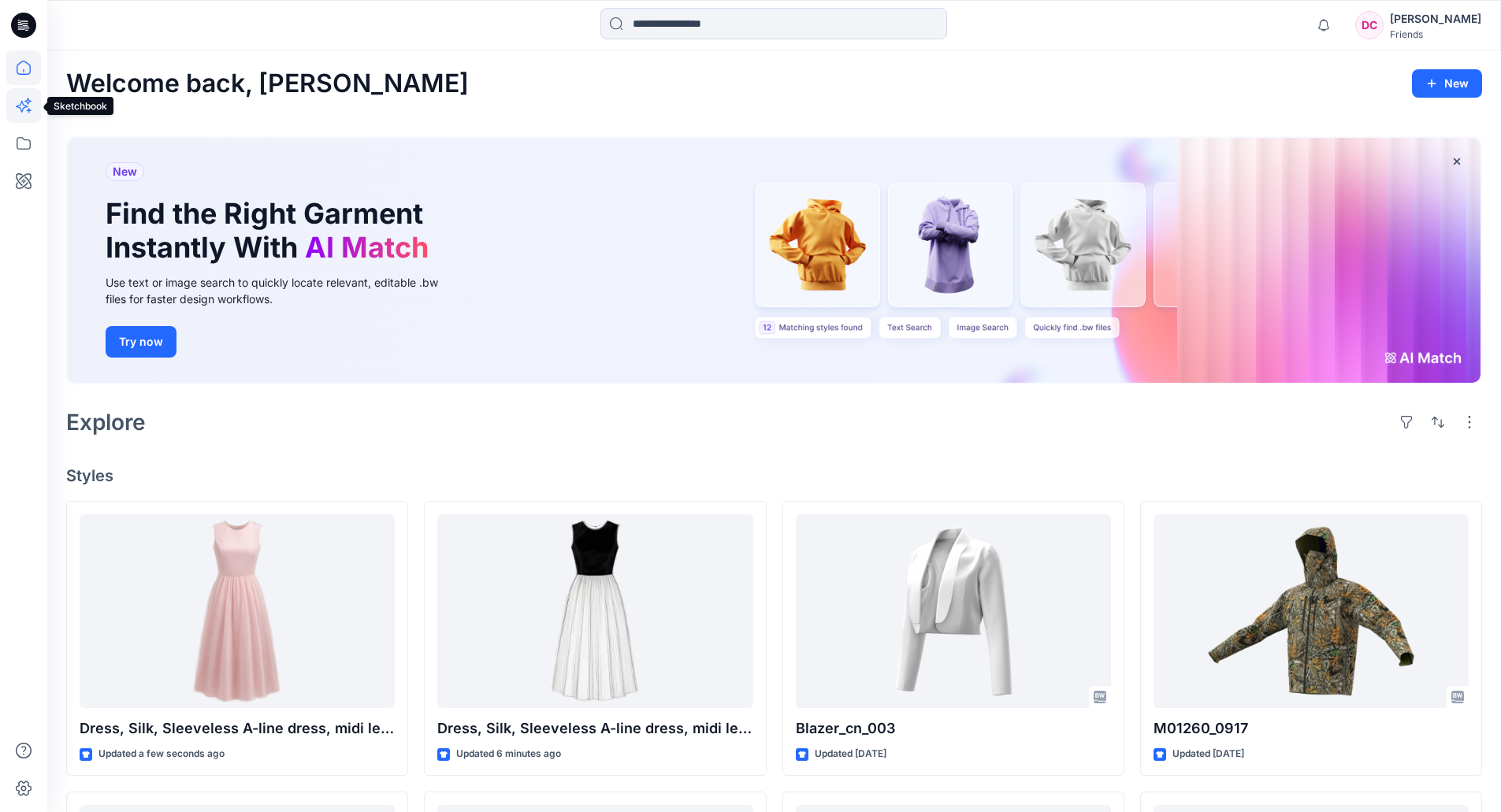
click at [20, 99] on icon at bounding box center [23, 105] width 35 height 35
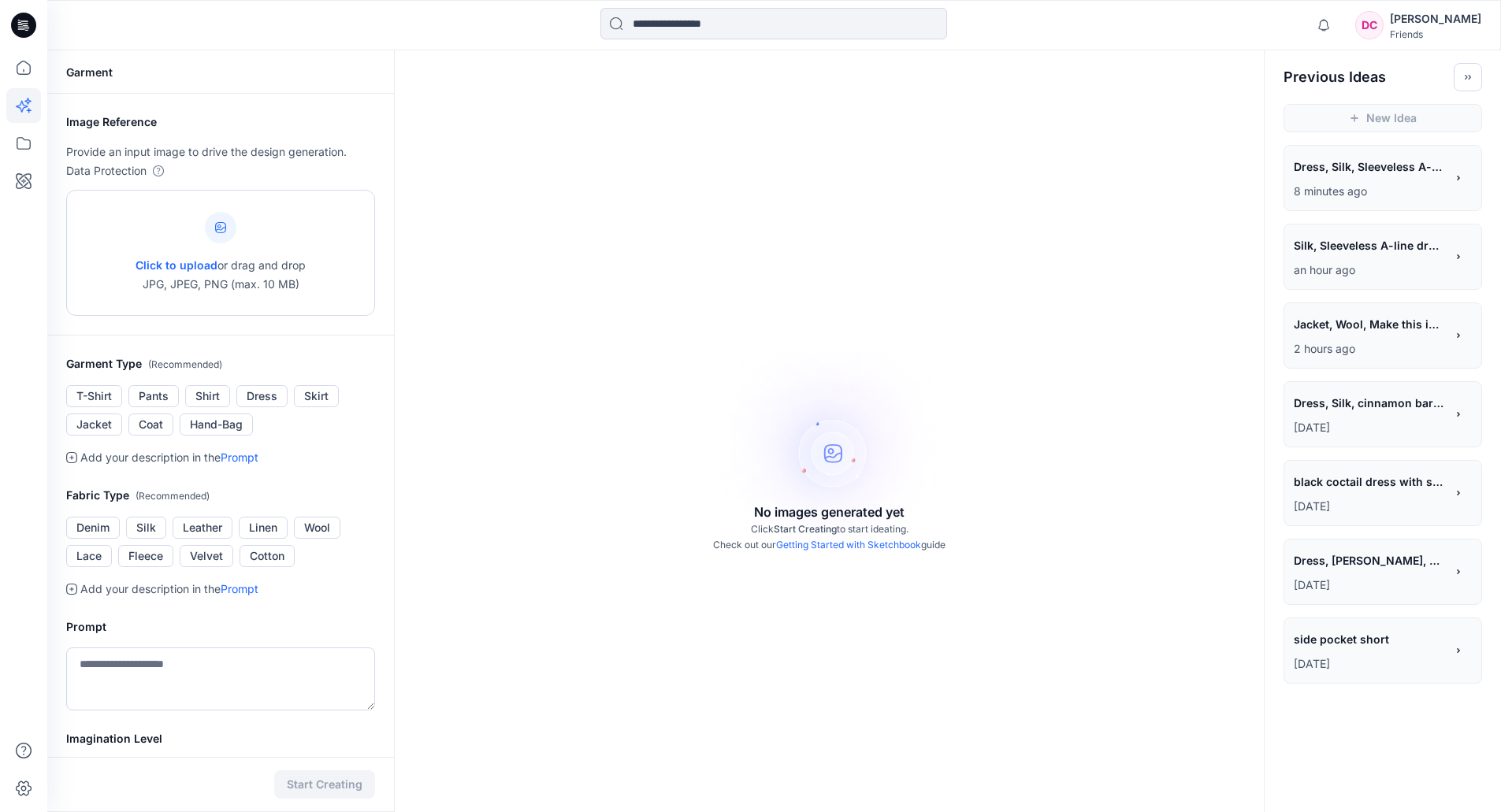
click at [160, 261] on span "Click to upload" at bounding box center [176, 265] width 82 height 14
type input "**********"
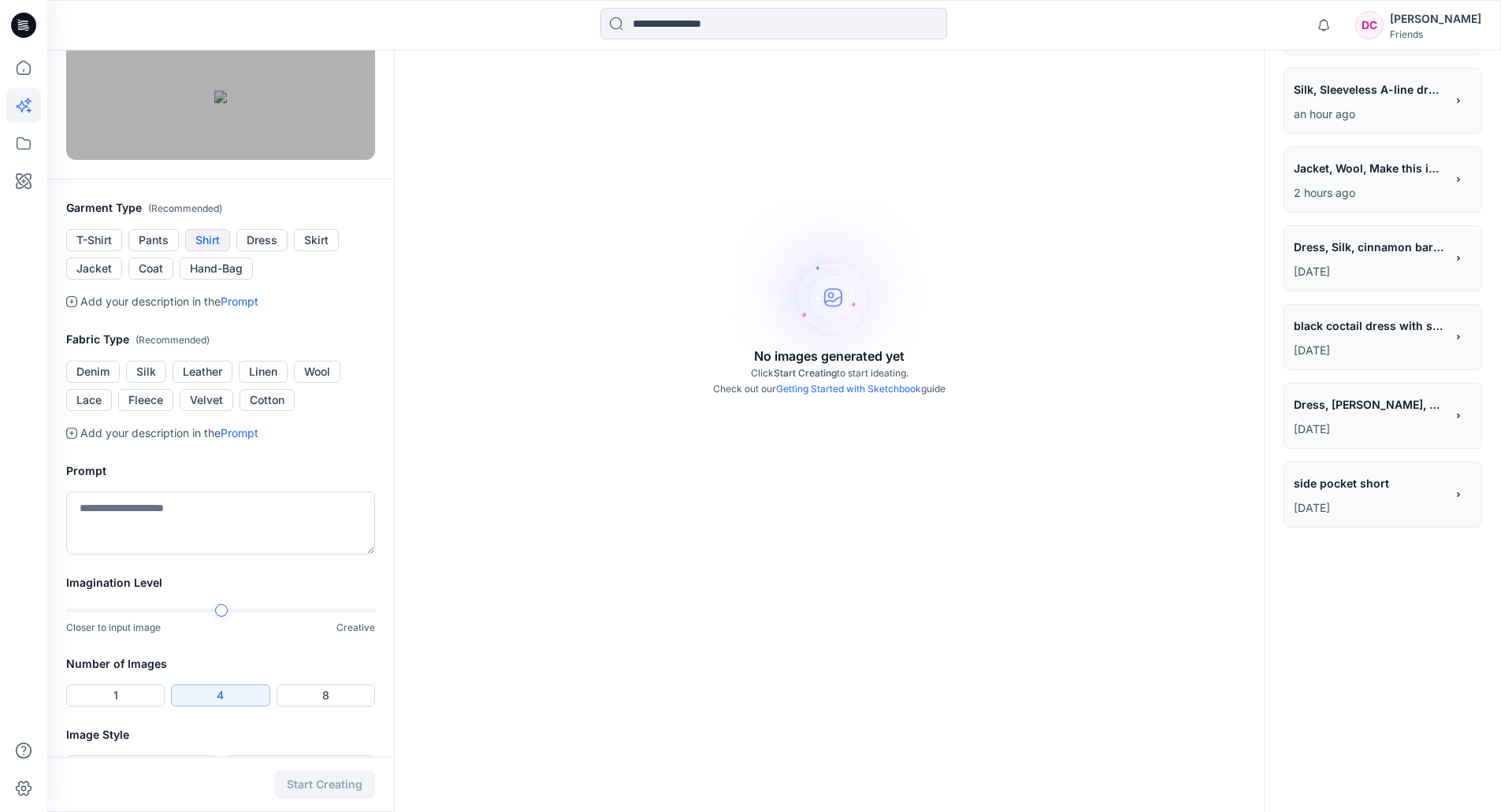
scroll to position [158, 0]
click at [255, 249] on button "Dress" at bounding box center [262, 238] width 51 height 22
click at [156, 381] on button "Silk" at bounding box center [147, 370] width 41 height 22
click at [137, 553] on textarea at bounding box center [220, 521] width 309 height 63
paste textarea "**********"
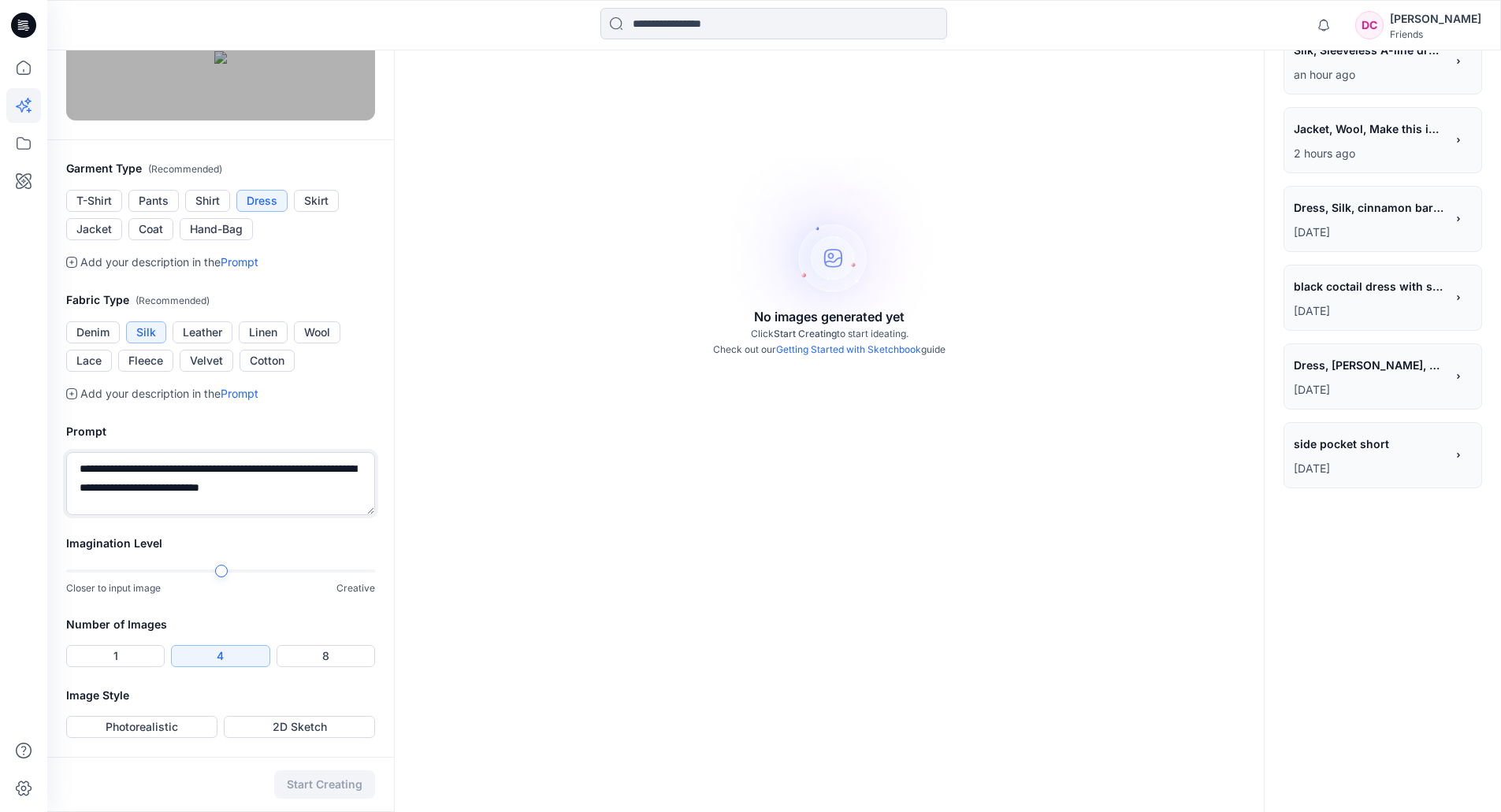
scroll to position [398, 0]
click at [362, 587] on div "Closer to input image Creative" at bounding box center [220, 580] width 309 height 32
type textarea "**********"
click at [160, 726] on button "Photorealistic" at bounding box center [142, 726] width 151 height 22
click at [306, 783] on button "Start Creating" at bounding box center [325, 784] width 101 height 28
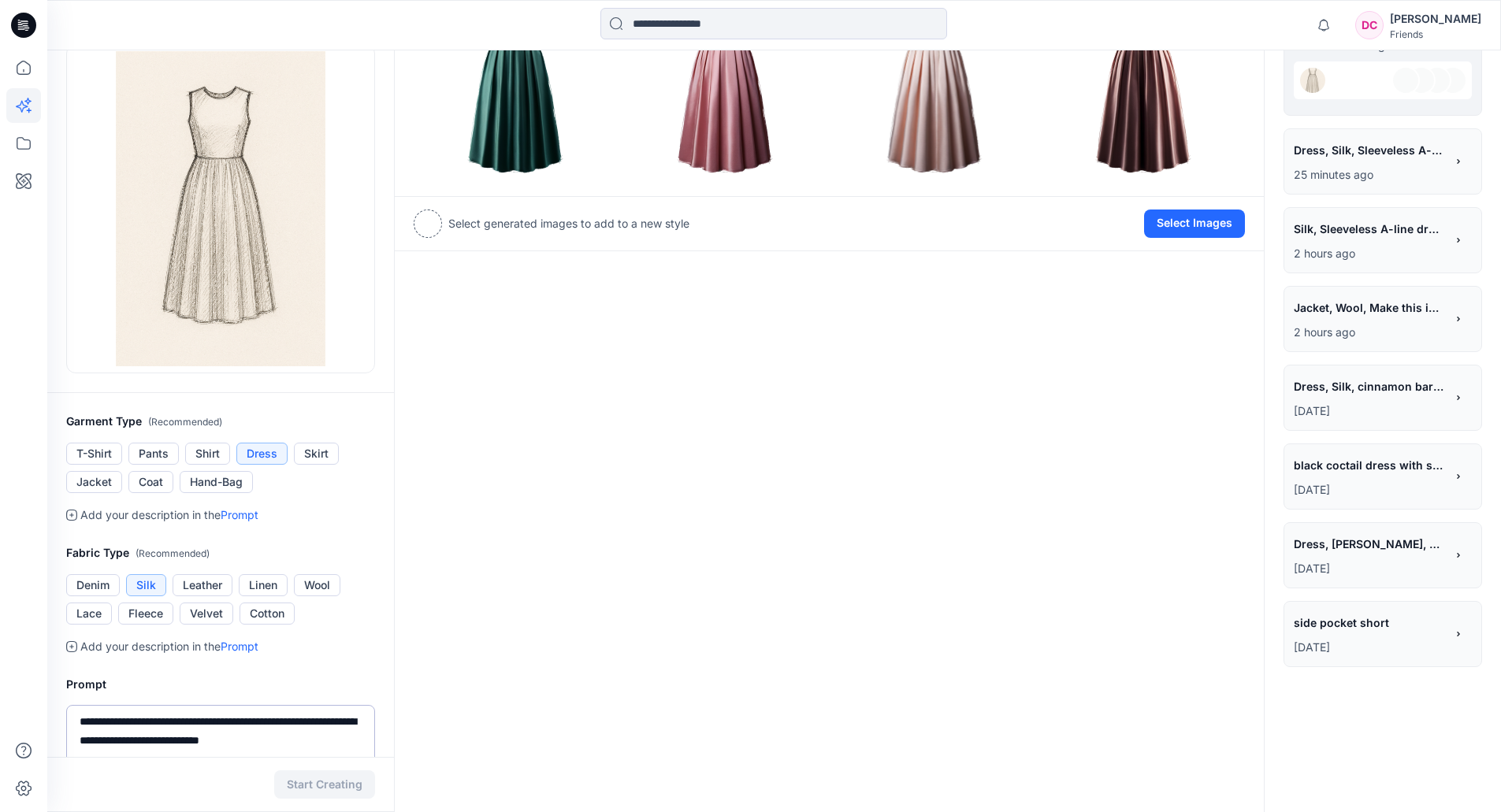
scroll to position [236, 0]
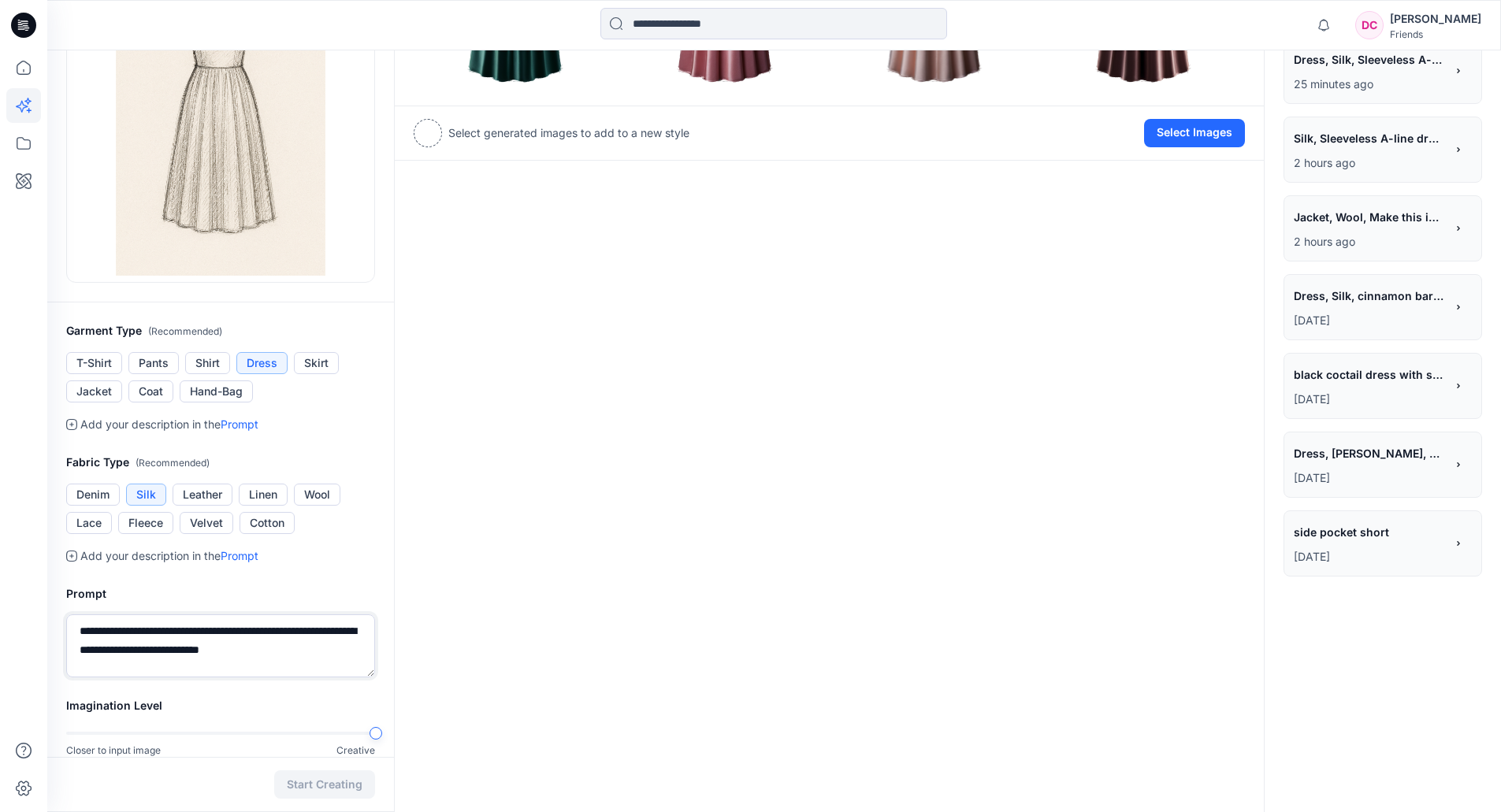
drag, startPoint x: 348, startPoint y: 652, endPoint x: 45, endPoint y: 623, distance: 304.4
click at [45, 623] on div "**********" at bounding box center [750, 368] width 1501 height 1210
paste textarea
type textarea "**********"
click at [293, 524] on button "Cotton" at bounding box center [267, 522] width 55 height 22
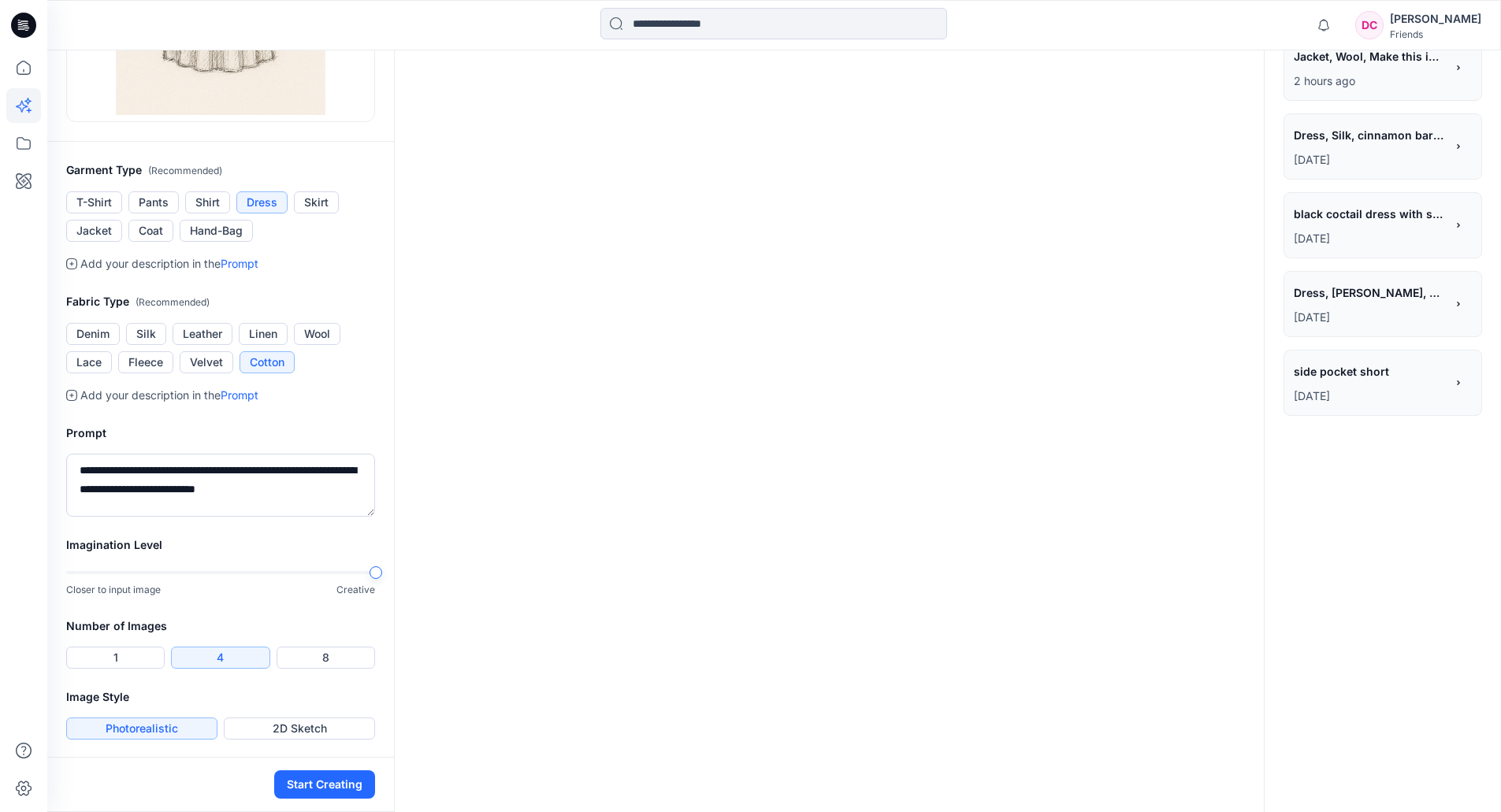
scroll to position [398, 0]
click at [278, 728] on button "2D Sketch" at bounding box center [299, 726] width 151 height 22
click at [324, 785] on button "Start Creating" at bounding box center [325, 784] width 101 height 28
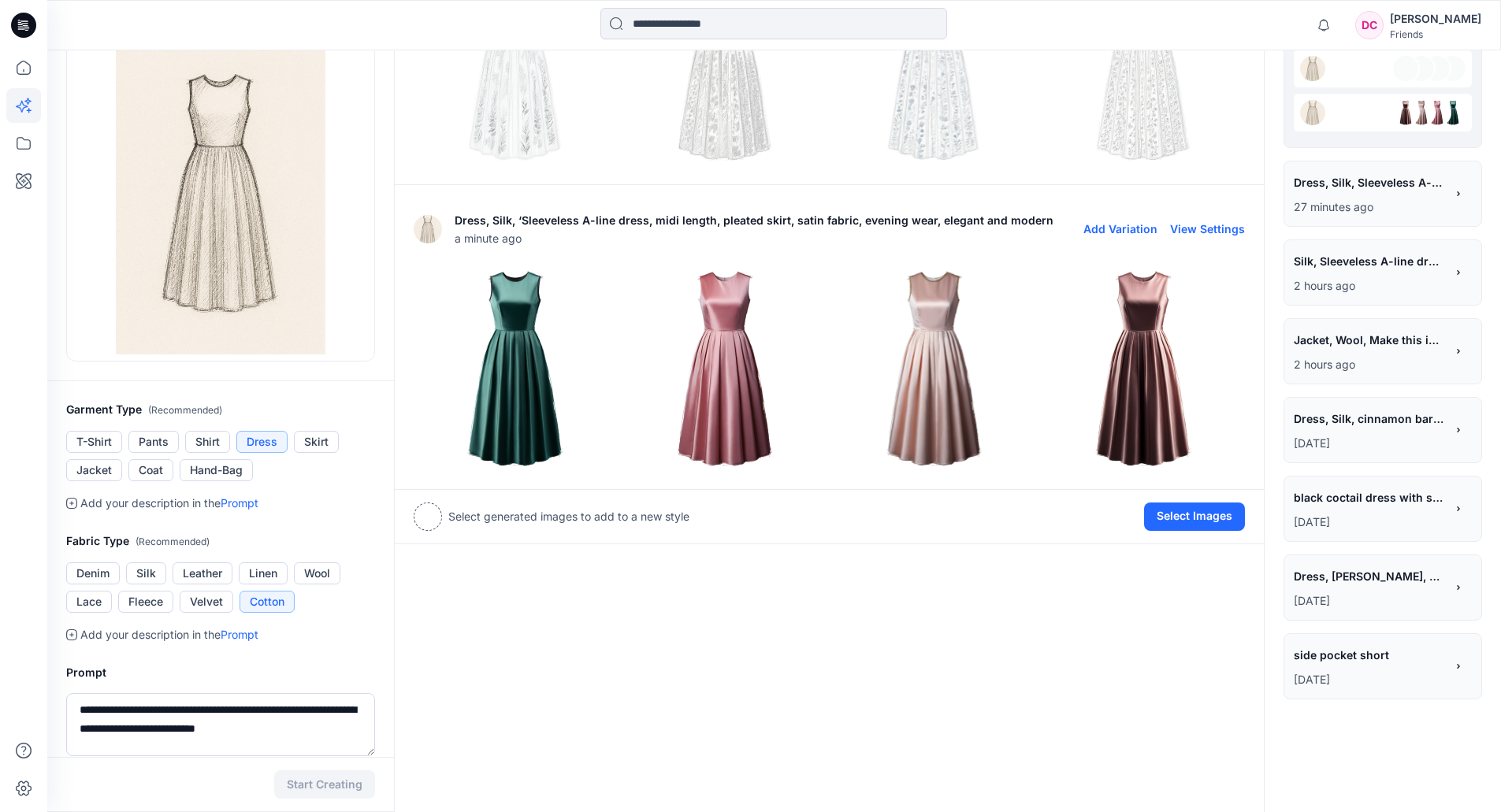
scroll to position [0, 0]
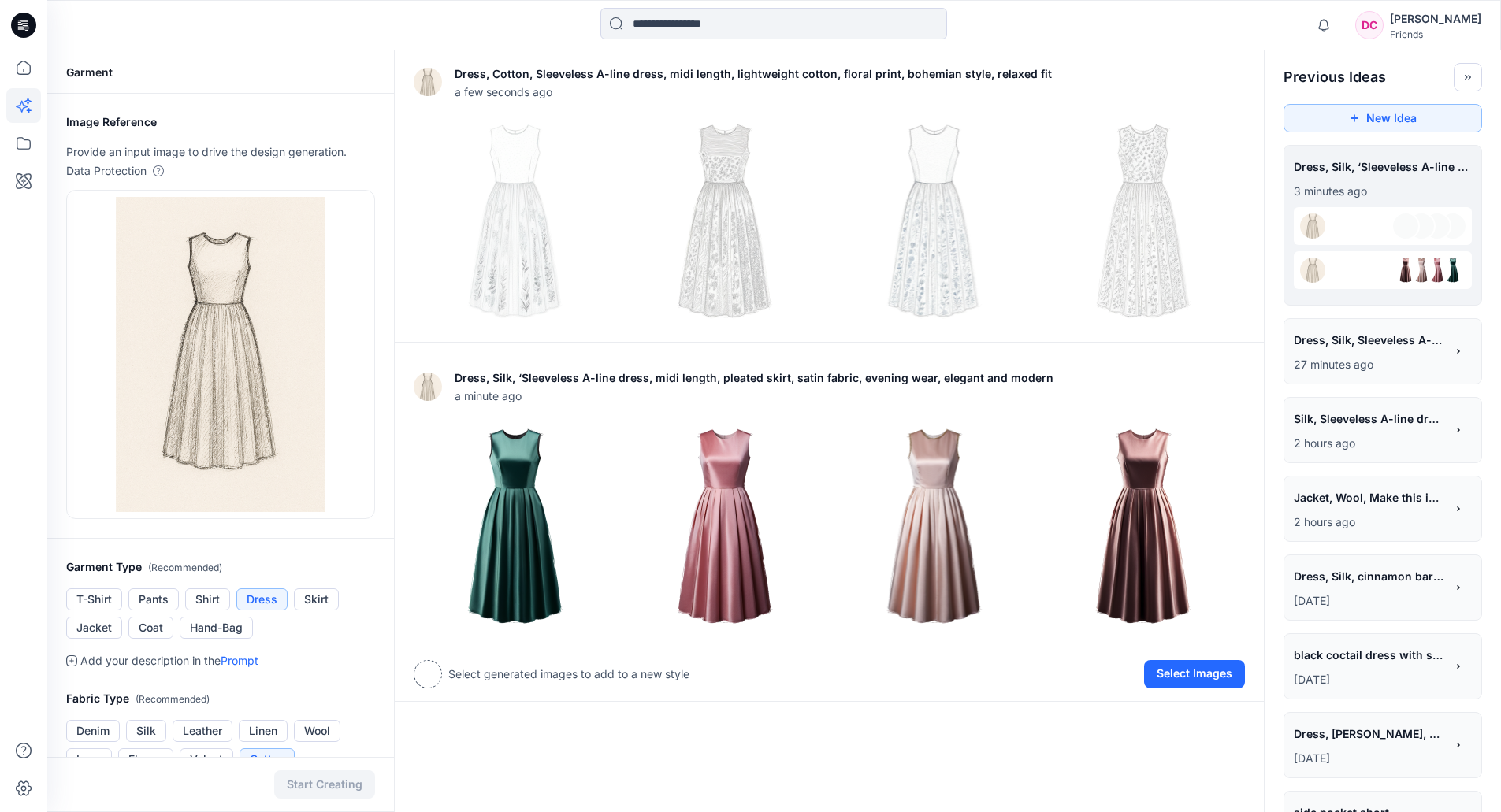
click at [1396, 427] on span "Silk, Sleeveless A-line dress, midi length, pleated skirt, satin fabric, evenin…" at bounding box center [1368, 419] width 150 height 23
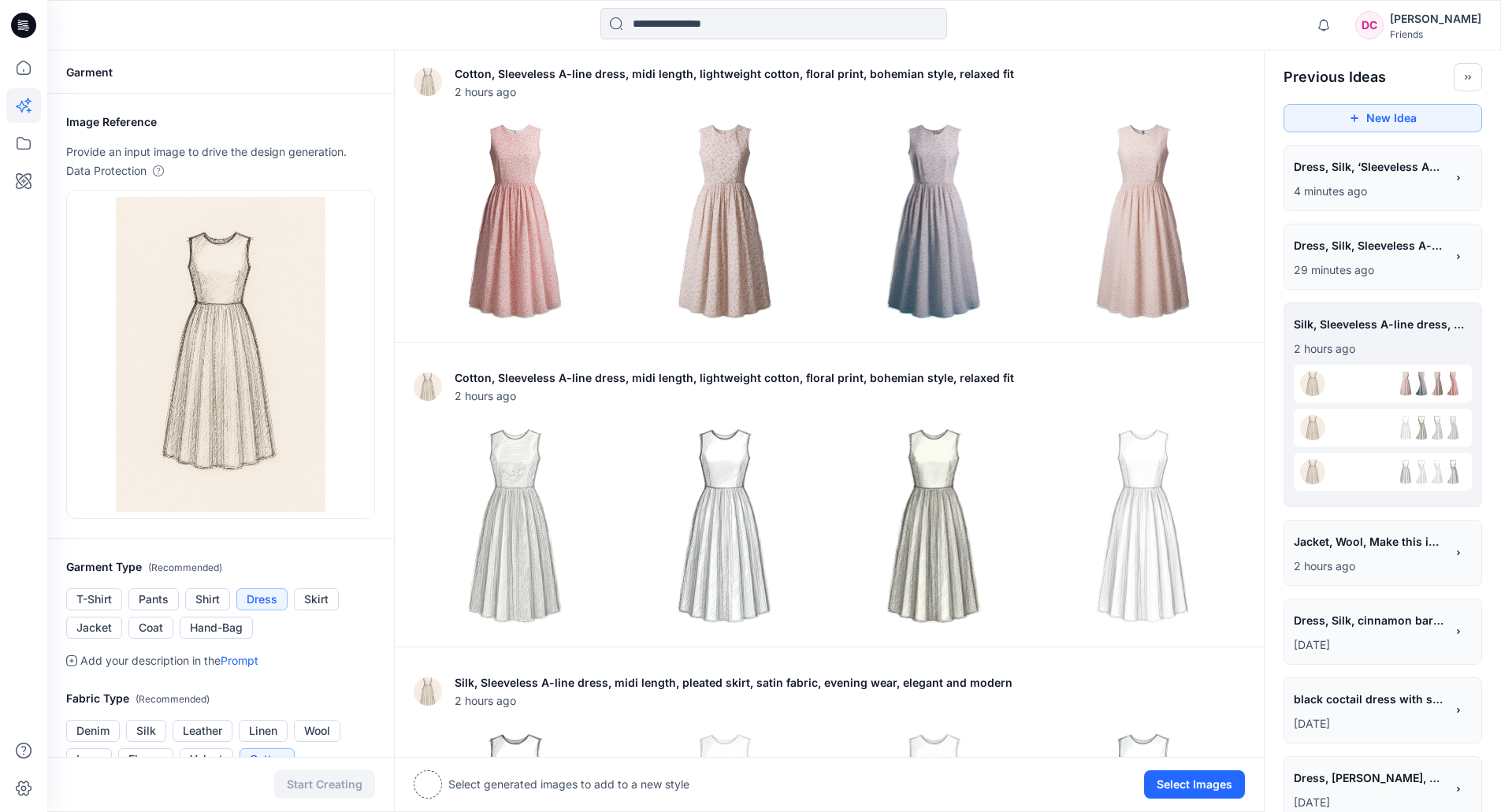
click at [1354, 186] on p "4 minutes ago" at bounding box center [1369, 191] width 151 height 19
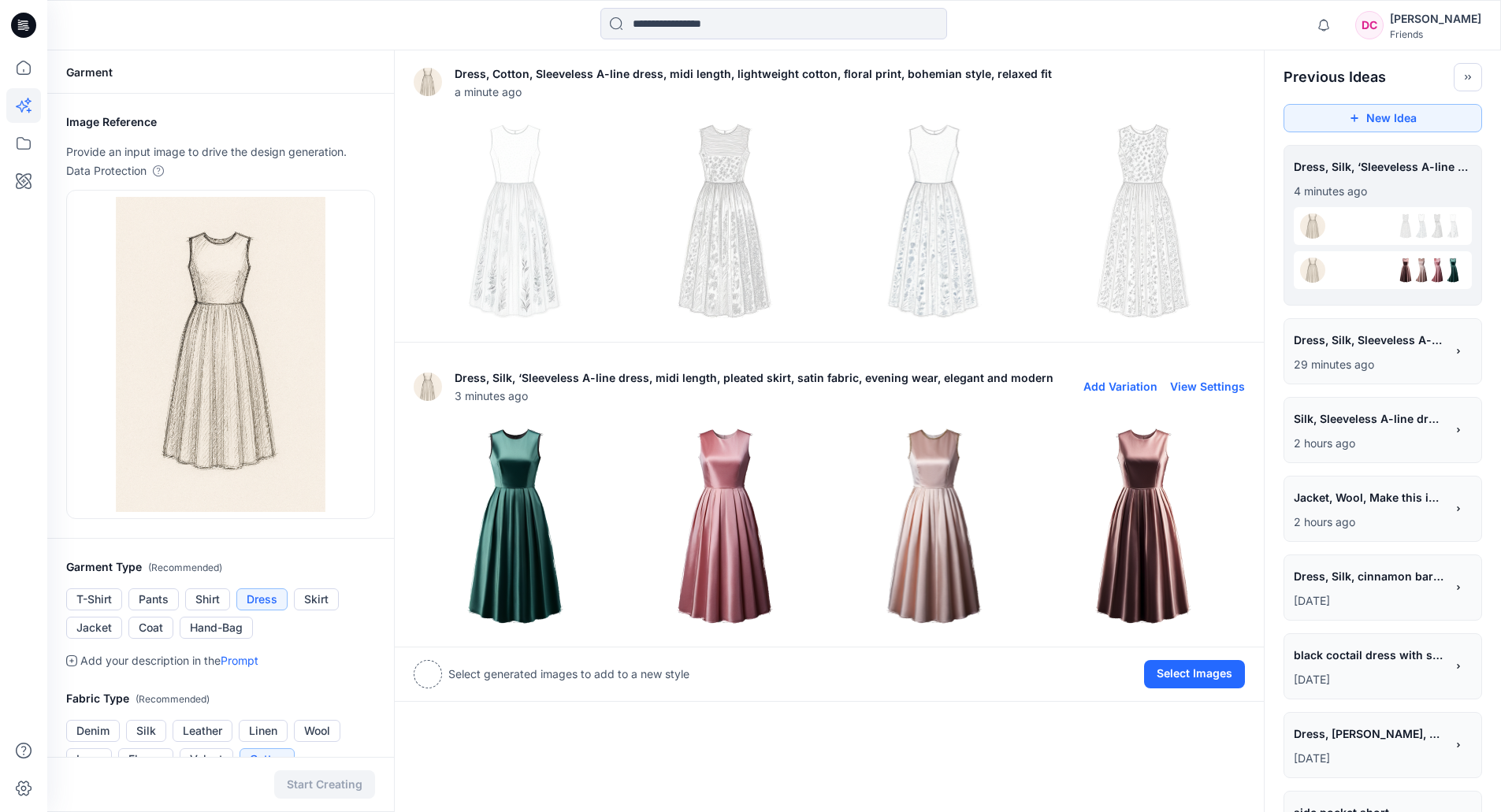
click at [540, 556] on img at bounding box center [515, 525] width 202 height 202
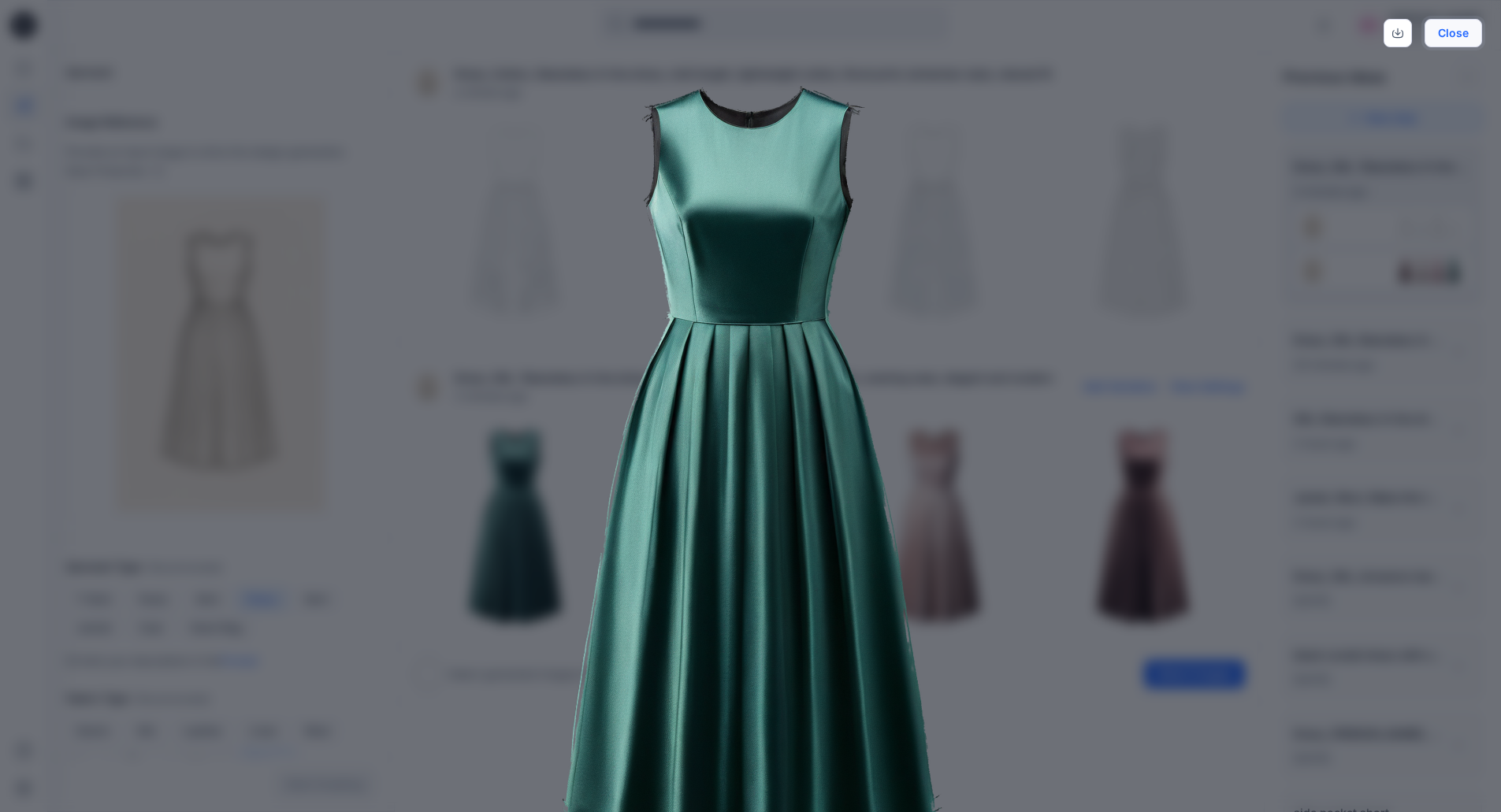
click at [1450, 29] on button "Close" at bounding box center [1453, 32] width 58 height 28
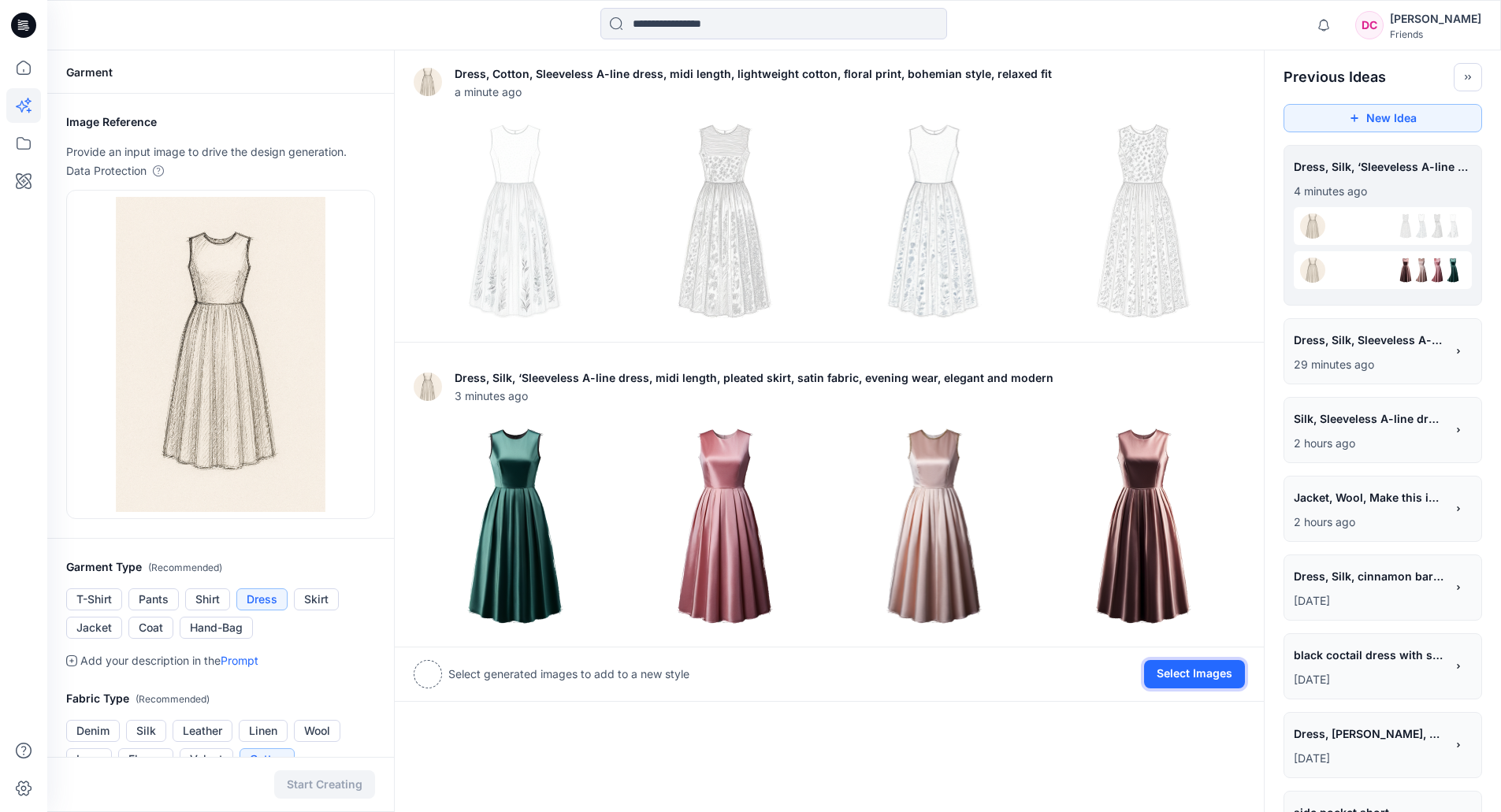
click at [1208, 670] on button "Select Images" at bounding box center [1194, 674] width 101 height 28
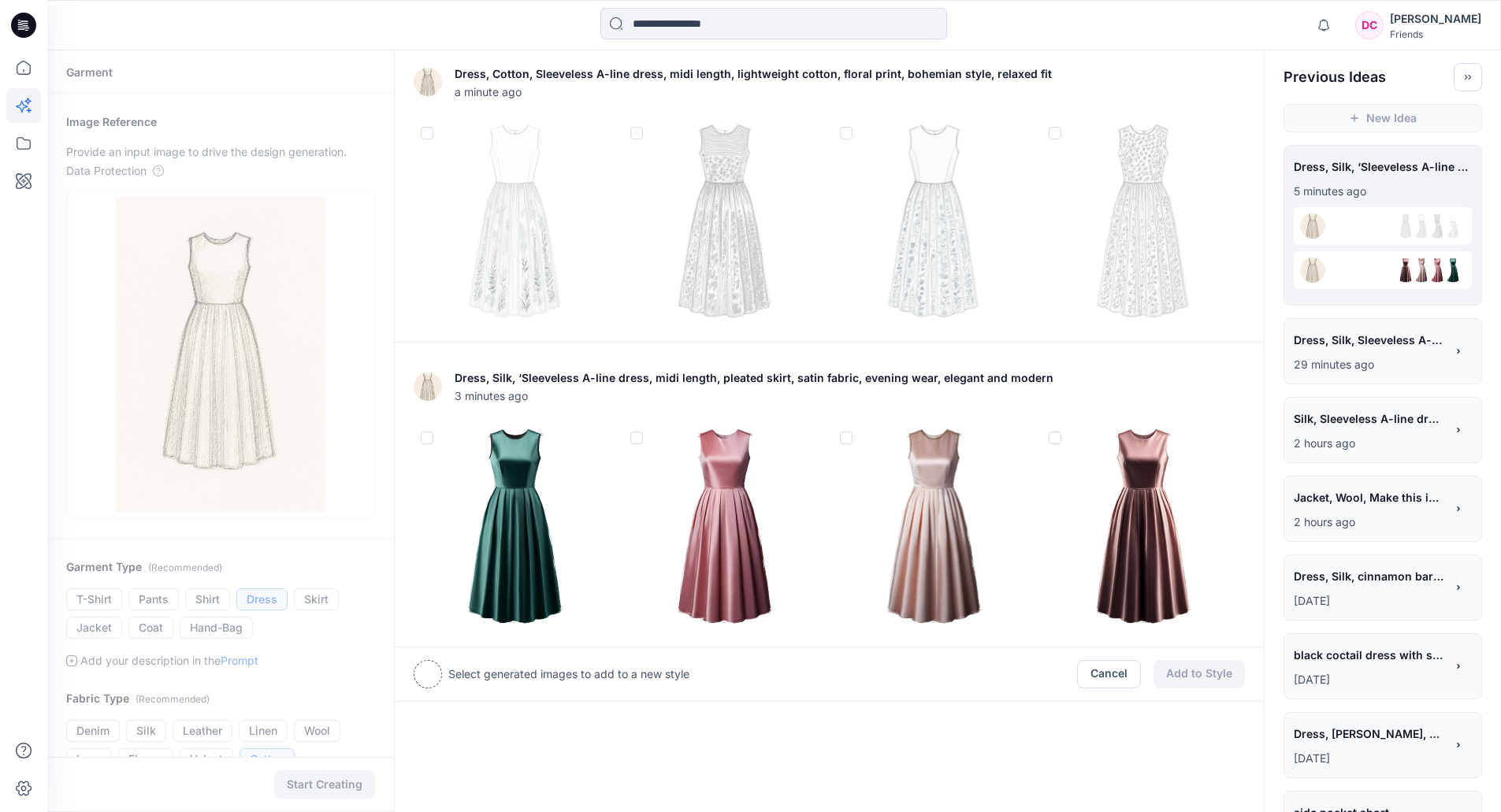
drag, startPoint x: 427, startPoint y: 436, endPoint x: 439, endPoint y: 436, distance: 12.0
click at [429, 436] on span at bounding box center [427, 438] width 13 height 13
click at [1191, 675] on button "Add to Style" at bounding box center [1199, 675] width 92 height 28
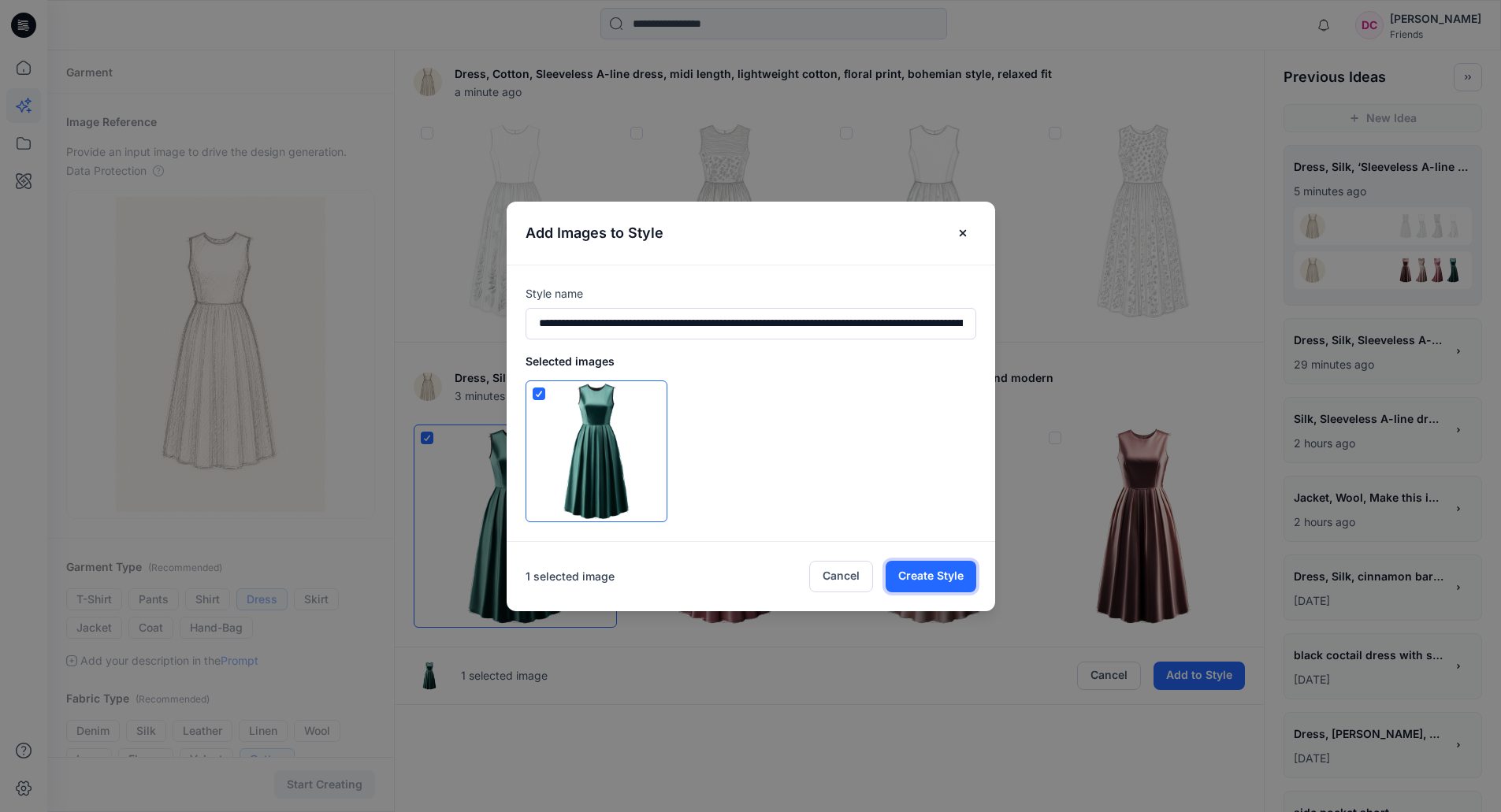
click at [930, 564] on button "Create Style" at bounding box center [931, 576] width 91 height 32
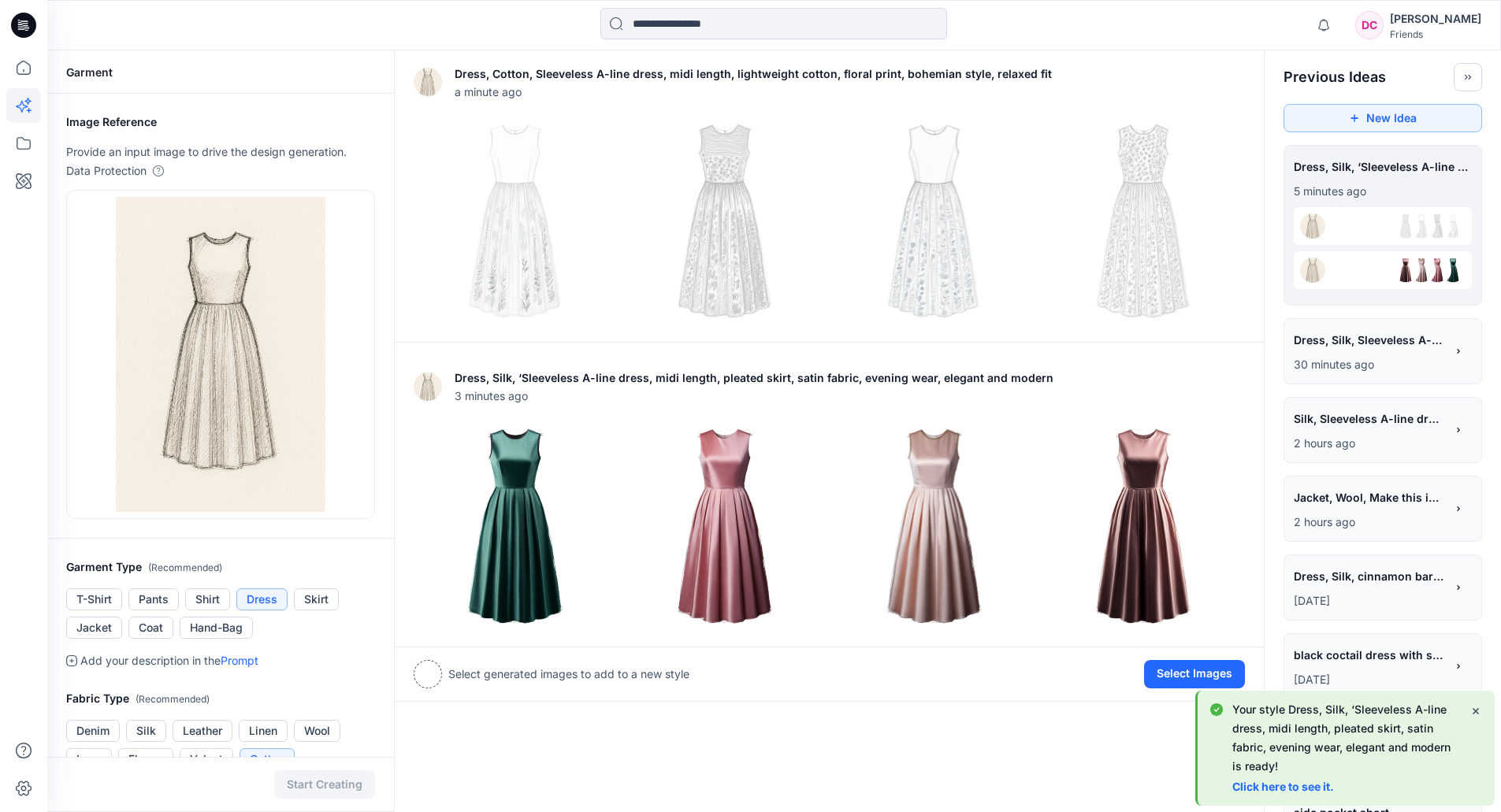
click at [1286, 783] on link "Click here to see it." at bounding box center [1282, 786] width 101 height 14
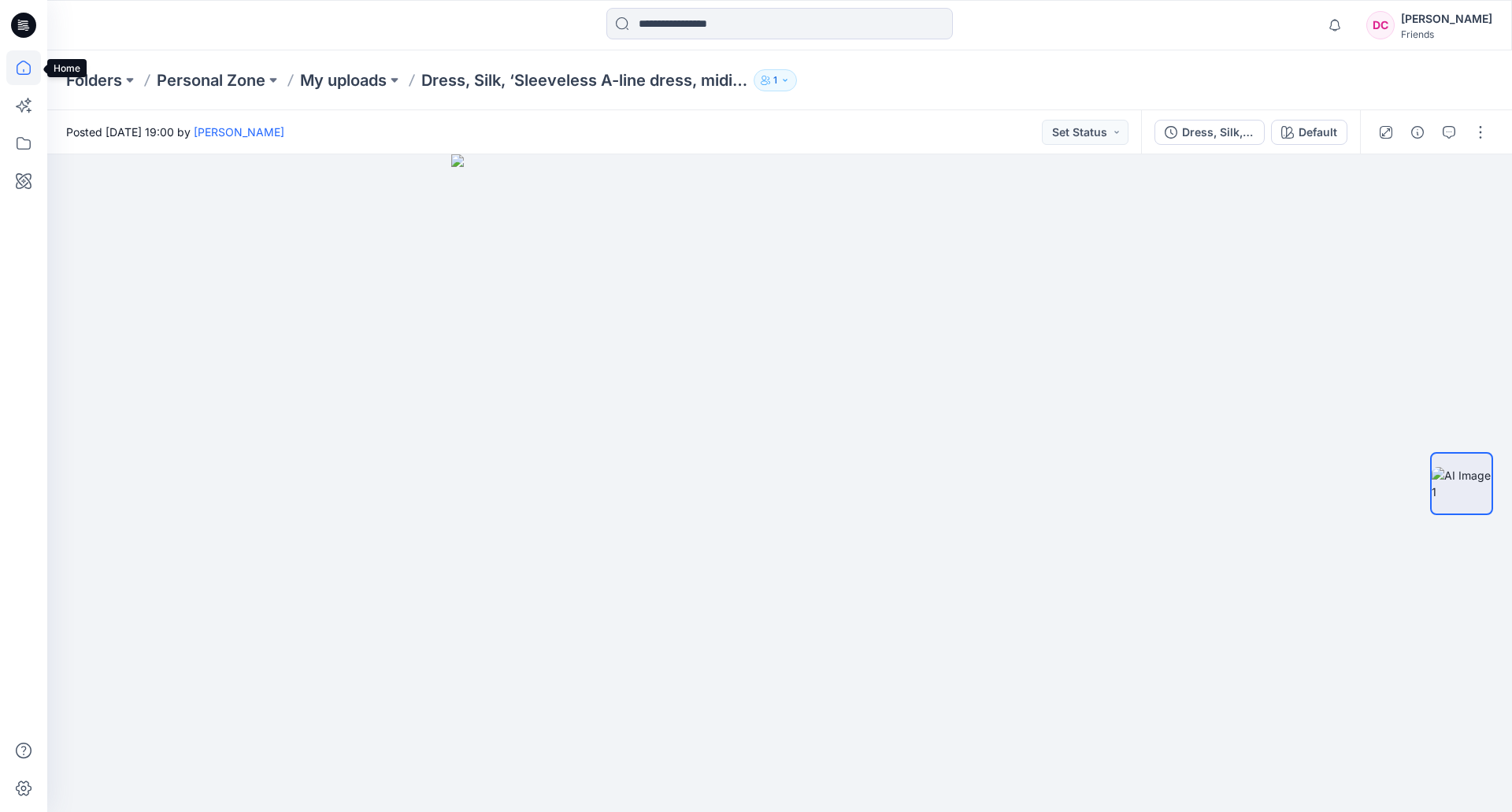
click at [21, 71] on icon at bounding box center [23, 67] width 35 height 35
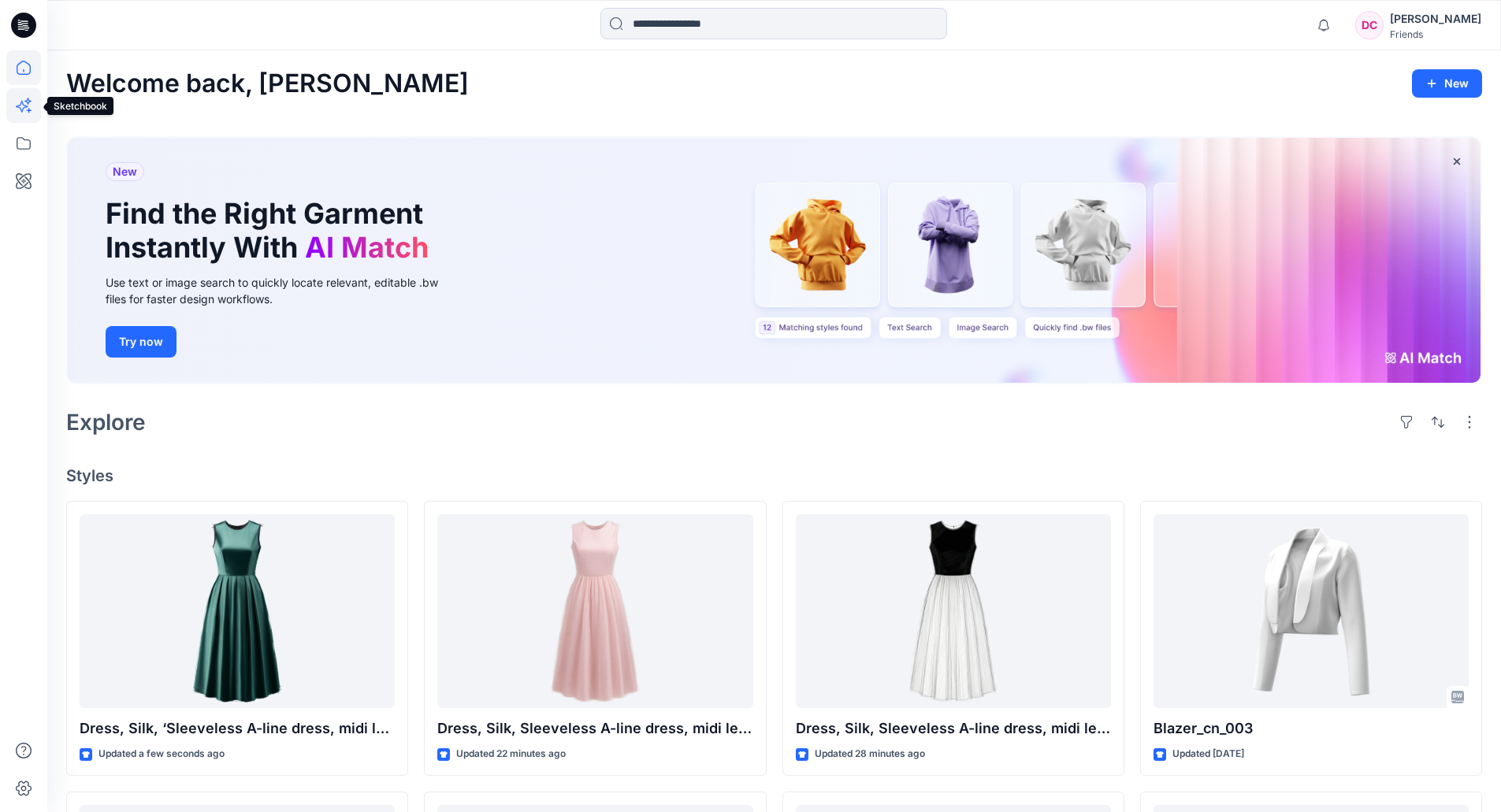
click at [24, 110] on icon at bounding box center [23, 105] width 35 height 35
